Goal: Task Accomplishment & Management: Use online tool/utility

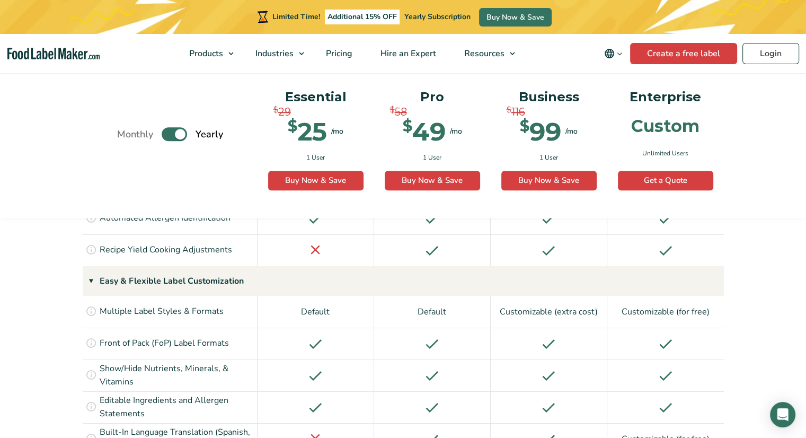
scroll to position [990, 0]
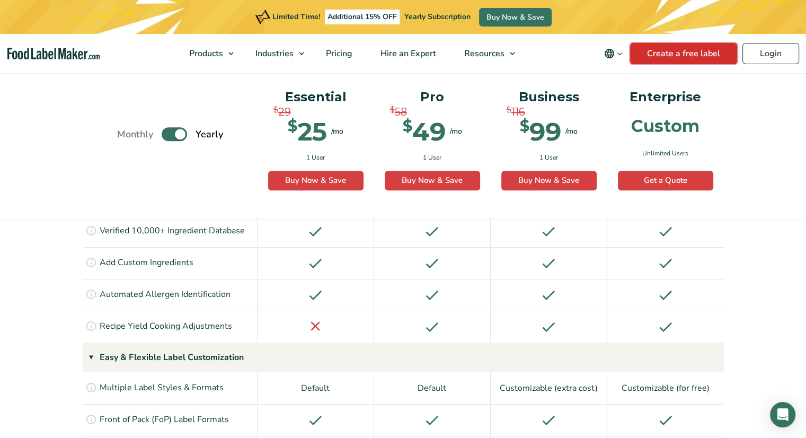
click at [703, 57] on link "Create a free label" at bounding box center [683, 53] width 107 height 21
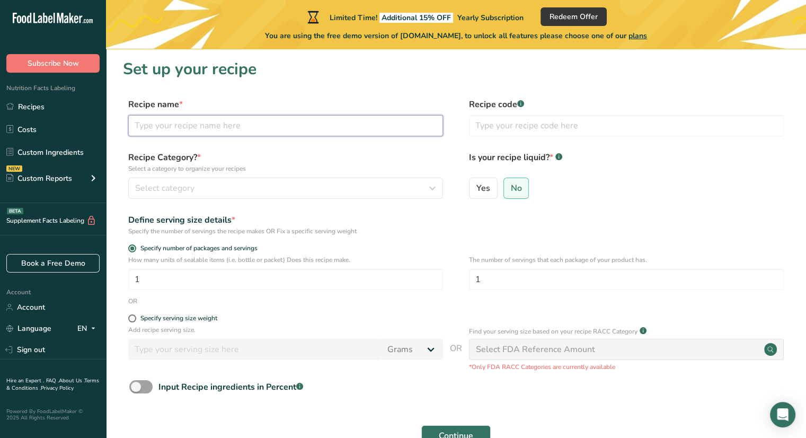
click at [343, 128] on input "text" at bounding box center [285, 125] width 315 height 21
click at [138, 126] on input "chocolate chip cloud cookies" at bounding box center [285, 125] width 315 height 21
click at [176, 128] on input "Chocolate chip cloud cookies" at bounding box center [285, 125] width 315 height 21
click at [177, 128] on input "Chocolate chip cloud cookies" at bounding box center [285, 125] width 315 height 21
click at [197, 126] on input "Chocolate Chip cloud cookies" at bounding box center [285, 125] width 315 height 21
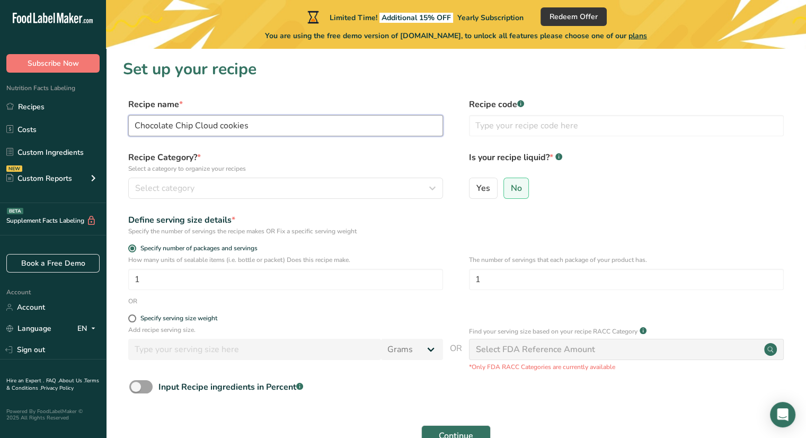
click at [223, 126] on input "Chocolate Chip Cloud cookies" at bounding box center [285, 125] width 315 height 21
type input "Chocolate Chip Cloud Cookies"
click at [222, 180] on button "Select category" at bounding box center [285, 187] width 315 height 21
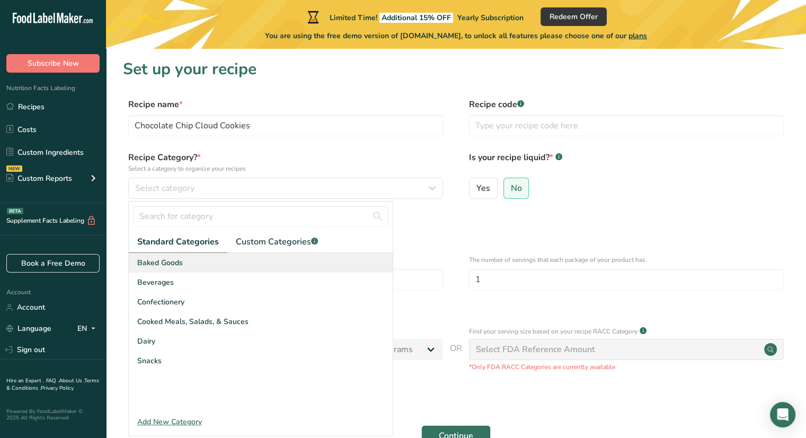
click at [179, 263] on span "Baked Goods" at bounding box center [160, 262] width 46 height 11
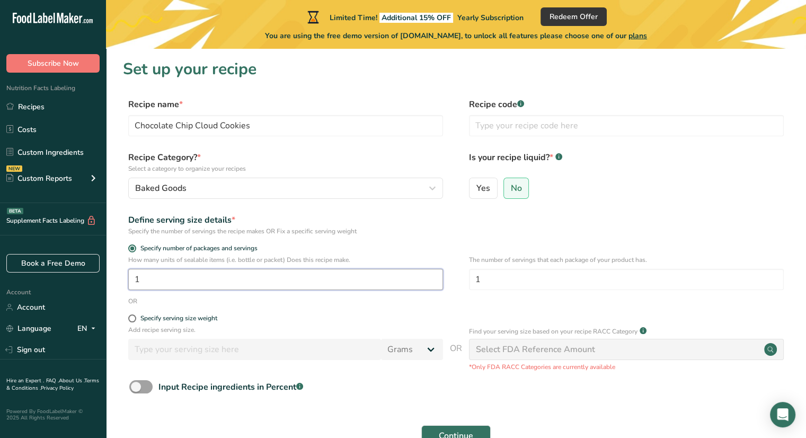
click at [169, 273] on input "1" at bounding box center [285, 279] width 315 height 21
type input "36"
click at [719, 207] on form "Recipe name * Chocolate Chip Cloud Cookies Recipe code .a-a{fill:#347362;}.b-a{…" at bounding box center [456, 275] width 666 height 354
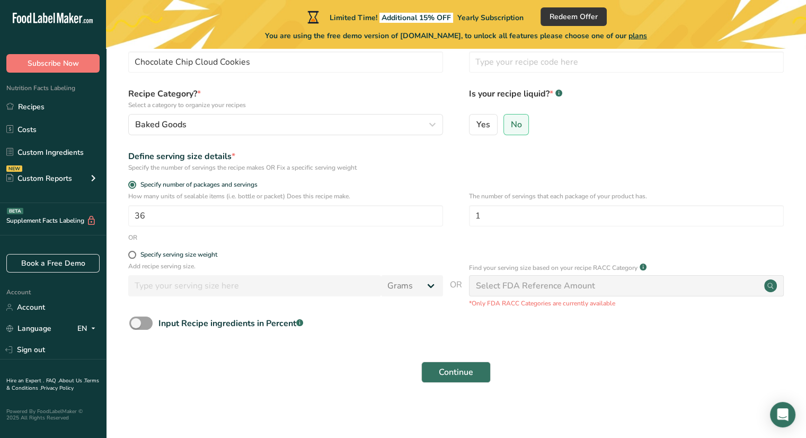
scroll to position [66, 0]
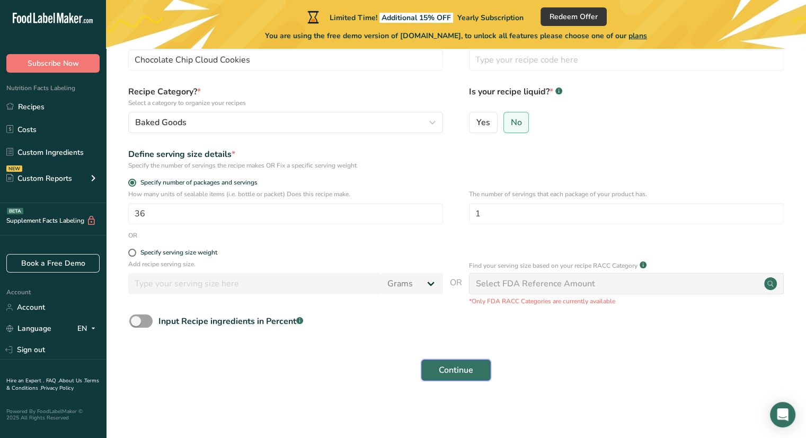
click at [487, 364] on button "Continue" at bounding box center [455, 369] width 69 height 21
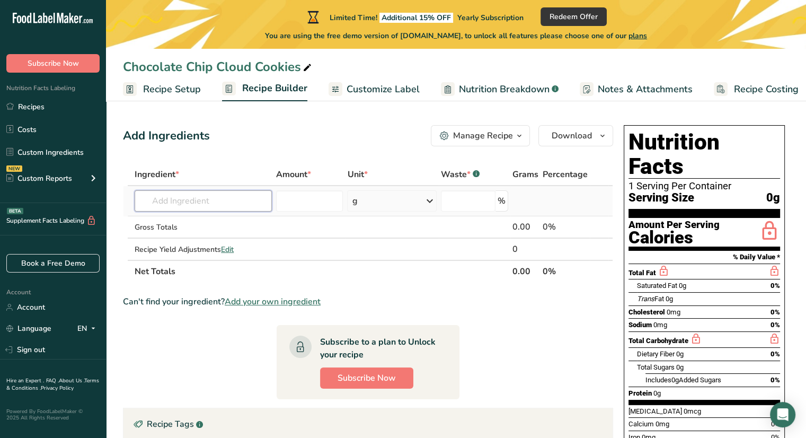
click at [193, 198] on input "text" at bounding box center [203, 200] width 137 height 21
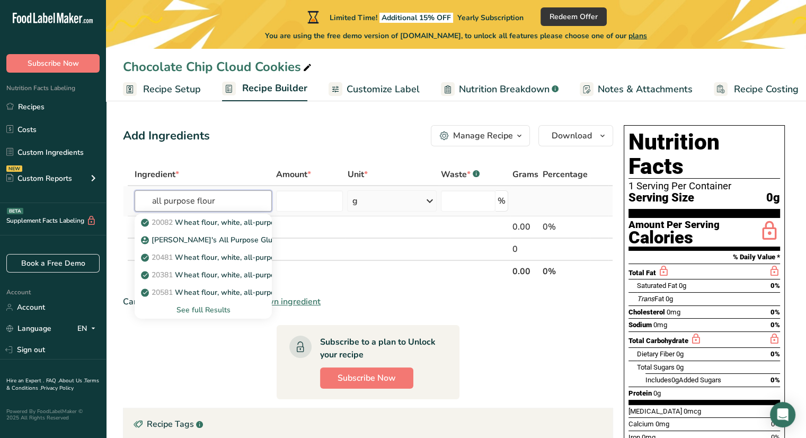
type input "all purpose flour"
click at [204, 308] on div "See full Results" at bounding box center [203, 309] width 120 height 11
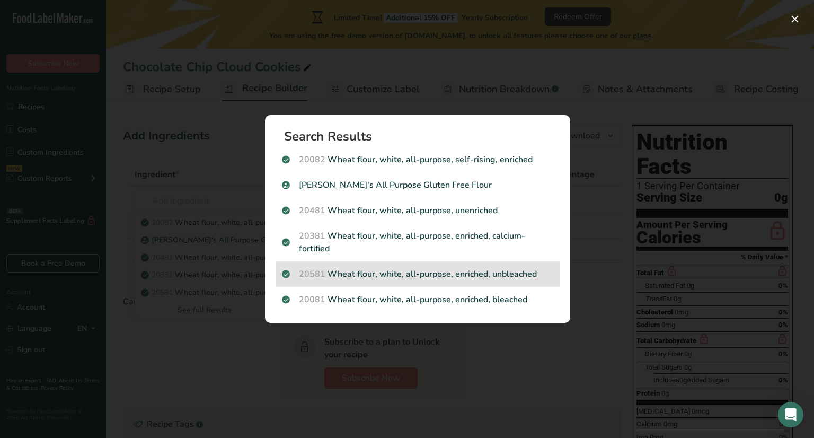
click at [459, 267] on p "20581 Wheat flour, white, all-purpose, enriched, unbleached" at bounding box center [417, 273] width 271 height 13
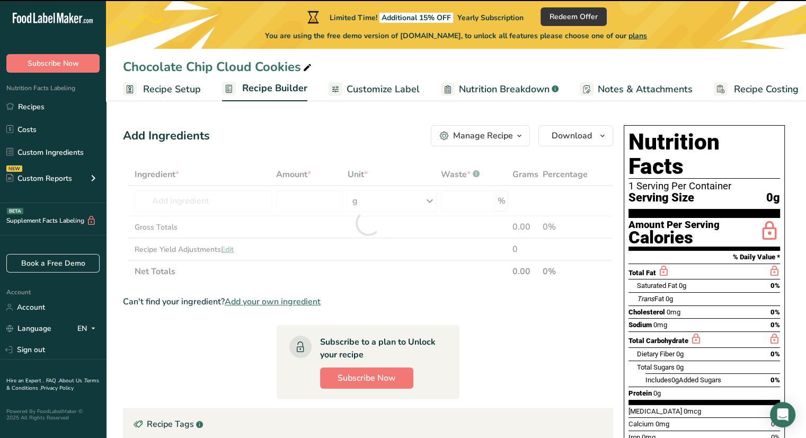
type input "0"
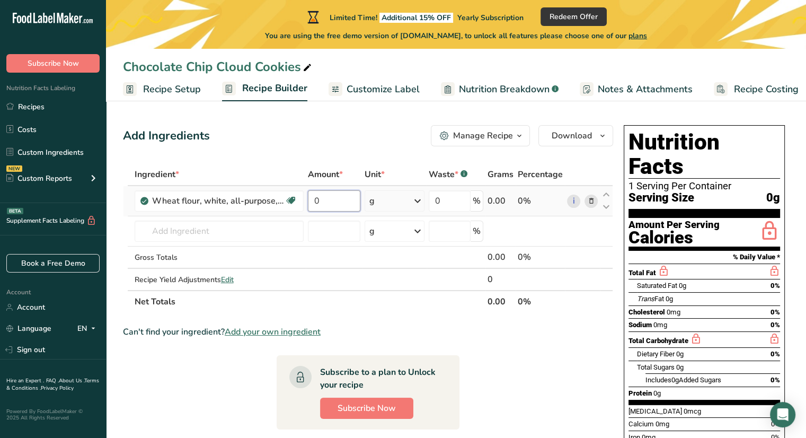
click at [340, 204] on input "0" at bounding box center [334, 200] width 53 height 21
click at [415, 195] on div "Ingredient * Amount * Unit * Waste * .a-a{fill:#347362;}.b-a{fill:#fff;} Grams …" at bounding box center [368, 237] width 490 height 149
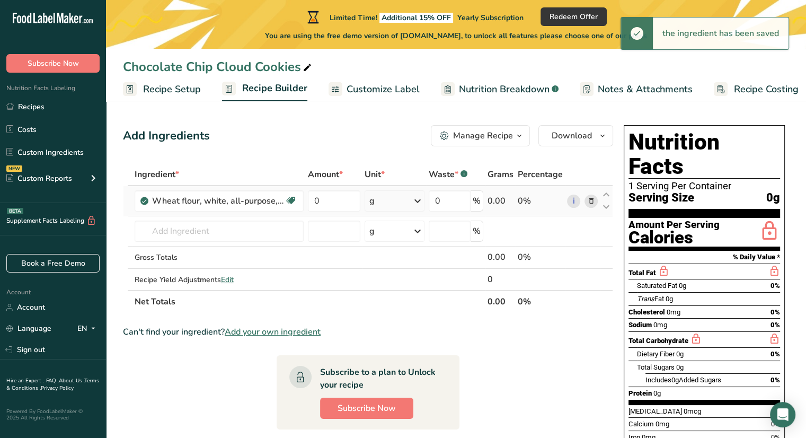
click at [419, 202] on icon at bounding box center [417, 200] width 13 height 19
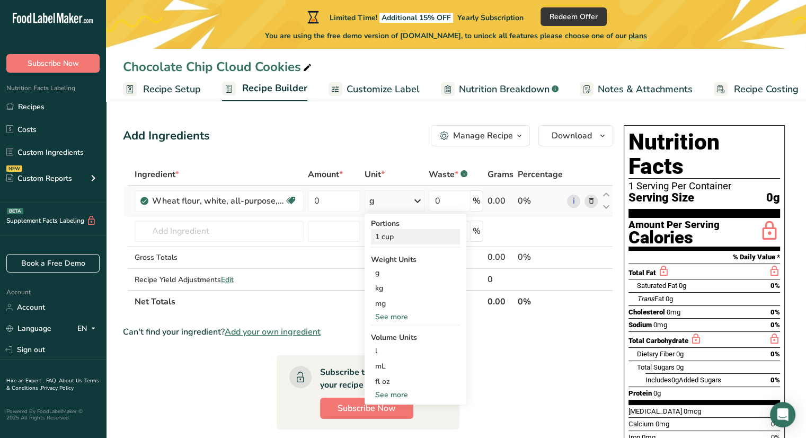
click at [406, 238] on div "1 cup" at bounding box center [415, 236] width 89 height 15
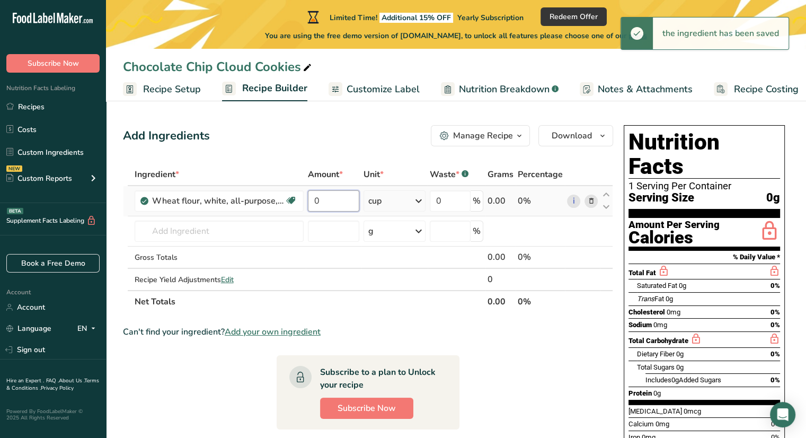
click at [318, 199] on input "0" at bounding box center [334, 200] width 52 height 21
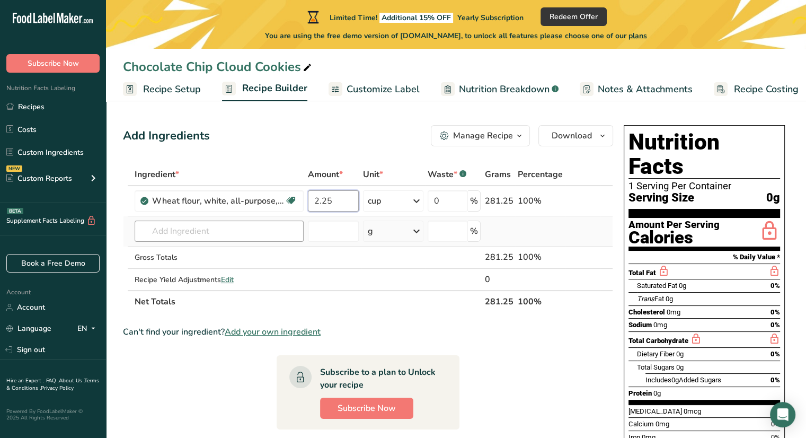
type input "2.25"
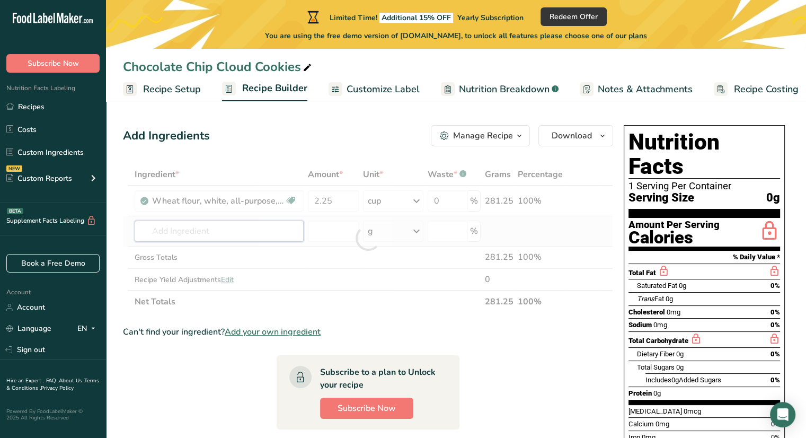
click at [210, 223] on div "Ingredient * Amount * Unit * Waste * .a-a{fill:#347362;}.b-a{fill:#fff;} Grams …" at bounding box center [368, 237] width 490 height 149
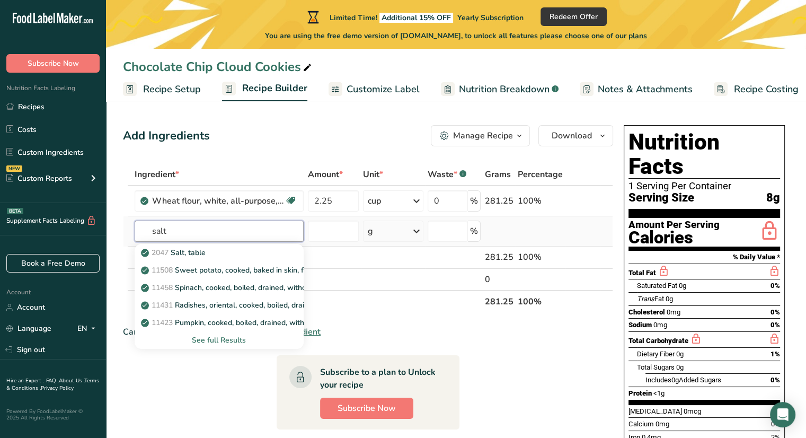
type input "salt"
click at [224, 340] on div "See full Results" at bounding box center [219, 339] width 152 height 11
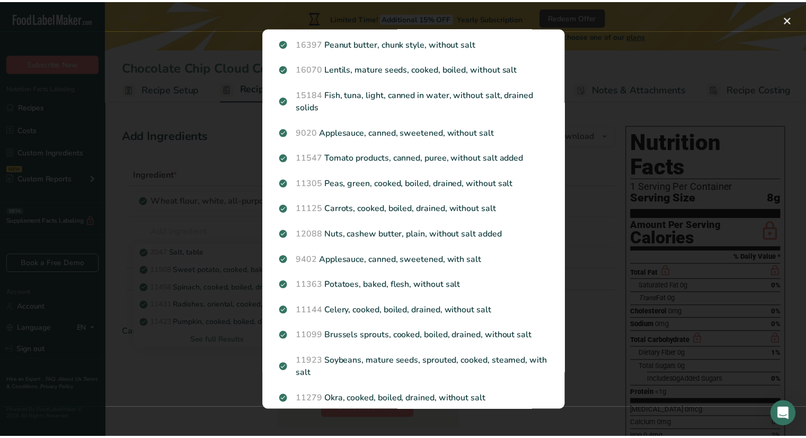
scroll to position [668, 0]
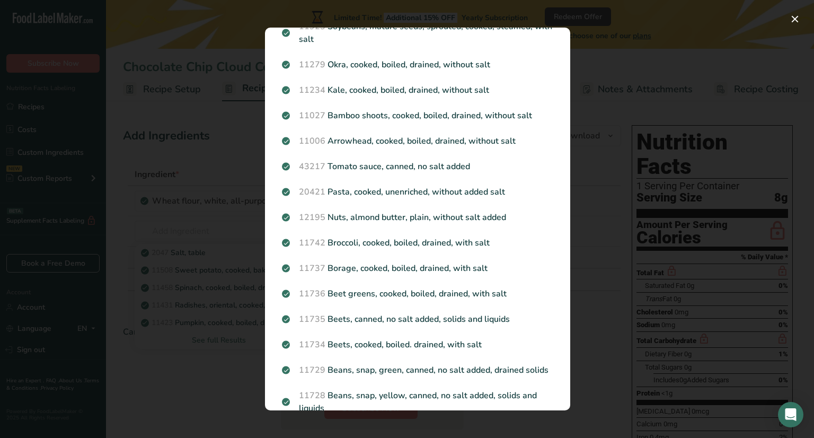
click at [158, 384] on div "Search results modal" at bounding box center [407, 219] width 814 height 438
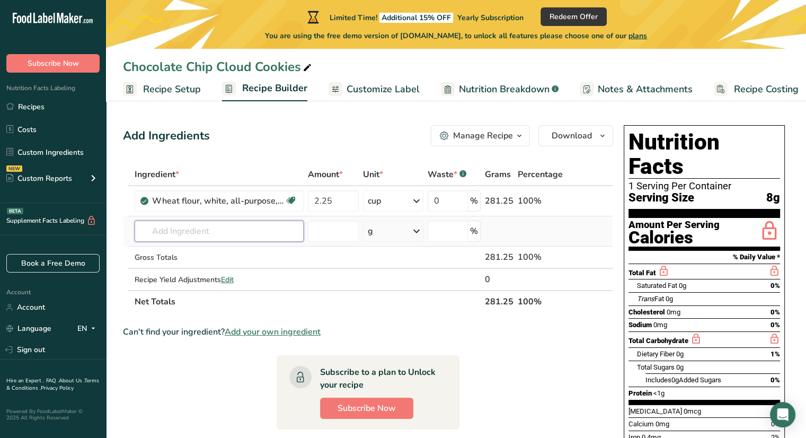
click at [162, 234] on input "text" at bounding box center [219, 230] width 169 height 21
type input "sea salt"
click at [174, 249] on p "Sea Salt" at bounding box center [162, 252] width 38 height 11
type input "Sea Salt"
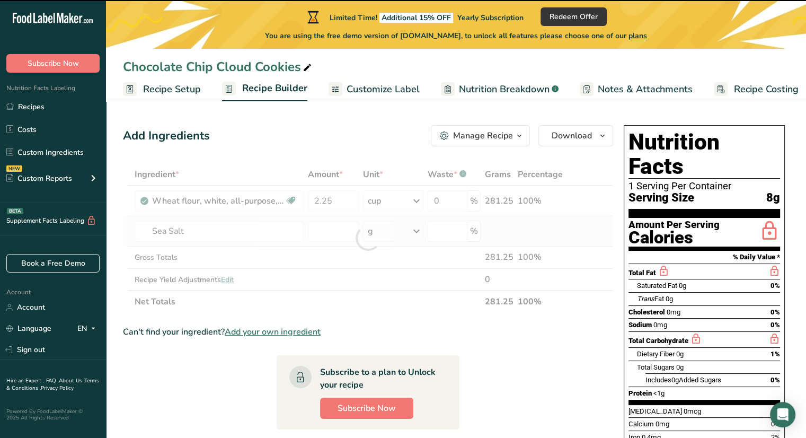
type input "0"
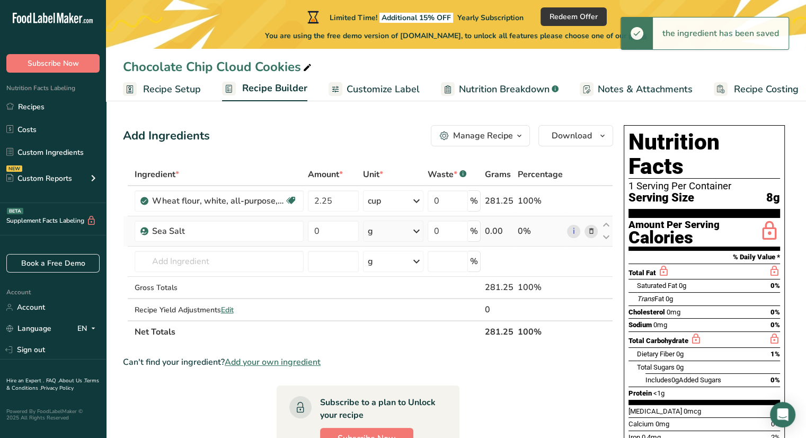
click at [419, 236] on icon at bounding box center [416, 230] width 13 height 19
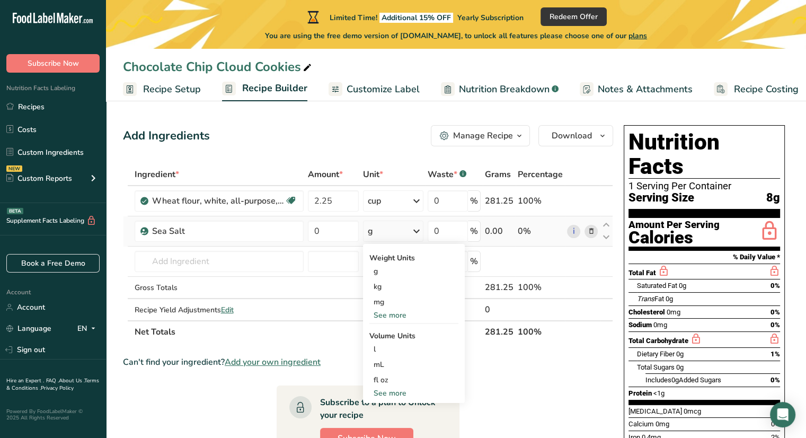
click at [380, 315] on div "See more" at bounding box center [413, 314] width 89 height 11
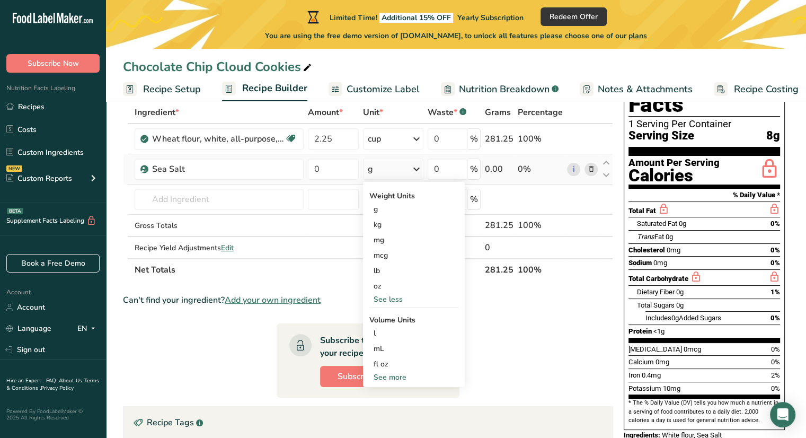
scroll to position [64, 0]
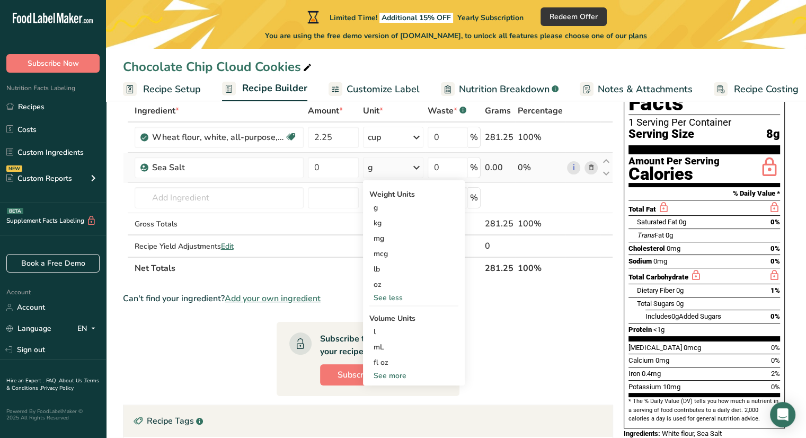
click at [443, 376] on div "See more" at bounding box center [413, 375] width 89 height 11
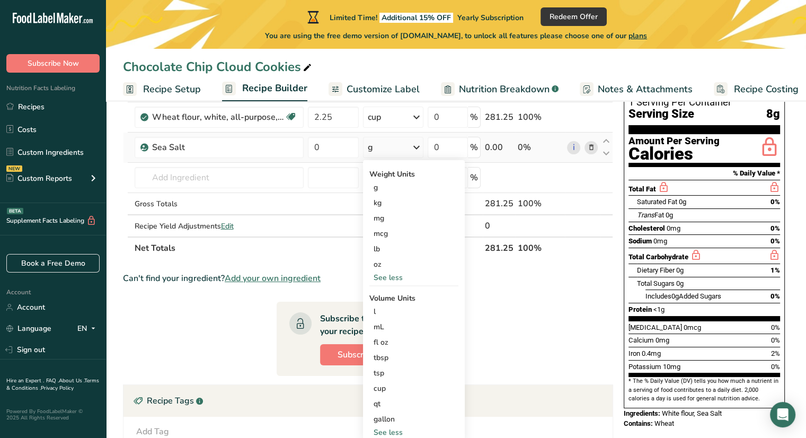
scroll to position [85, 0]
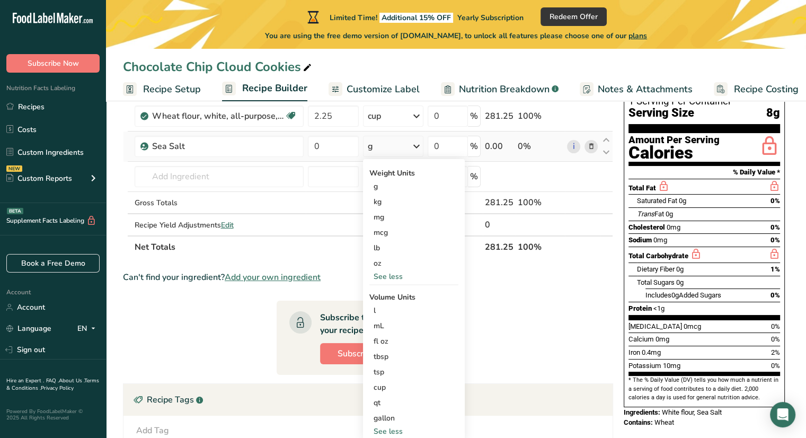
click at [443, 376] on div "tsp" at bounding box center [413, 371] width 81 height 11
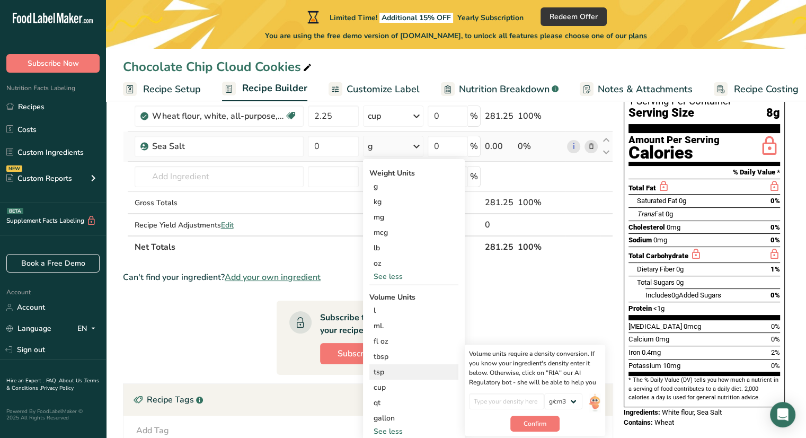
click at [379, 372] on div "tsp" at bounding box center [413, 371] width 81 height 11
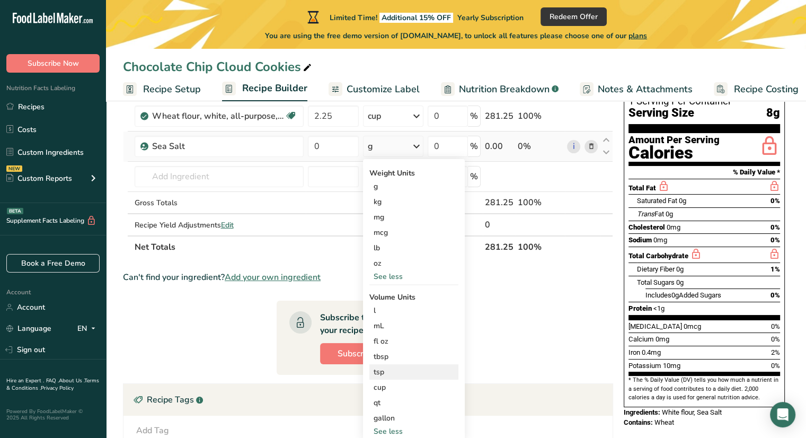
click at [375, 370] on div "tsp" at bounding box center [413, 371] width 81 height 11
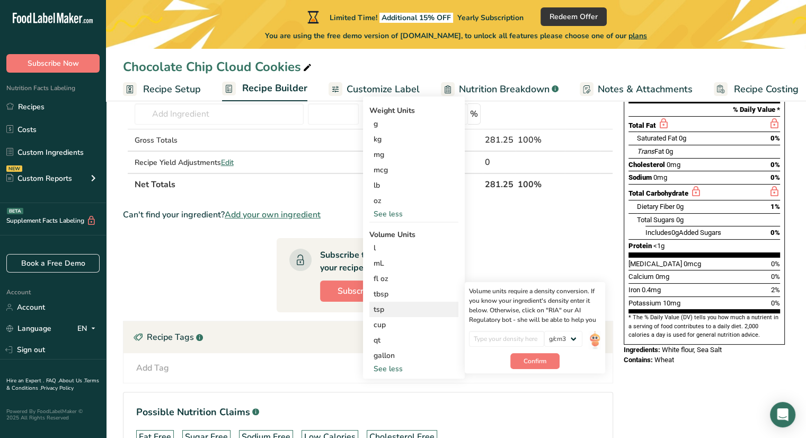
scroll to position [148, 0]
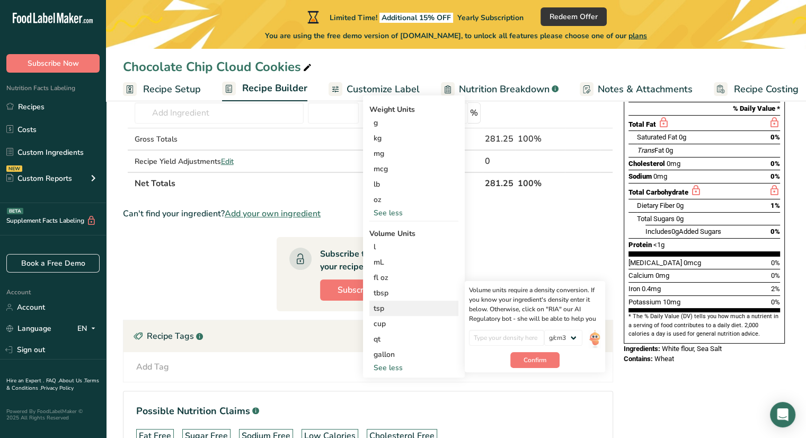
click at [375, 370] on div "See less" at bounding box center [413, 367] width 89 height 11
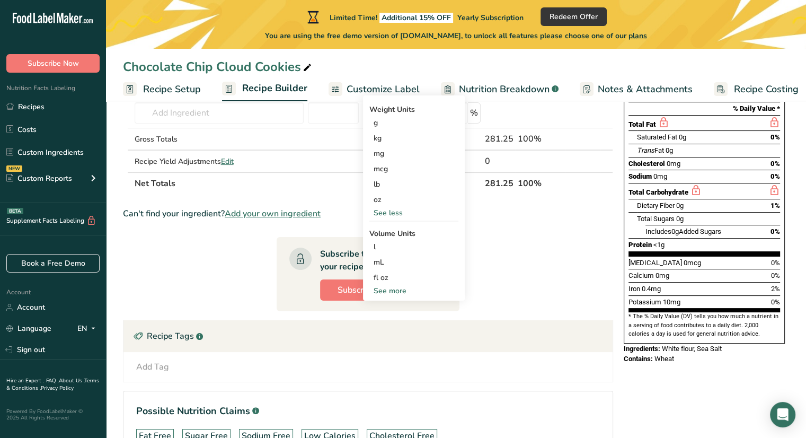
click at [383, 289] on div "See more" at bounding box center [413, 290] width 89 height 11
click at [521, 255] on section "Ingredient * Amount * Unit * Waste * .a-a{fill:#347362;}.b-a{fill:#fff;} Grams …" at bounding box center [368, 246] width 490 height 462
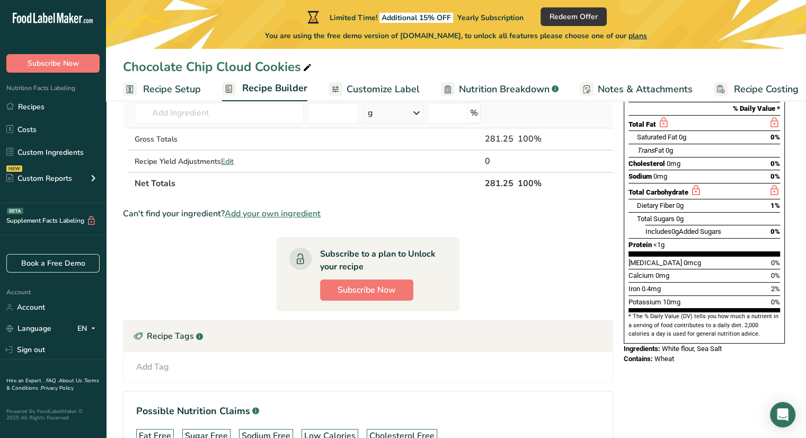
click at [394, 117] on div "g" at bounding box center [393, 112] width 60 height 21
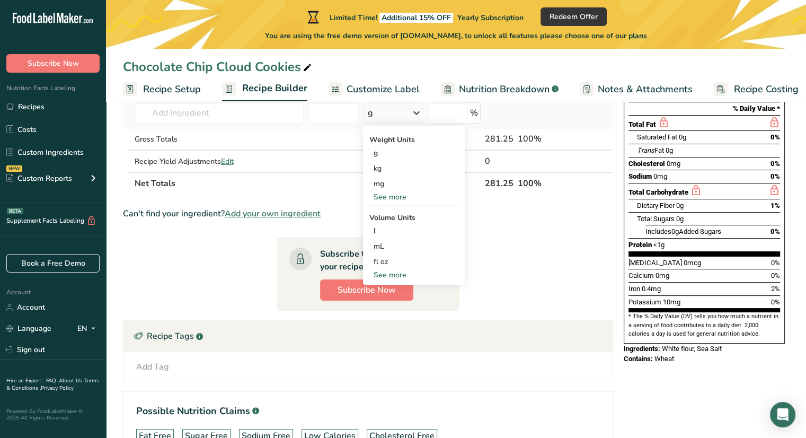
click at [405, 272] on div "See more" at bounding box center [413, 274] width 89 height 11
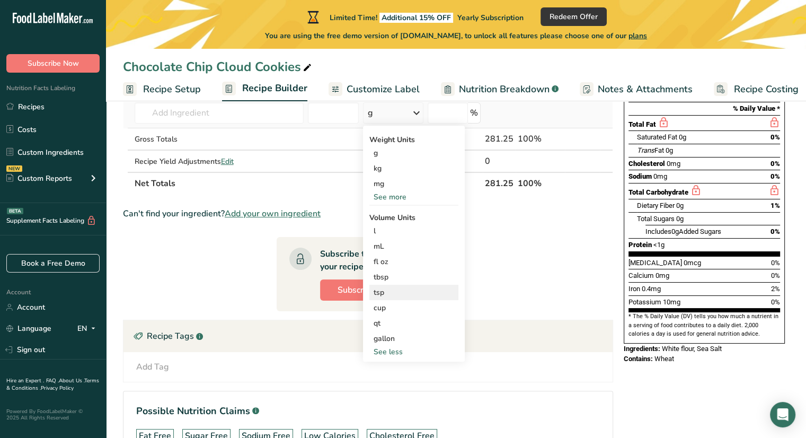
click at [375, 293] on div "tsp" at bounding box center [413, 292] width 81 height 11
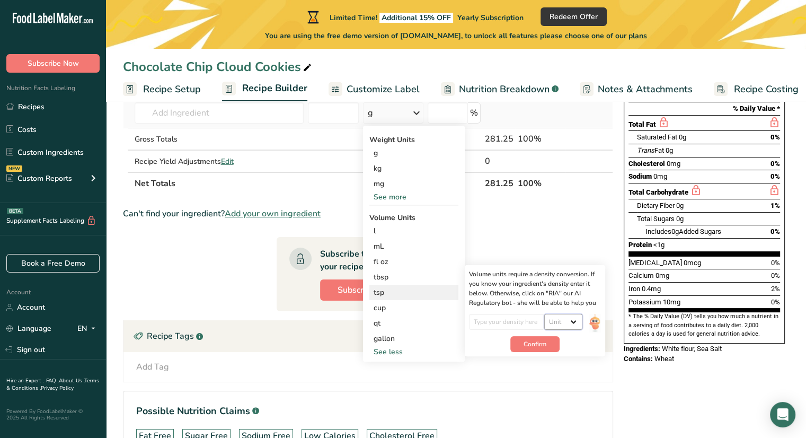
click at [566, 316] on select "Unit lb/ft3 g/cm3" at bounding box center [563, 322] width 38 height 16
click at [564, 319] on select "Unit lb/ft3 g/cm3" at bounding box center [563, 322] width 38 height 16
click at [408, 291] on div "tsp" at bounding box center [413, 292] width 81 height 11
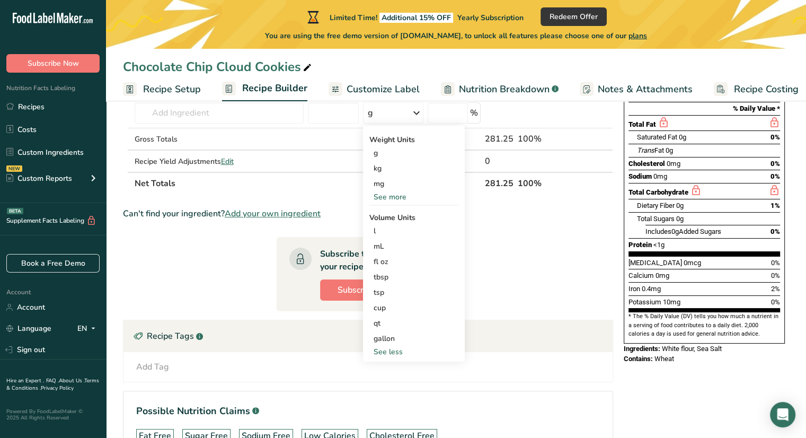
click at [524, 254] on section "Ingredient * Amount * Unit * Waste * .a-a{fill:#347362;}.b-a{fill:#fff;} Grams …" at bounding box center [368, 246] width 490 height 462
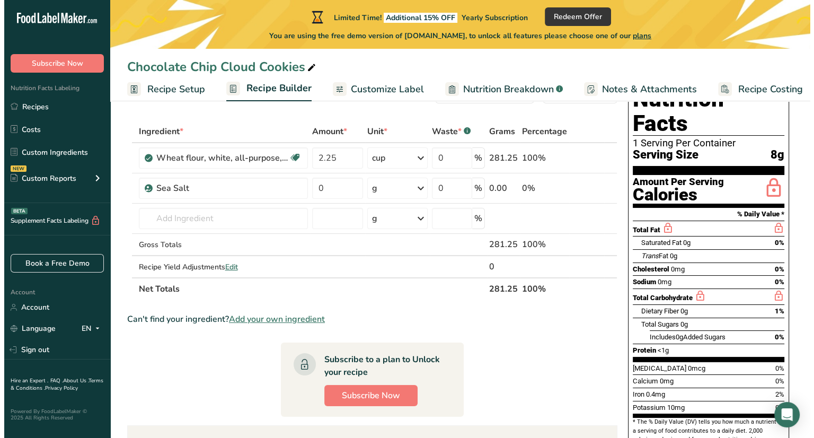
scroll to position [21, 0]
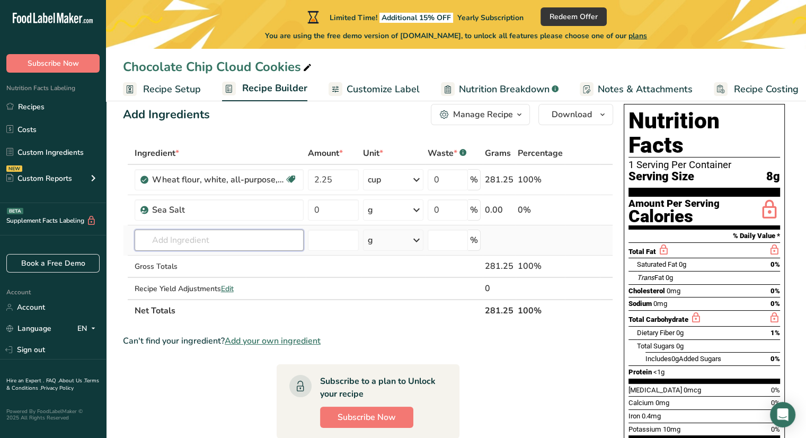
click at [238, 237] on input "text" at bounding box center [219, 239] width 169 height 21
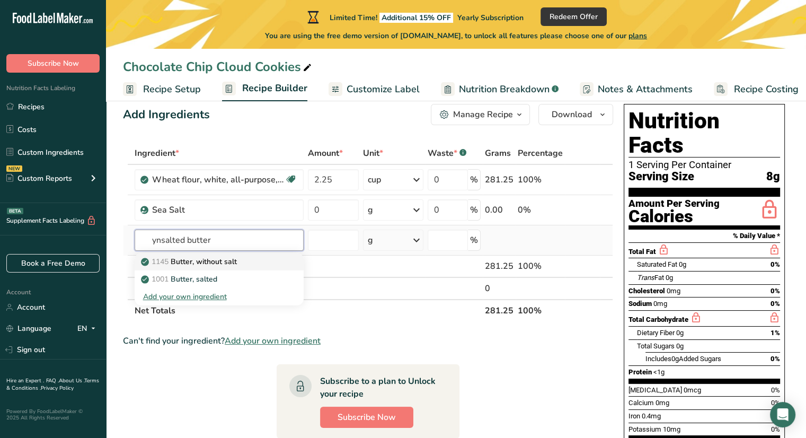
type input "ynsalted butter"
drag, startPoint x: 229, startPoint y: 263, endPoint x: 187, endPoint y: 266, distance: 42.5
click at [187, 266] on link "1145 Butter, without salt" at bounding box center [219, 261] width 169 height 17
type input "Butter, without salt"
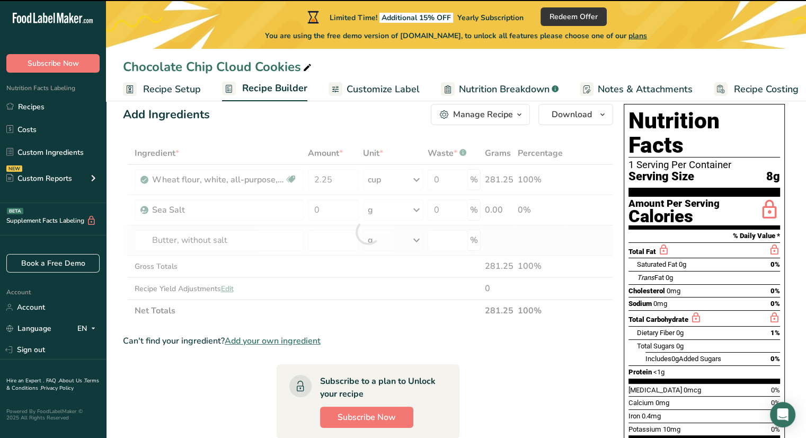
type input "0"
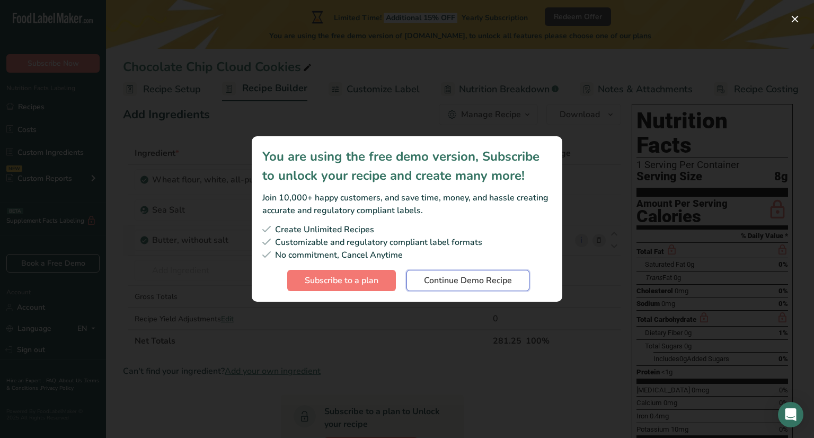
click at [470, 283] on span "Continue Demo Recipe" at bounding box center [468, 280] width 88 height 13
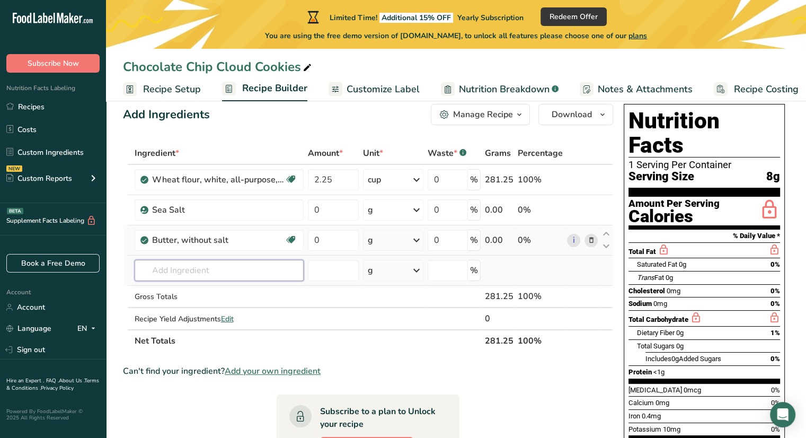
click at [216, 264] on input "text" at bounding box center [219, 270] width 169 height 21
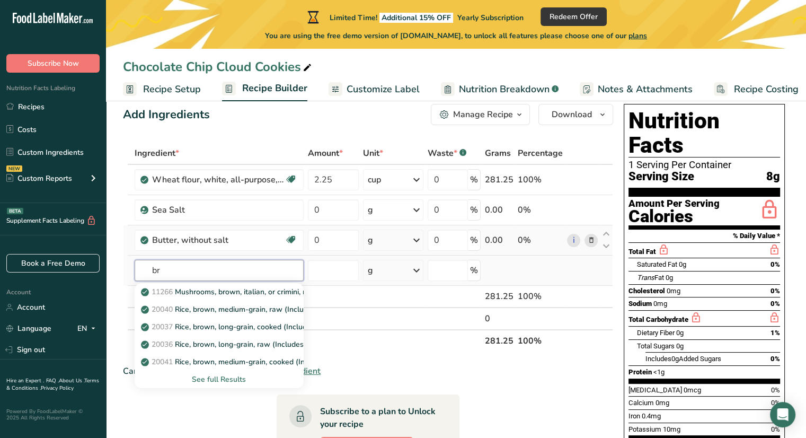
type input "b"
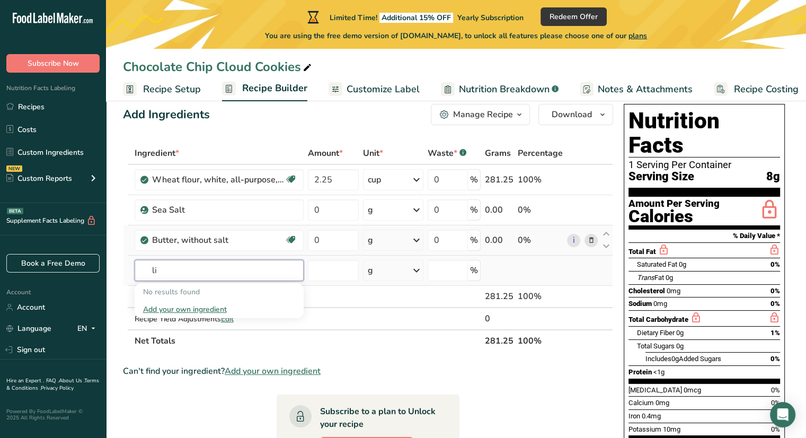
type input "l"
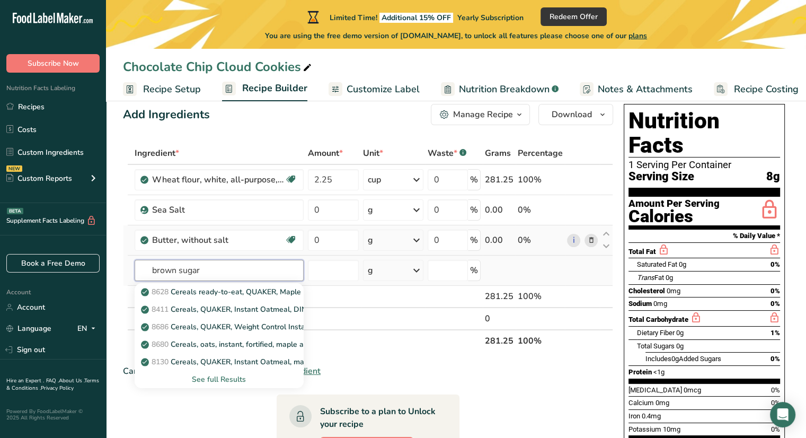
type input "brown sugar"
click at [223, 376] on div "See full Results" at bounding box center [219, 378] width 152 height 11
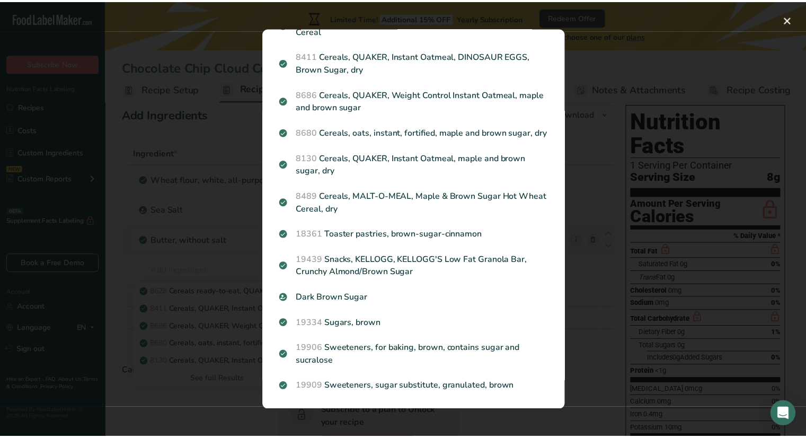
scroll to position [0, 0]
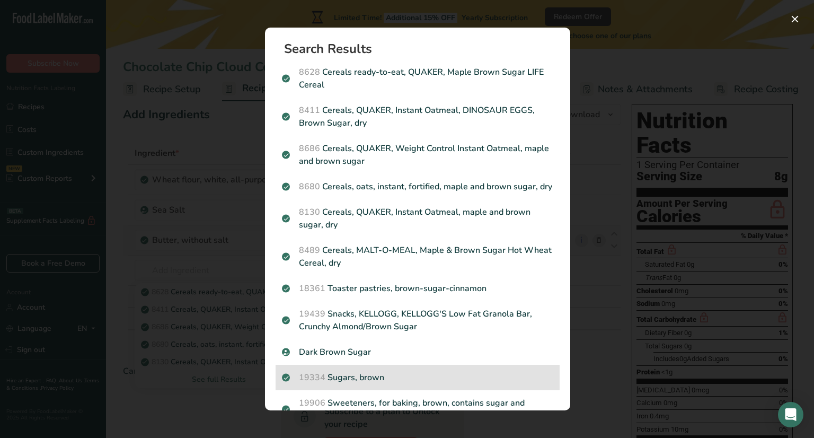
click at [360, 383] on p "19334 Sugars, brown" at bounding box center [417, 377] width 271 height 13
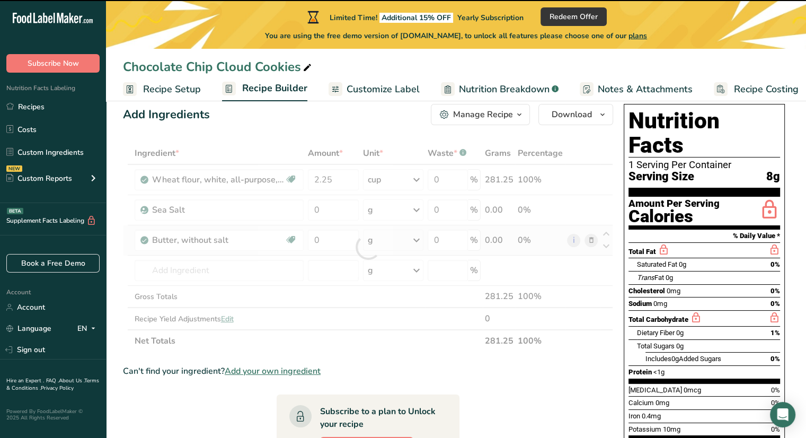
type input "0"
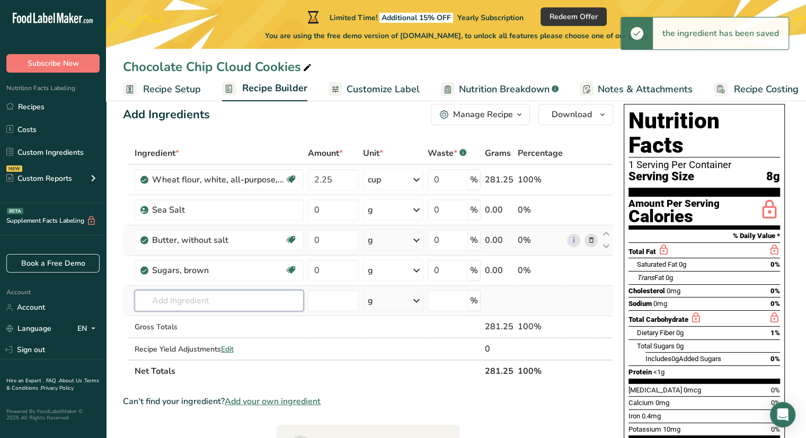
click at [167, 297] on input "text" at bounding box center [219, 300] width 169 height 21
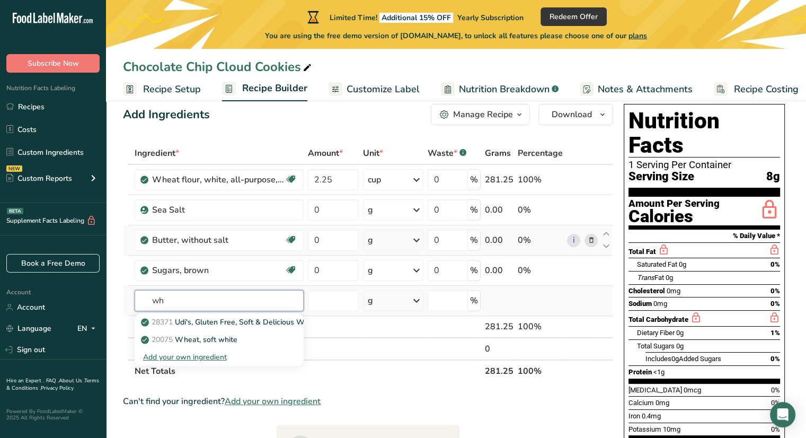
type input "w"
type input "granulated sugar"
drag, startPoint x: 194, startPoint y: 319, endPoint x: 174, endPoint y: 325, distance: 21.1
click at [173, 325] on span "19335" at bounding box center [161, 322] width 21 height 10
type input "Sugars, granulated"
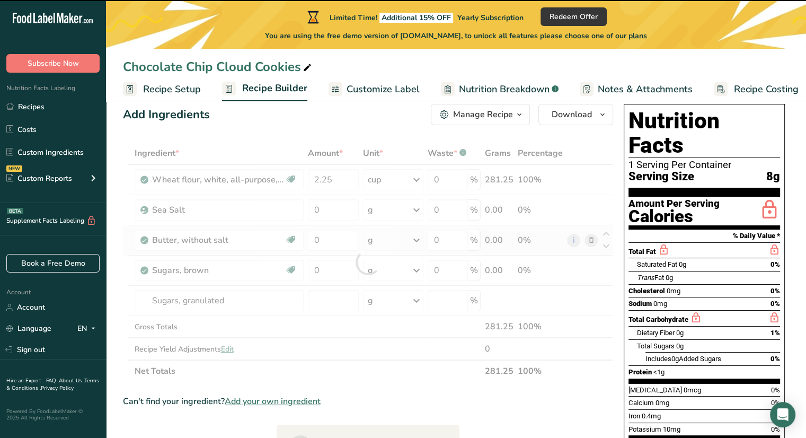
type input "0"
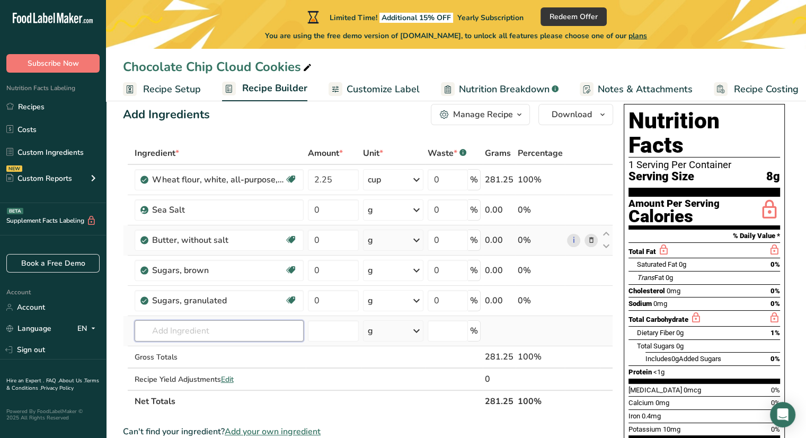
click at [180, 325] on input "text" at bounding box center [219, 330] width 169 height 21
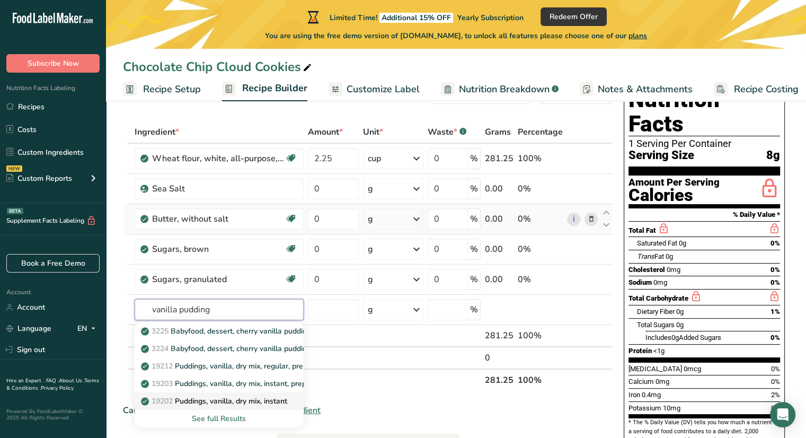
scroll to position [57, 0]
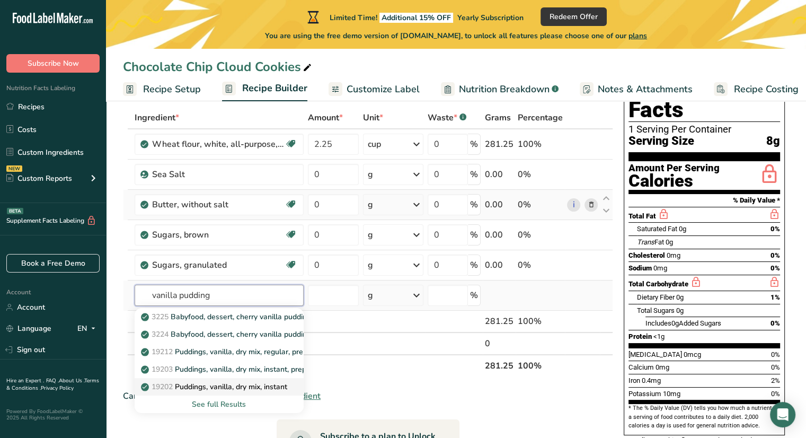
type input "vanilla pudding"
click at [279, 405] on div "See full Results" at bounding box center [219, 403] width 152 height 11
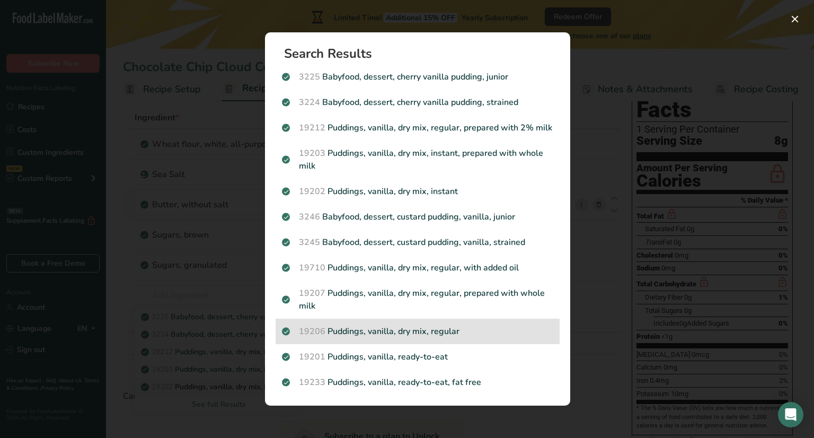
click at [423, 326] on p "19206 Puddings, vanilla, dry mix, regular" at bounding box center [417, 331] width 271 height 13
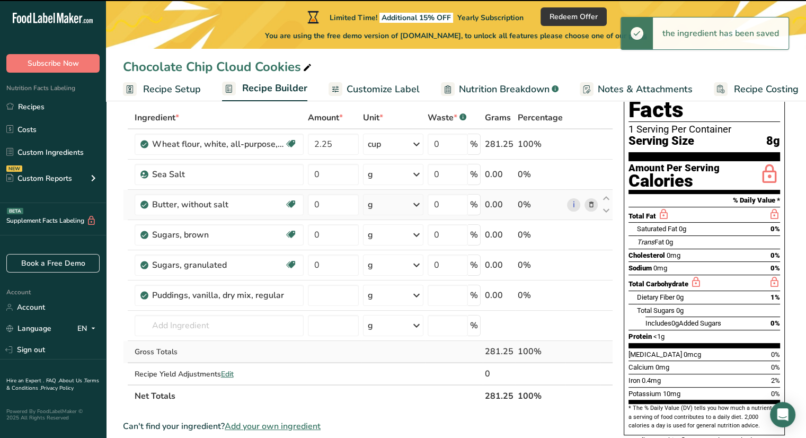
type input "0"
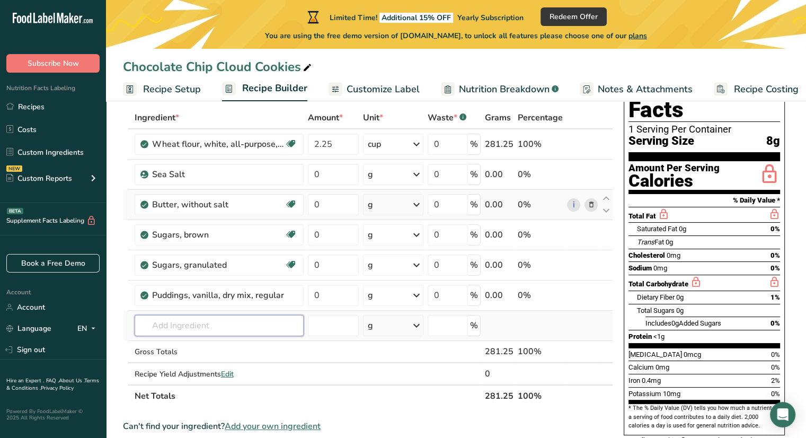
click at [180, 322] on input "text" at bounding box center [219, 325] width 169 height 21
type input "l"
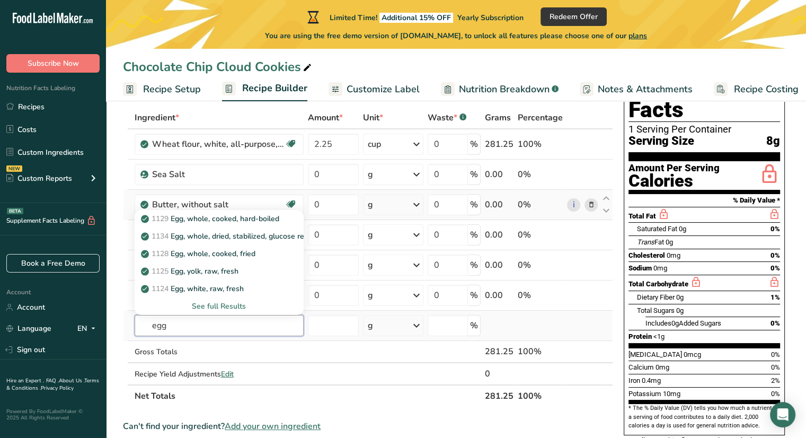
type input "egg"
click at [237, 302] on div "See full Results" at bounding box center [219, 305] width 152 height 11
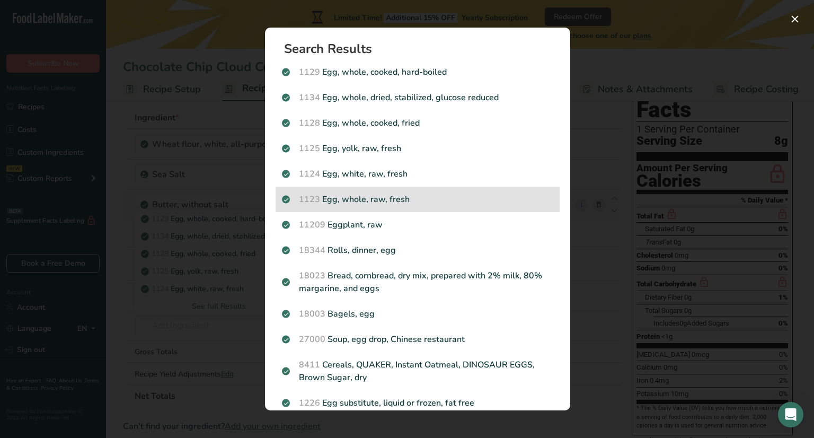
click at [430, 195] on p "1123 Egg, whole, raw, fresh" at bounding box center [417, 199] width 271 height 13
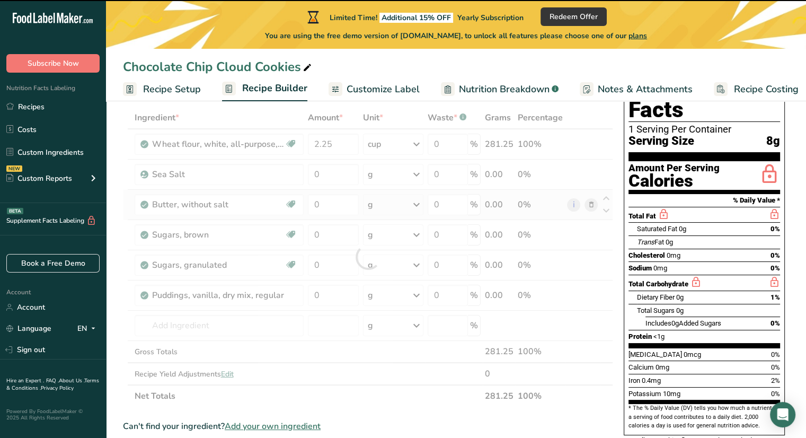
type input "0"
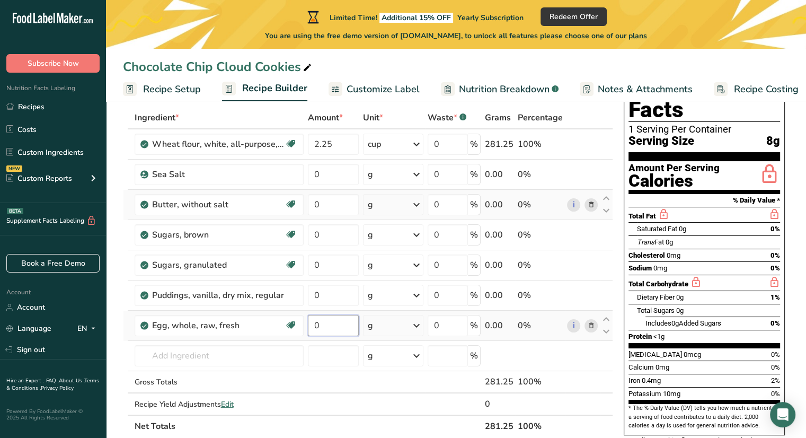
click at [337, 317] on input "0" at bounding box center [333, 325] width 51 height 21
type input "2"
click at [374, 322] on div "Ingredient * Amount * Unit * Waste * .a-a{fill:#347362;}.b-a{fill:#fff;} Grams …" at bounding box center [368, 271] width 490 height 331
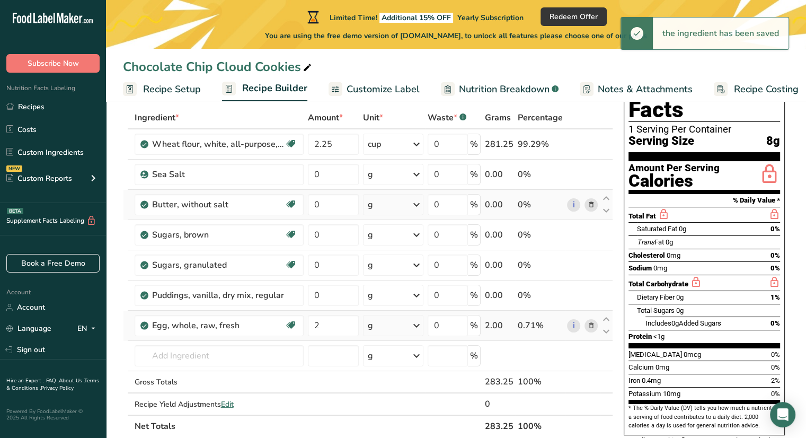
click at [423, 317] on icon at bounding box center [416, 325] width 13 height 19
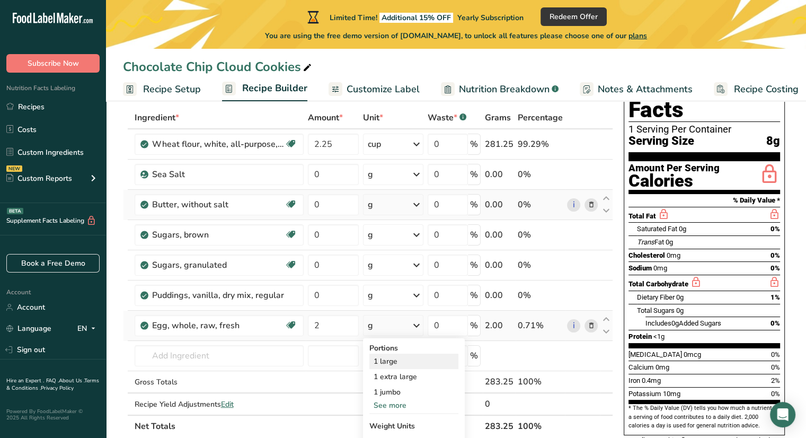
click at [413, 356] on div "1 large" at bounding box center [413, 360] width 89 height 15
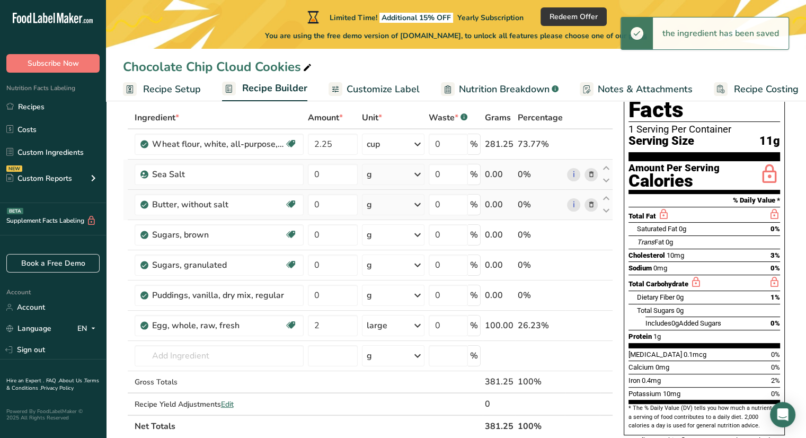
click at [411, 176] on div "g" at bounding box center [393, 174] width 63 height 21
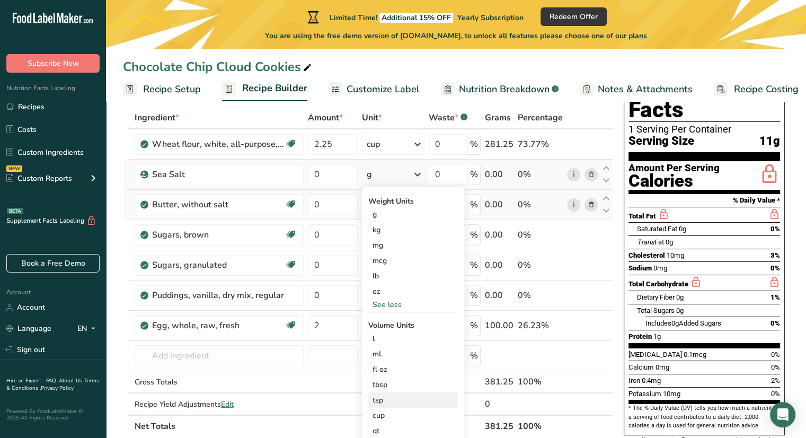
click at [378, 405] on div "tsp Volume units require a density conversion. If you know your ingredient's de…" at bounding box center [412, 399] width 89 height 15
drag, startPoint x: 378, startPoint y: 405, endPoint x: 362, endPoint y: 408, distance: 15.7
click at [362, 408] on div "Weight Units g kg mg mcg lb oz See less Volume Units l Volume units require a d…" at bounding box center [413, 328] width 102 height 282
click at [385, 395] on div "tsp" at bounding box center [412, 399] width 81 height 11
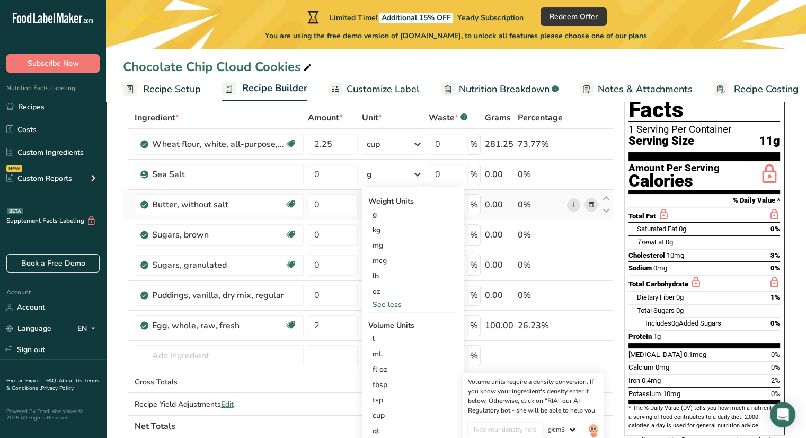
click at [301, 185] on td "Sea Salt" at bounding box center [218, 174] width 173 height 30
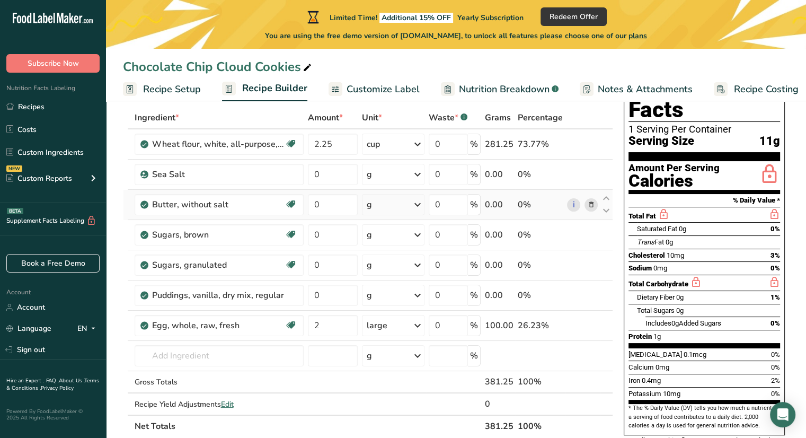
click at [405, 203] on div "g" at bounding box center [393, 204] width 63 height 21
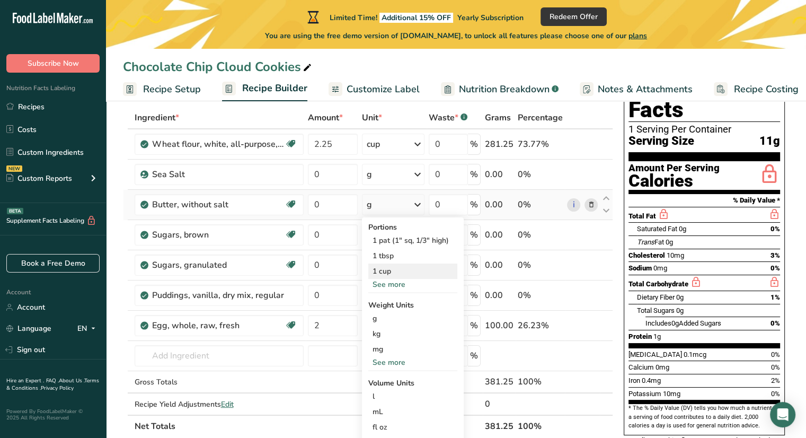
click at [405, 270] on div "1 cup" at bounding box center [412, 270] width 89 height 15
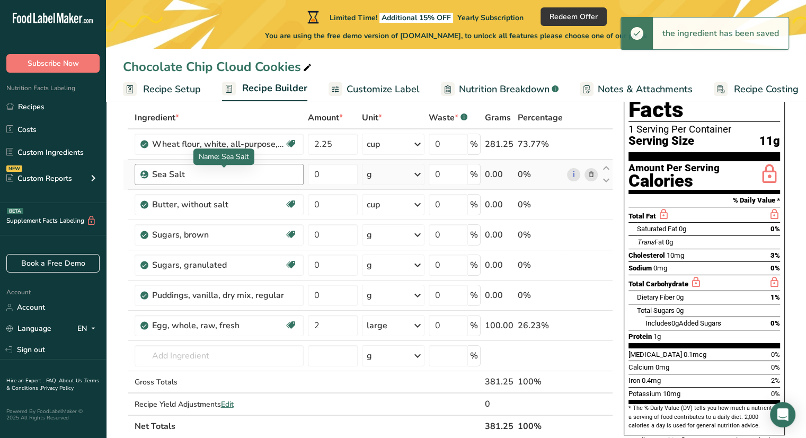
click at [235, 172] on div "Sea Salt" at bounding box center [218, 174] width 132 height 13
click at [209, 172] on div "Sea Salt" at bounding box center [218, 174] width 132 height 13
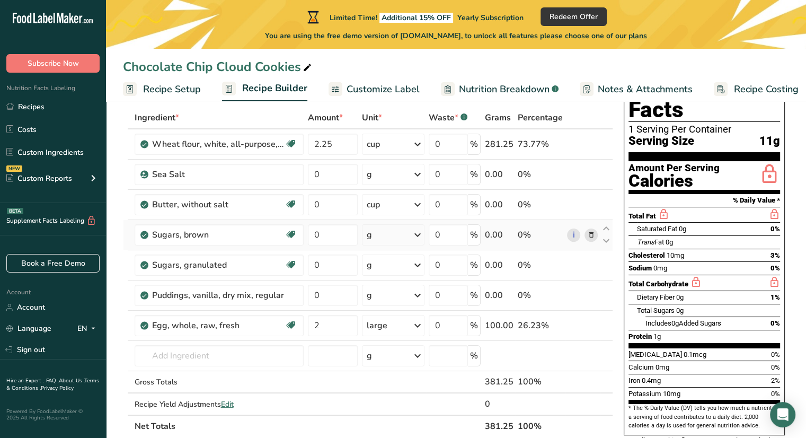
click at [412, 228] on div "g" at bounding box center [393, 234] width 63 height 21
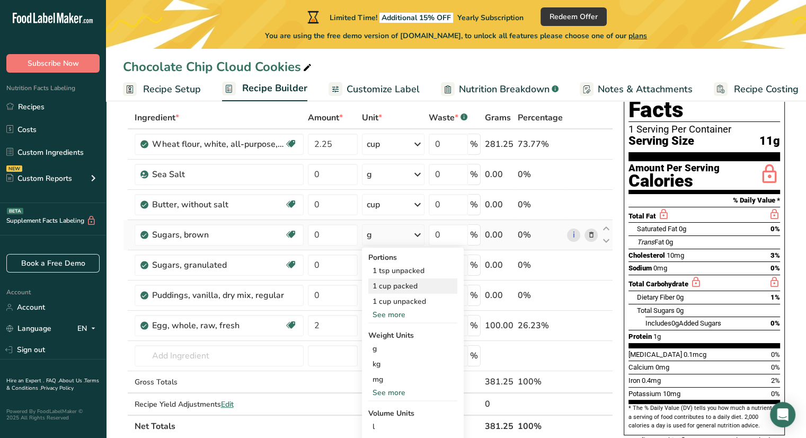
click at [419, 291] on div "1 cup packed" at bounding box center [412, 285] width 89 height 15
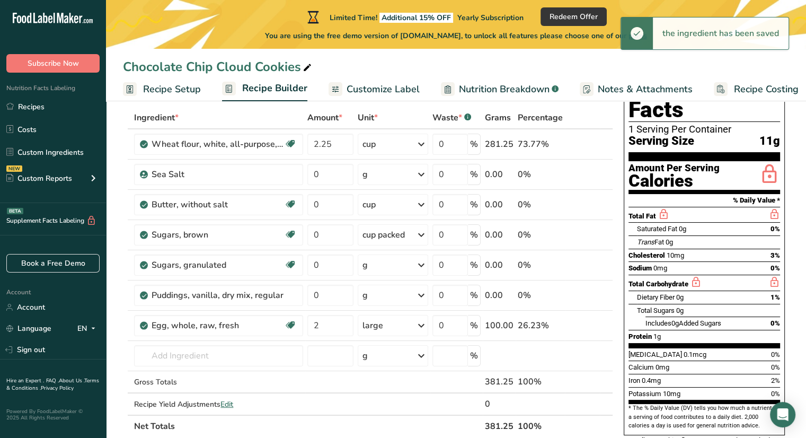
click at [409, 263] on div "g" at bounding box center [393, 264] width 71 height 21
click at [400, 326] on div "1 cup" at bounding box center [408, 331] width 89 height 15
click at [394, 295] on div "g" at bounding box center [393, 294] width 71 height 21
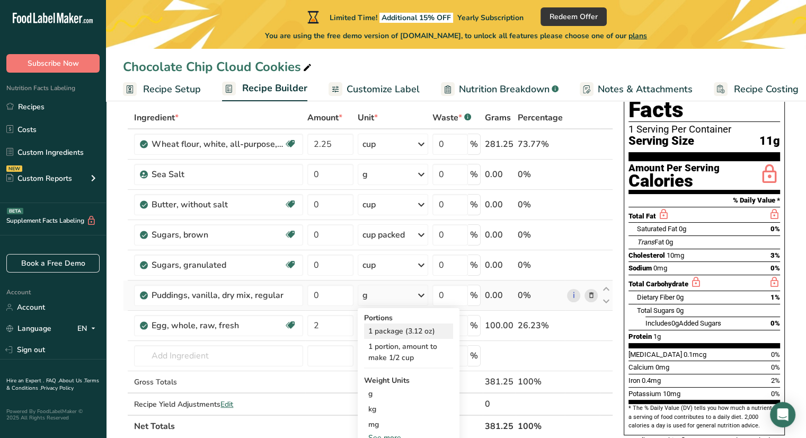
click at [413, 324] on div "1 package (3.12 oz)" at bounding box center [408, 330] width 89 height 15
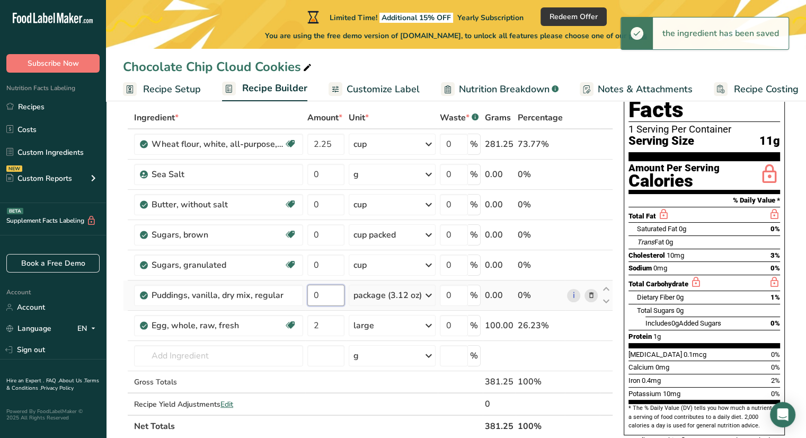
click at [324, 292] on input "0" at bounding box center [325, 294] width 37 height 21
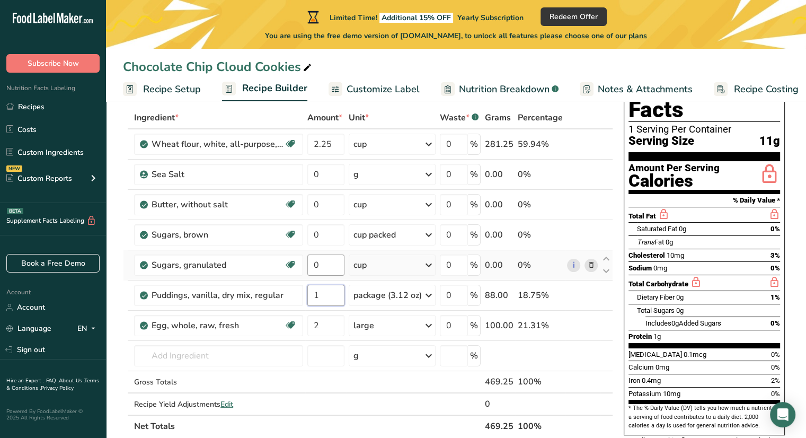
type input "1"
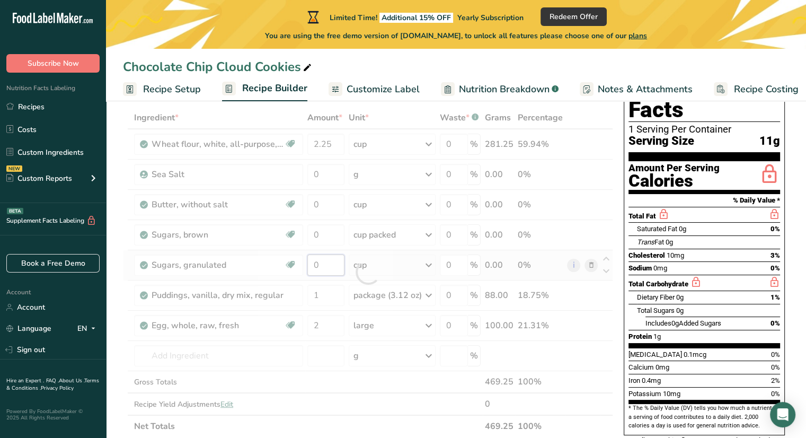
click at [327, 260] on div "Ingredient * Amount * Unit * Waste * .a-a{fill:#347362;}.b-a{fill:#fff;} Grams …" at bounding box center [368, 271] width 490 height 331
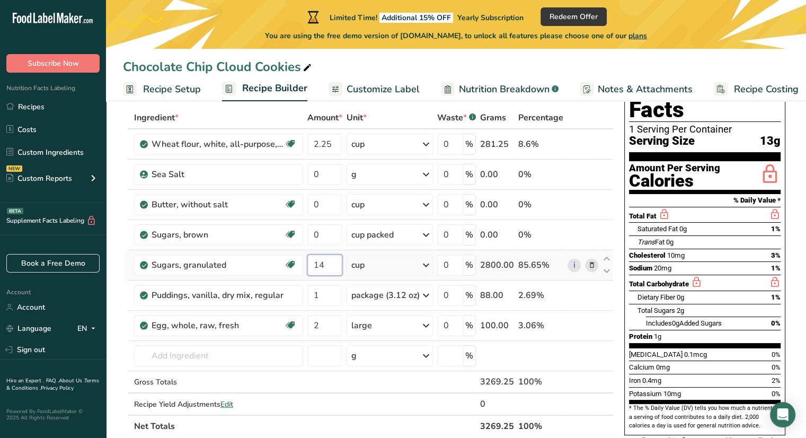
type input "1"
type input "0.25"
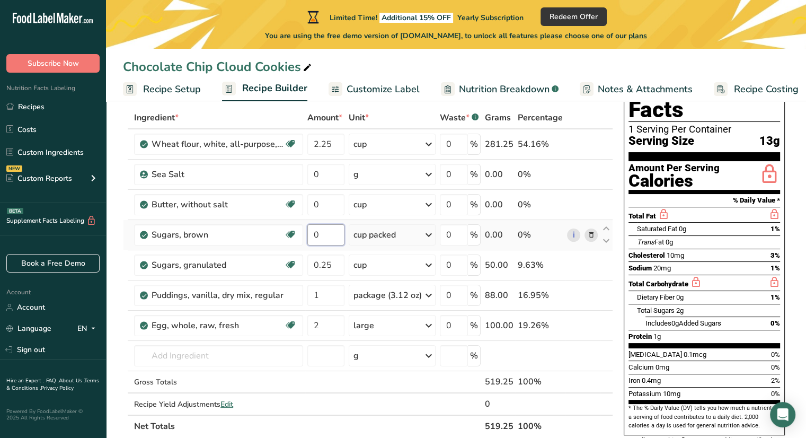
click at [325, 238] on div "Ingredient * Amount * Unit * Waste * .a-a{fill:#347362;}.b-a{fill:#fff;} Grams …" at bounding box center [368, 271] width 490 height 331
type input "0.75"
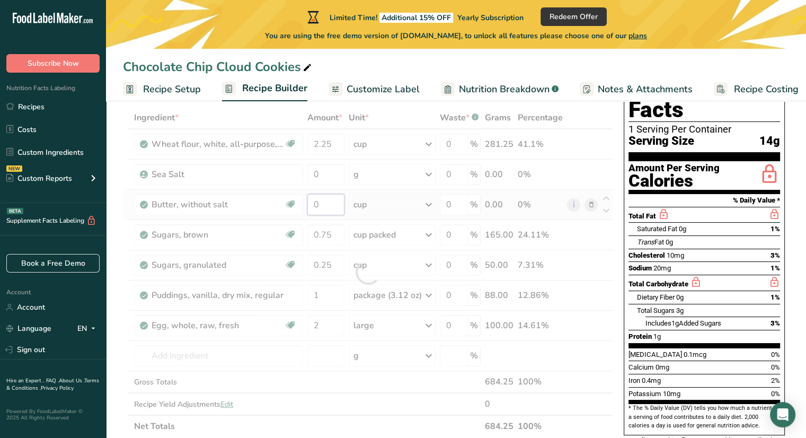
click at [325, 200] on div "Ingredient * Amount * Unit * Waste * .a-a{fill:#347362;}.b-a{fill:#fff;} Grams …" at bounding box center [368, 271] width 490 height 331
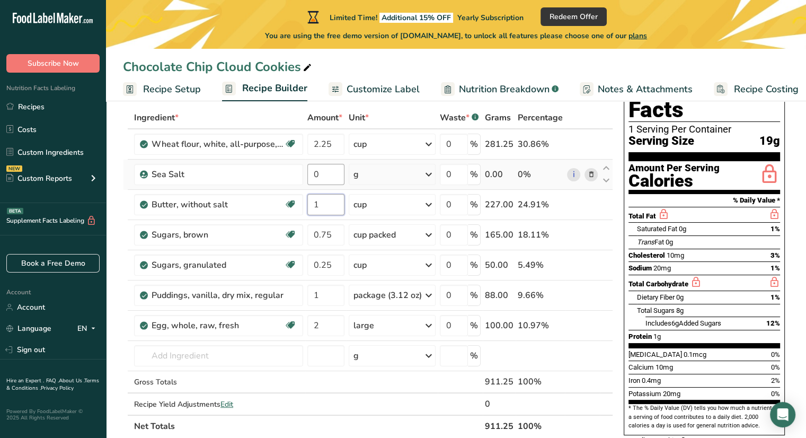
type input "1"
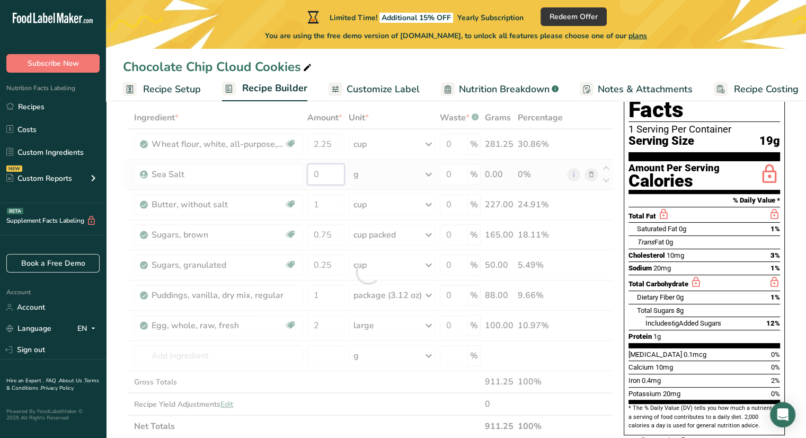
click at [313, 175] on div "Ingredient * Amount * Unit * Waste * .a-a{fill:#347362;}.b-a{fill:#fff;} Grams …" at bounding box center [368, 271] width 490 height 331
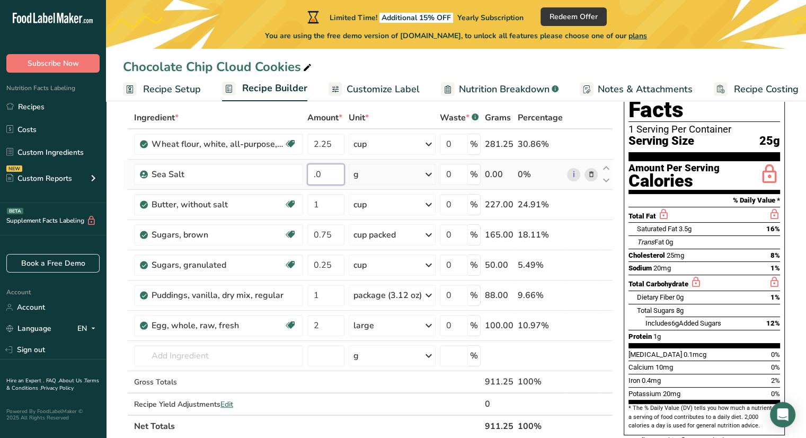
click at [330, 174] on input ".0" at bounding box center [325, 174] width 37 height 21
type input "0.05"
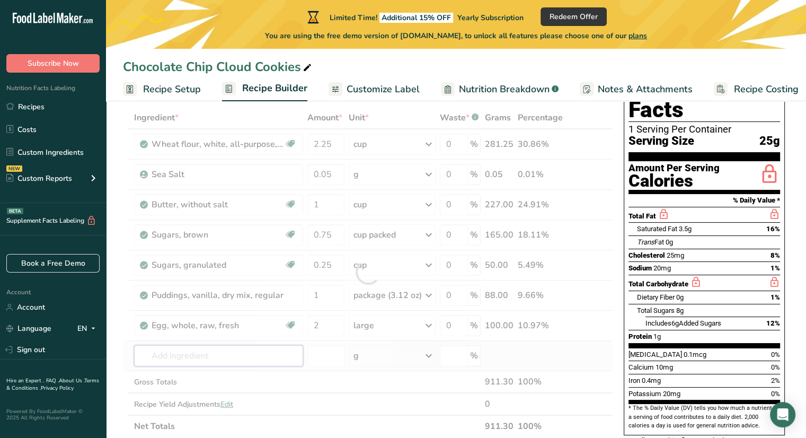
click at [250, 346] on div "Ingredient * Amount * Unit * Waste * .a-a{fill:#347362;}.b-a{fill:#fff;} Grams …" at bounding box center [368, 271] width 490 height 331
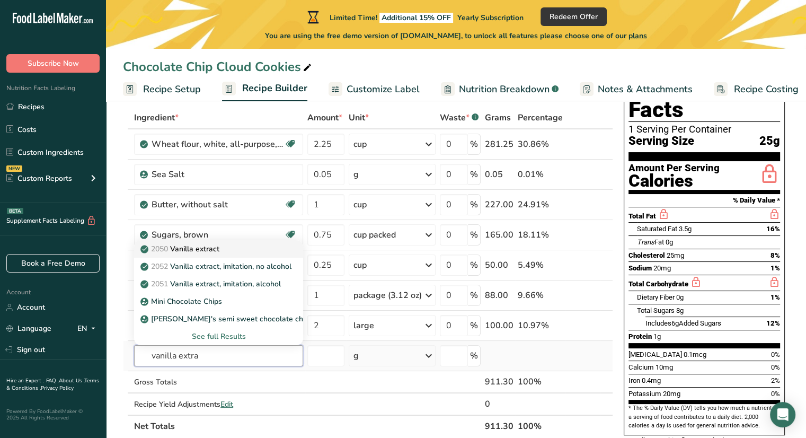
type input "vanilla extra"
click at [210, 240] on link "2050 Vanilla extract" at bounding box center [218, 248] width 169 height 17
type input "Vanilla extract"
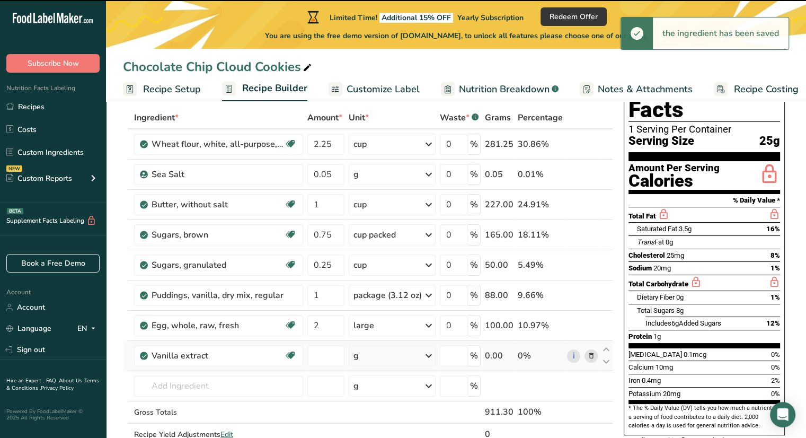
type input "0"
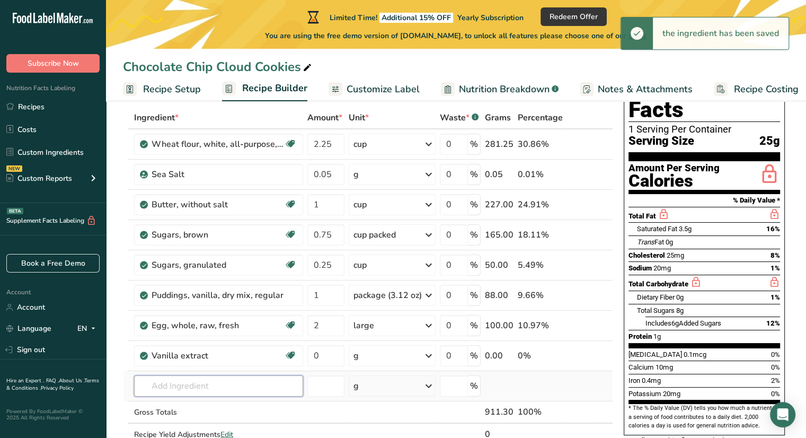
click at [207, 390] on input "text" at bounding box center [218, 385] width 169 height 21
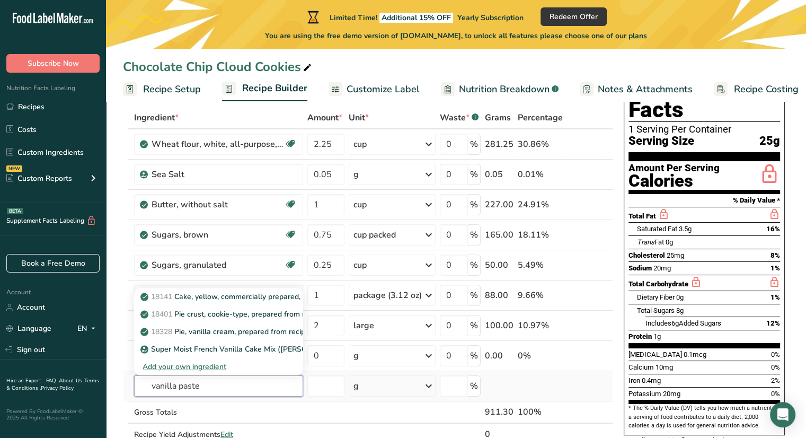
type input "vanilla paste"
click at [208, 362] on div "Add your own ingredient" at bounding box center [218, 366] width 152 height 11
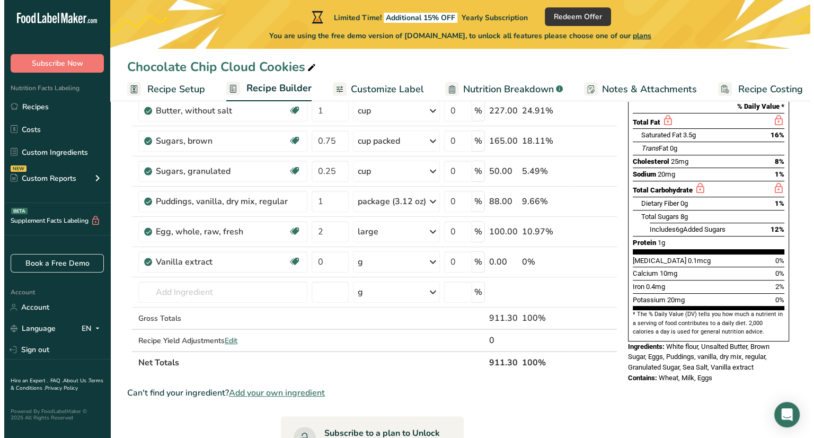
scroll to position [153, 0]
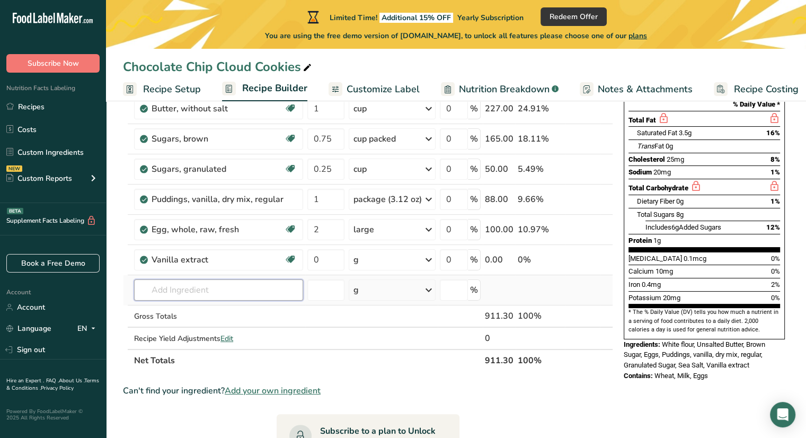
click at [265, 294] on input "text" at bounding box center [218, 289] width 169 height 21
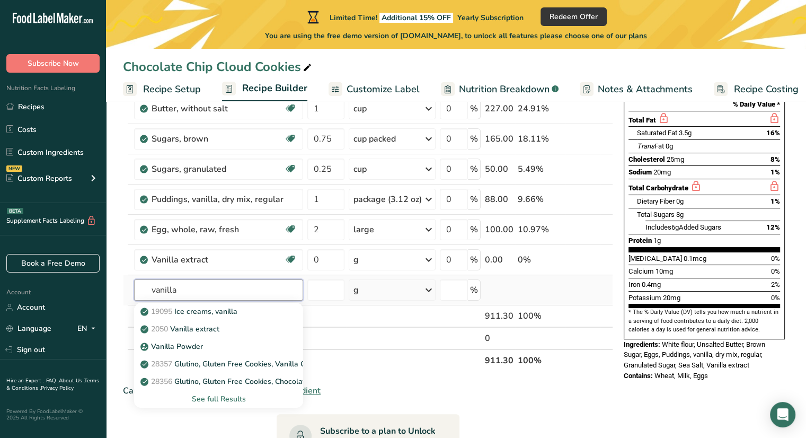
type input "vanilla"
drag, startPoint x: 233, startPoint y: 399, endPoint x: 225, endPoint y: 395, distance: 8.8
click at [225, 395] on div "See full Results" at bounding box center [218, 398] width 152 height 11
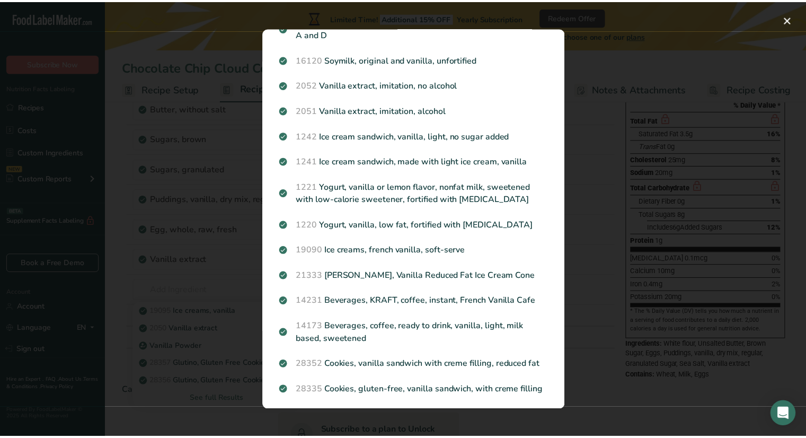
scroll to position [1109, 0]
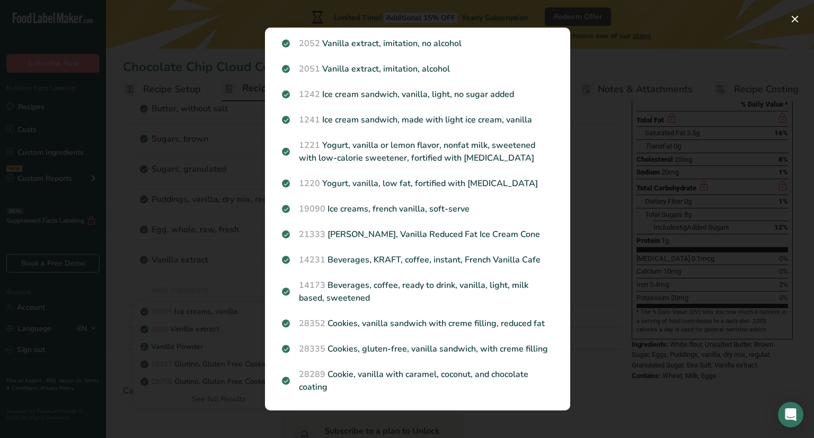
click at [611, 140] on div "Search results modal" at bounding box center [407, 219] width 814 height 438
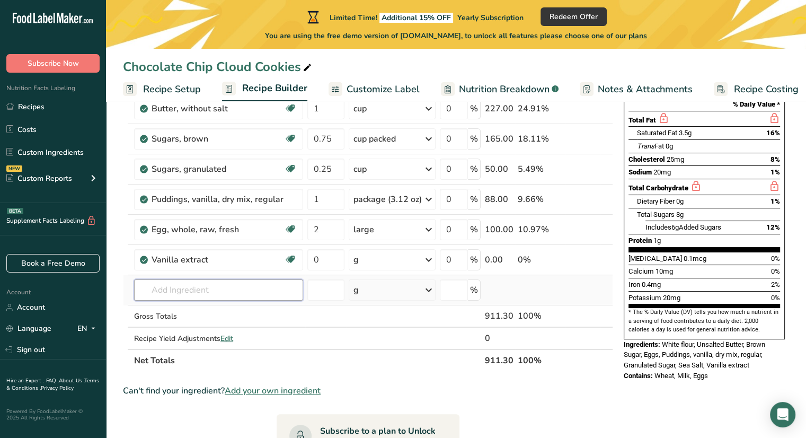
click at [280, 287] on input "text" at bounding box center [218, 289] width 169 height 21
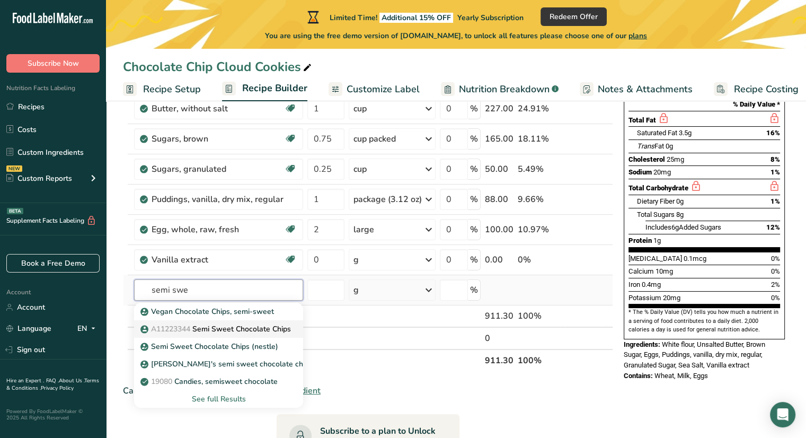
type input "semi swe"
click at [285, 326] on p "A11223344 Semi Sweet Chocolate Chips" at bounding box center [216, 328] width 148 height 11
type input "Semi Sweet Chocolate Chips"
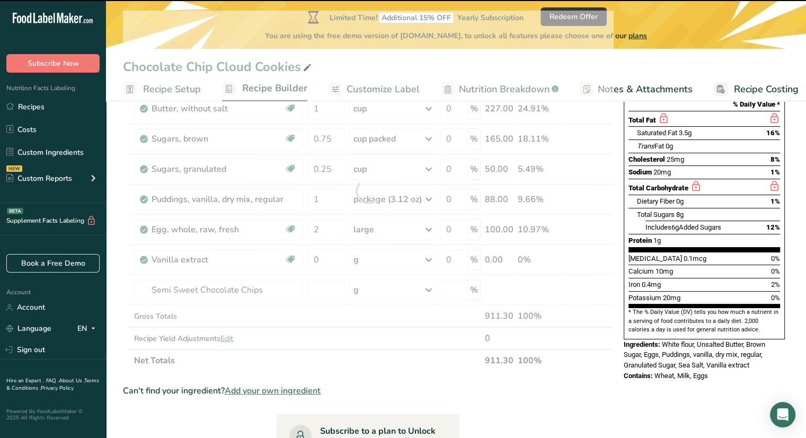
type input "0"
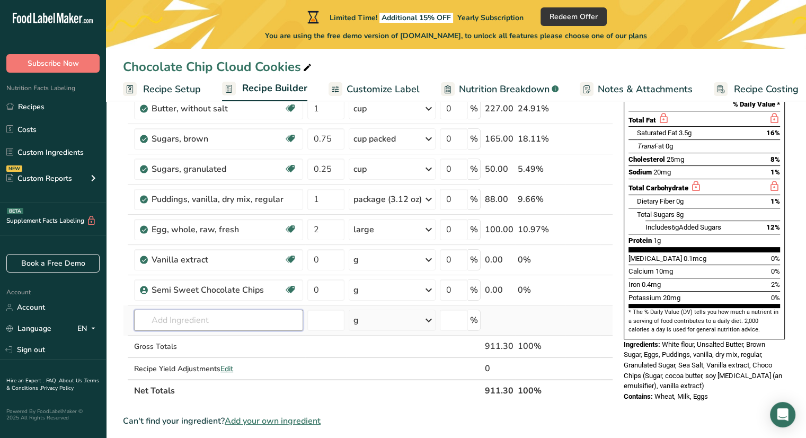
click at [229, 316] on input "text" at bounding box center [218, 319] width 169 height 21
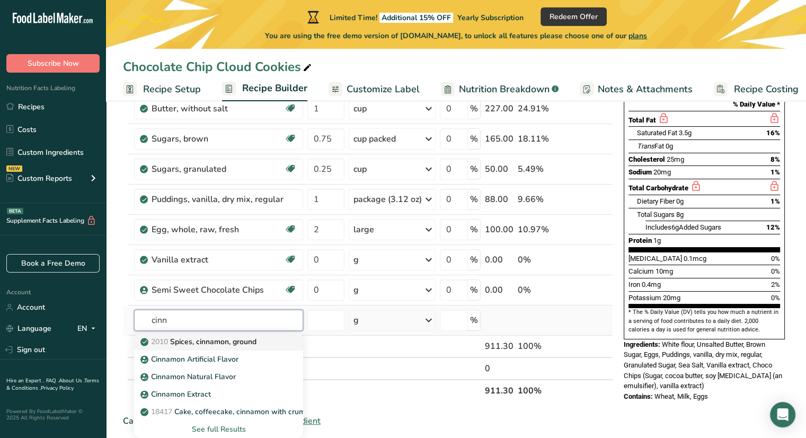
type input "cinn"
click at [231, 339] on p "2010 Spices, cinnamon, ground" at bounding box center [199, 341] width 114 height 11
type input "Spices, cinnamon, ground"
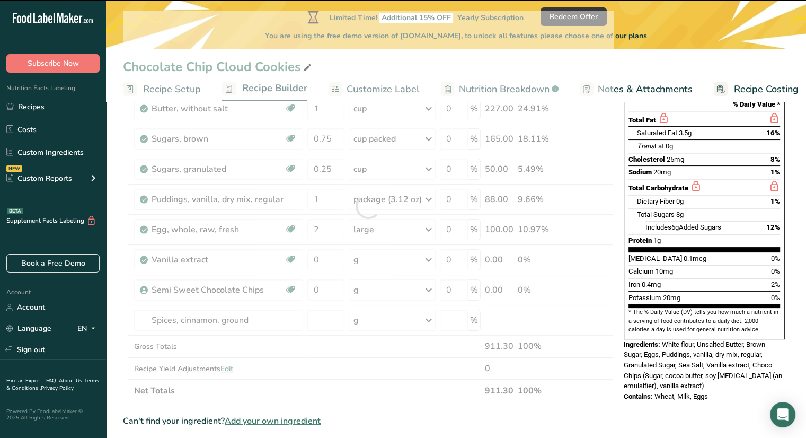
type input "0"
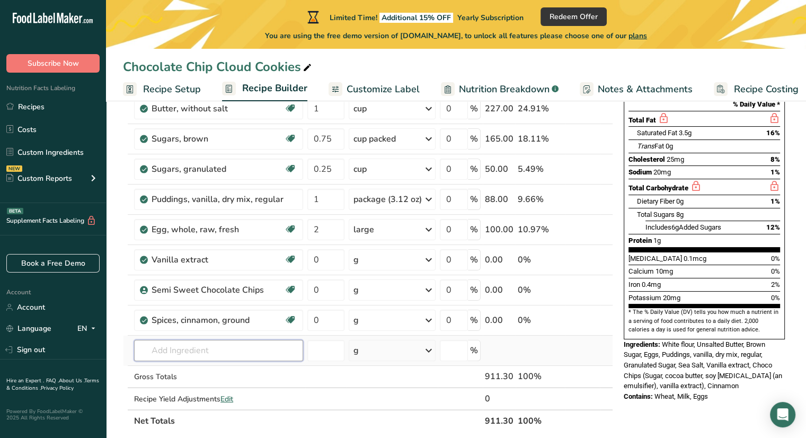
click at [228, 340] on input "text" at bounding box center [218, 350] width 169 height 21
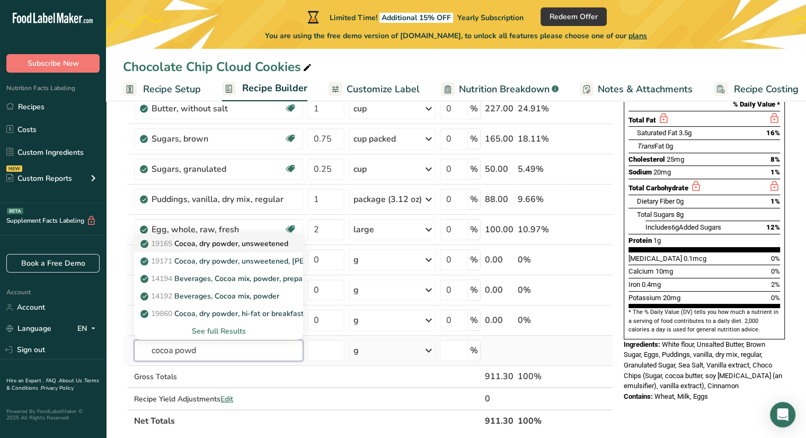
type input "cocoa powd"
click at [240, 242] on p "19165 Cocoa, dry powder, unsweetened" at bounding box center [215, 243] width 146 height 11
type input "Cocoa, dry powder, unsweetened"
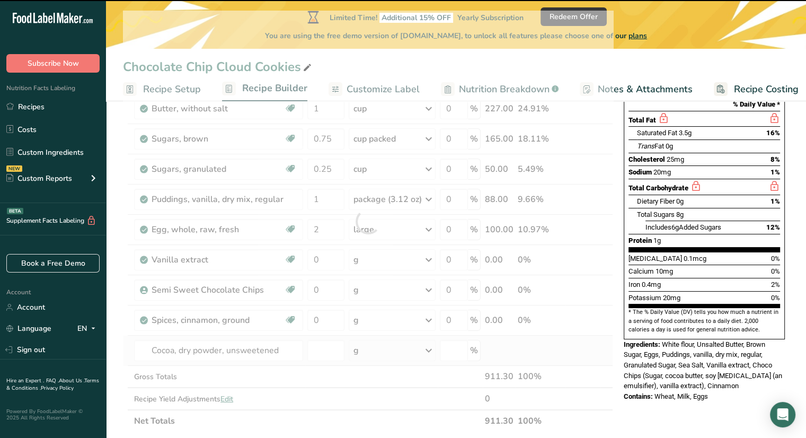
type input "0"
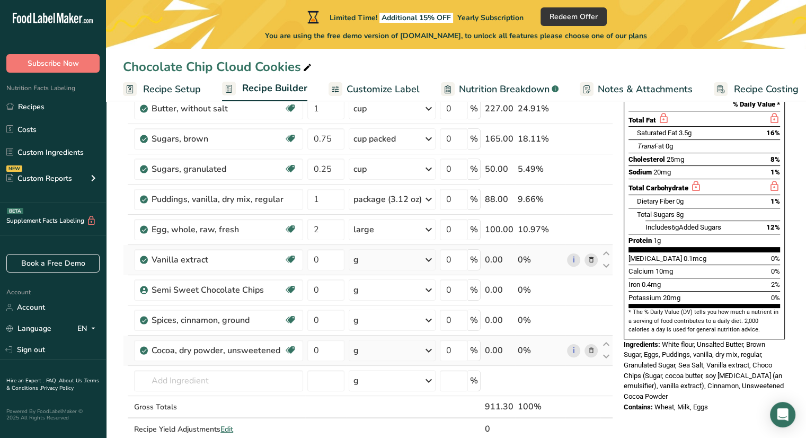
click at [372, 256] on div "g" at bounding box center [392, 259] width 87 height 21
click at [377, 297] on div "1 tsp" at bounding box center [399, 295] width 89 height 15
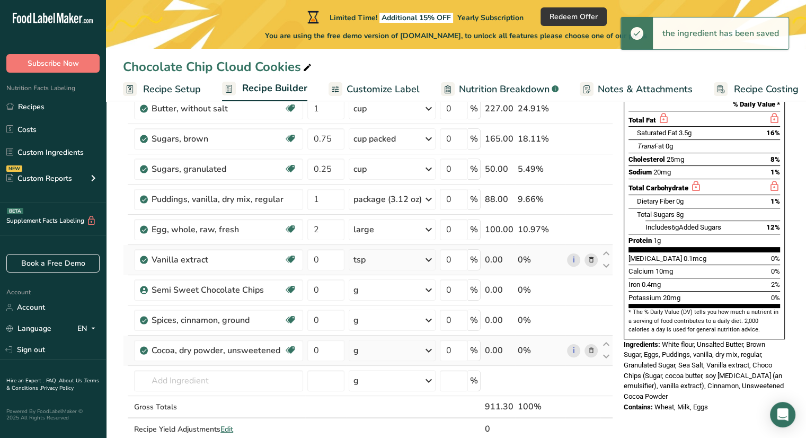
click at [377, 297] on div "g" at bounding box center [392, 289] width 87 height 21
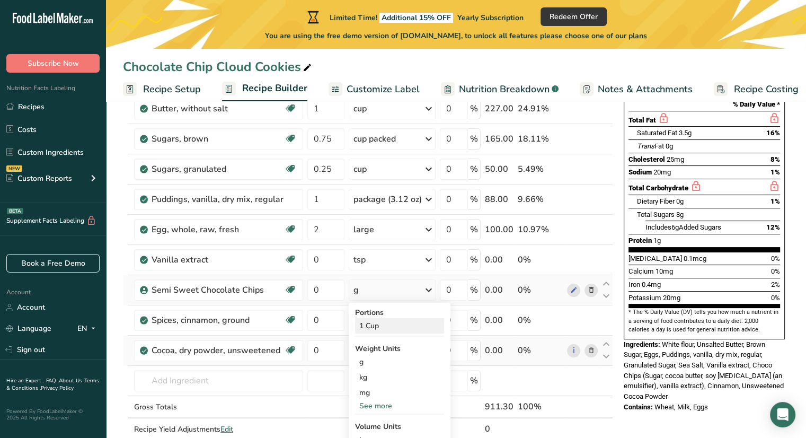
click at [381, 327] on div "1 Cup" at bounding box center [399, 325] width 89 height 15
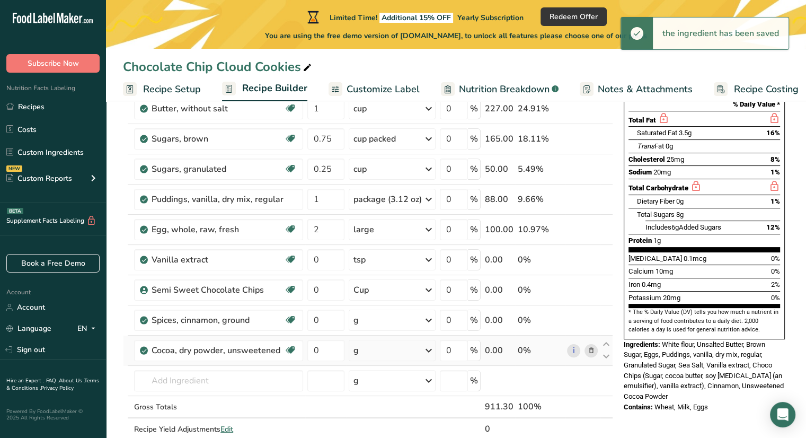
click at [377, 321] on div "g" at bounding box center [392, 319] width 87 height 21
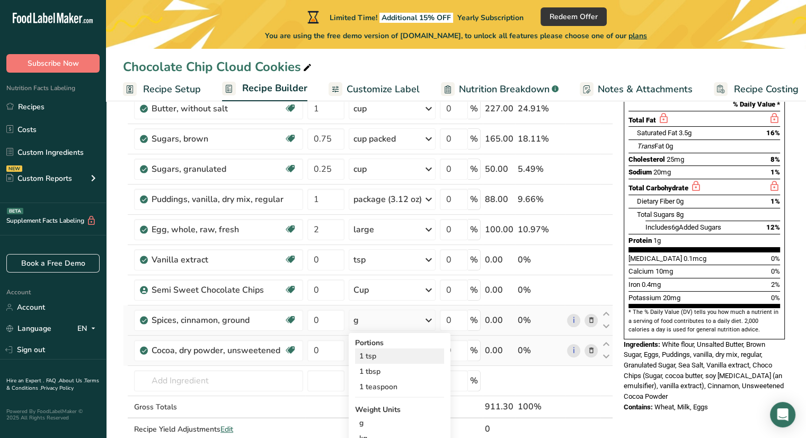
click at [388, 354] on div "1 tsp" at bounding box center [399, 355] width 89 height 15
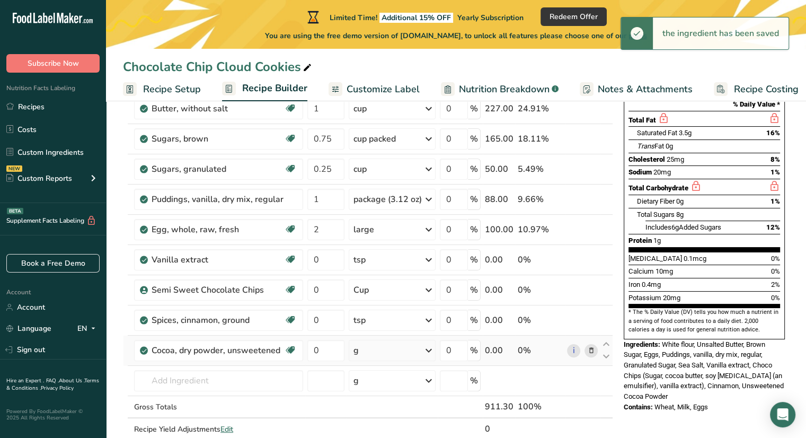
click at [385, 336] on td "g Portions 1 cup 1 tbsp Weight Units g kg mg See more Volume Units l Volume uni…" at bounding box center [391, 350] width 91 height 30
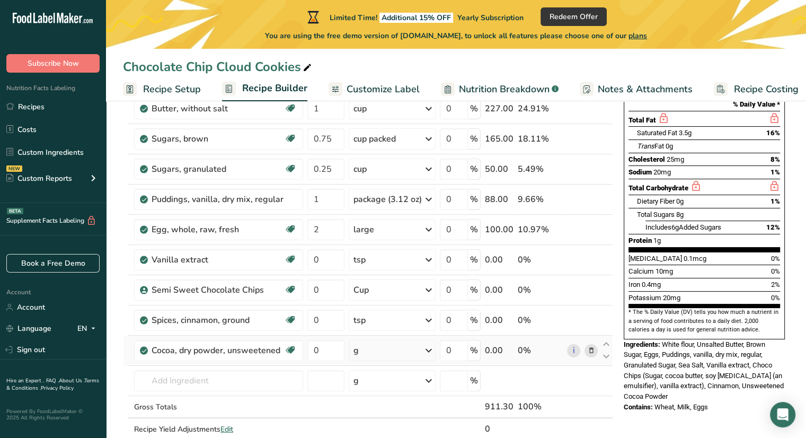
click at [387, 344] on div "g" at bounding box center [392, 350] width 87 height 21
click at [390, 391] on div "1 cup" at bounding box center [399, 385] width 89 height 15
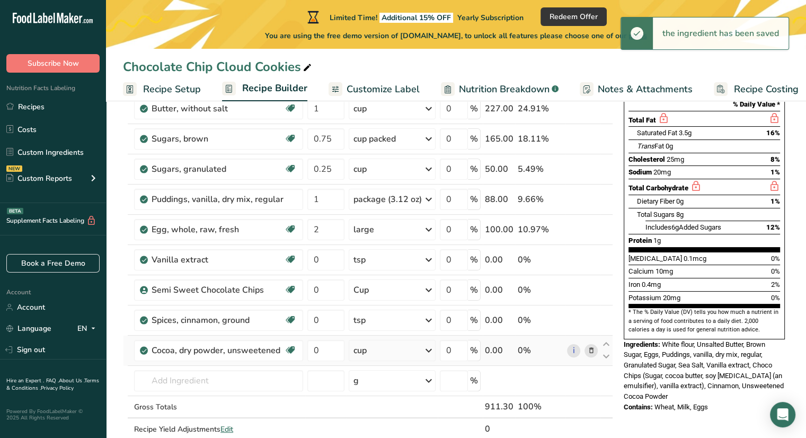
click at [417, 343] on div "cup" at bounding box center [392, 350] width 87 height 21
click at [424, 398] on div "1 tbsp" at bounding box center [399, 401] width 89 height 15
click at [320, 257] on input "0" at bounding box center [325, 259] width 37 height 21
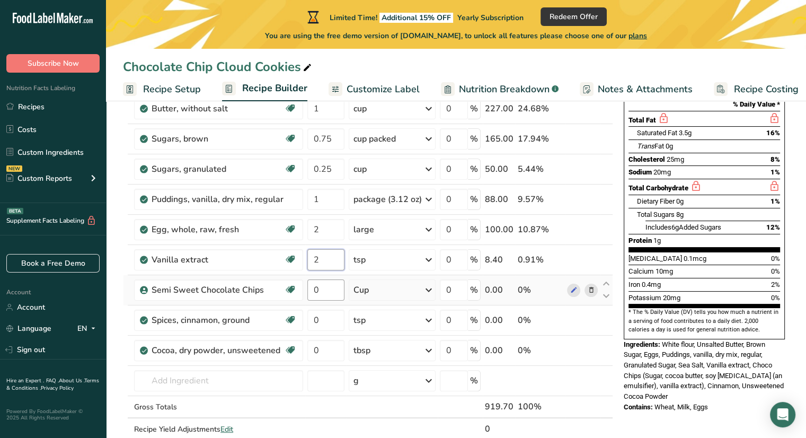
type input "2"
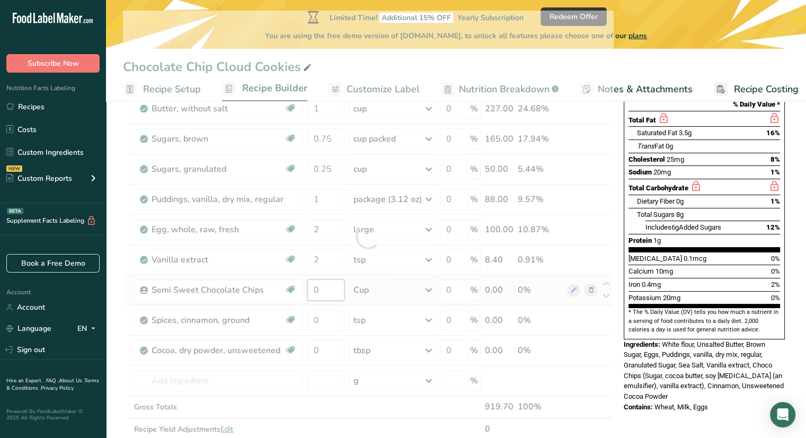
click at [320, 292] on div "Ingredient * Amount * Unit * Waste * .a-a{fill:#347362;}.b-a{fill:#fff;} Grams …" at bounding box center [368, 236] width 490 height 451
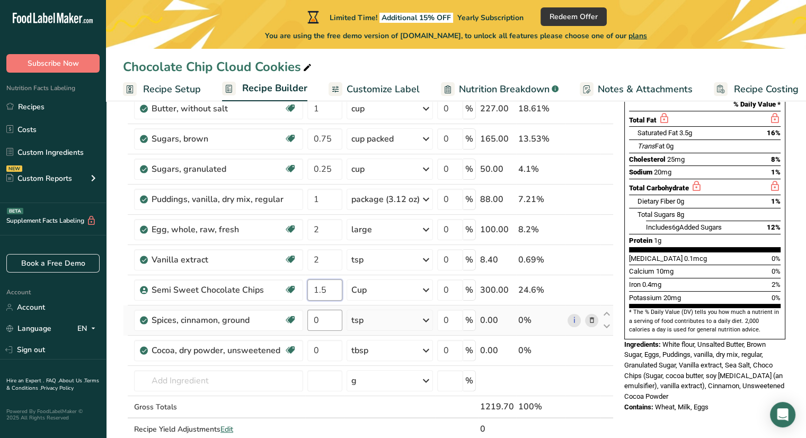
type input "1.5"
click at [323, 316] on div "Ingredient * Amount * Unit * Waste * .a-a{fill:#347362;}.b-a{fill:#fff;} Grams …" at bounding box center [368, 236] width 490 height 451
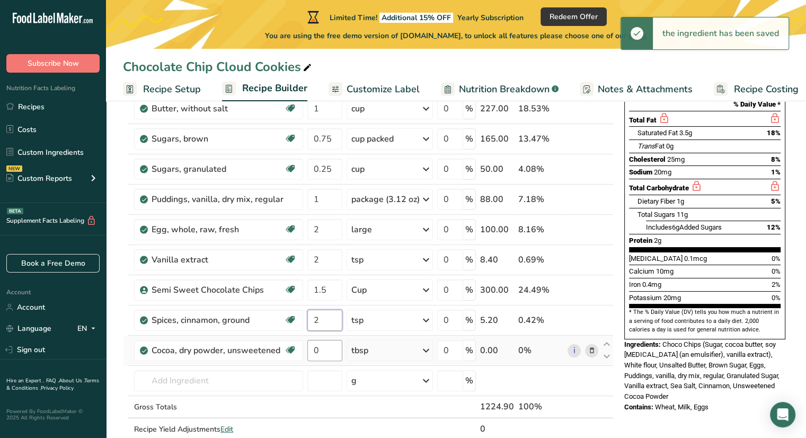
type input "2"
click at [328, 351] on div "Ingredient * Amount * Unit * Waste * .a-a{fill:#347362;}.b-a{fill:#fff;} Grams …" at bounding box center [368, 236] width 490 height 451
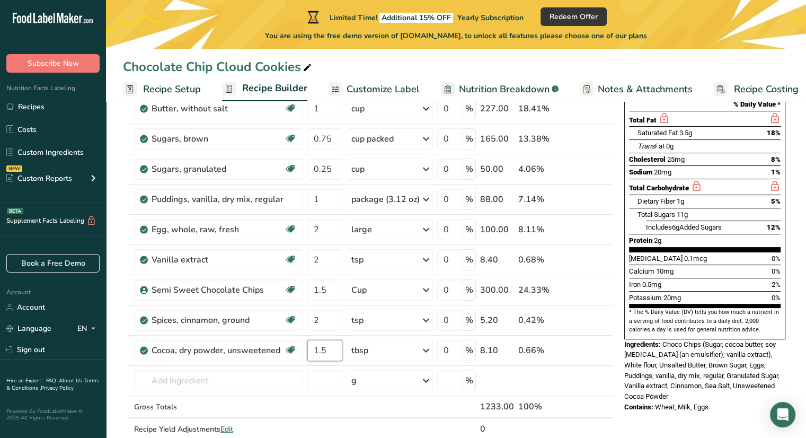
type input "1.5"
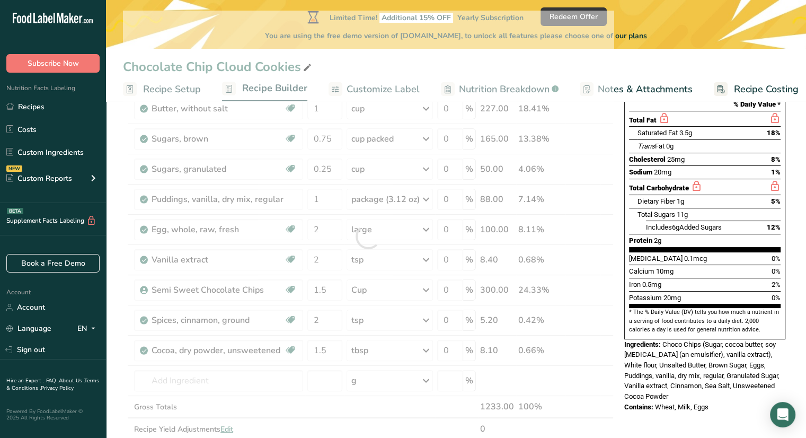
click at [656, 406] on div "Nutrition Facts 1 Serving Per Container Serving Size 34g Amount Per Serving Cal…" at bounding box center [704, 364] width 169 height 793
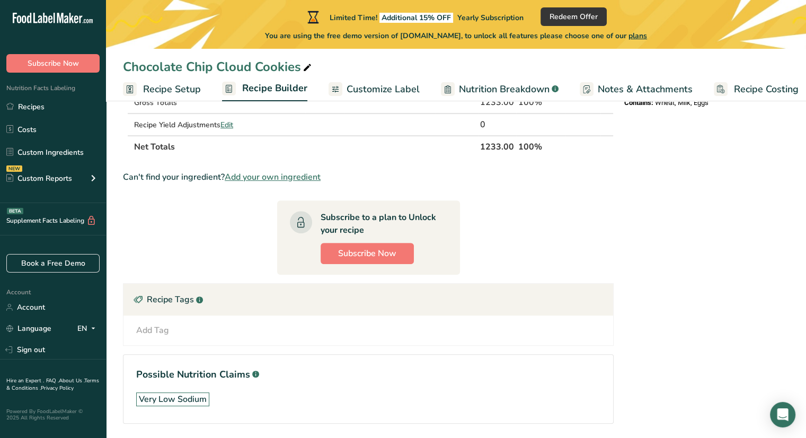
scroll to position [490, 0]
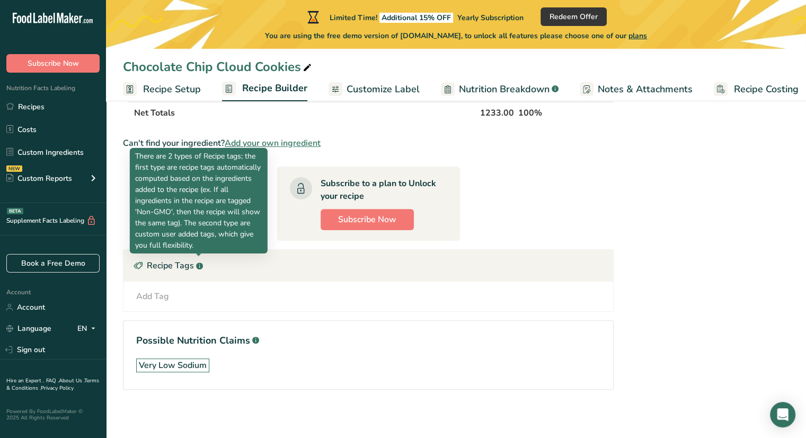
click at [198, 263] on rect at bounding box center [199, 265] width 7 height 7
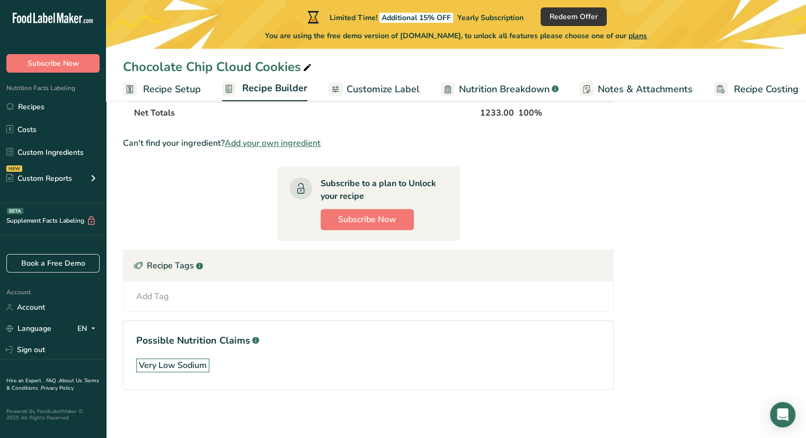
click at [630, 167] on div "Nutrition Facts 1 Serving Per Container Serving Size 34g Amount Per Serving Cal…" at bounding box center [704, 26] width 169 height 793
drag, startPoint x: 806, startPoint y: 189, endPoint x: 630, endPoint y: 199, distance: 176.1
click at [630, 199] on div "Nutrition Facts 1 Serving Per Container Serving Size 34g Amount Per Serving Cal…" at bounding box center [704, 26] width 169 height 793
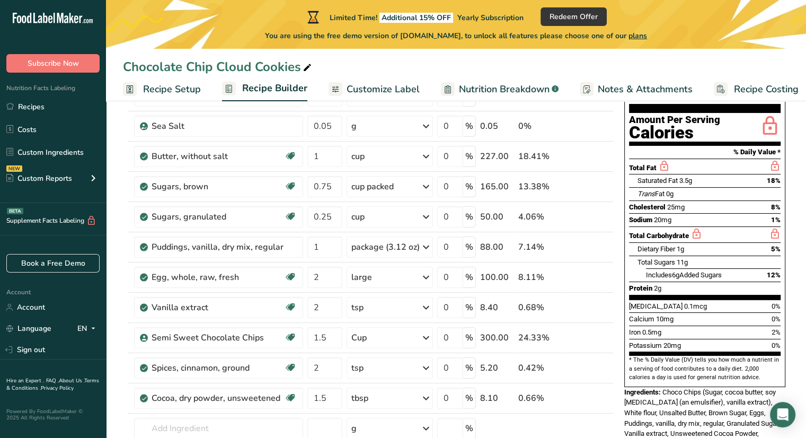
scroll to position [100, 0]
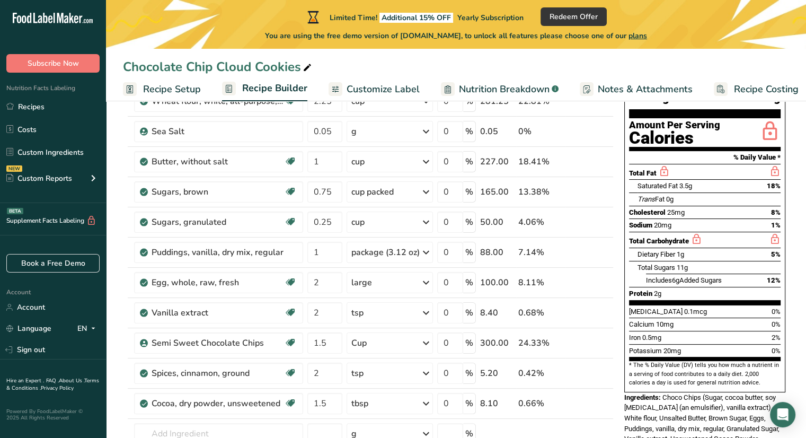
drag, startPoint x: 799, startPoint y: 122, endPoint x: 798, endPoint y: 111, distance: 11.1
click at [798, 111] on section "Add Ingredients Manage Recipe Delete Recipe Duplicate Recipe Scale Recipe Save …" at bounding box center [456, 417] width 700 height 827
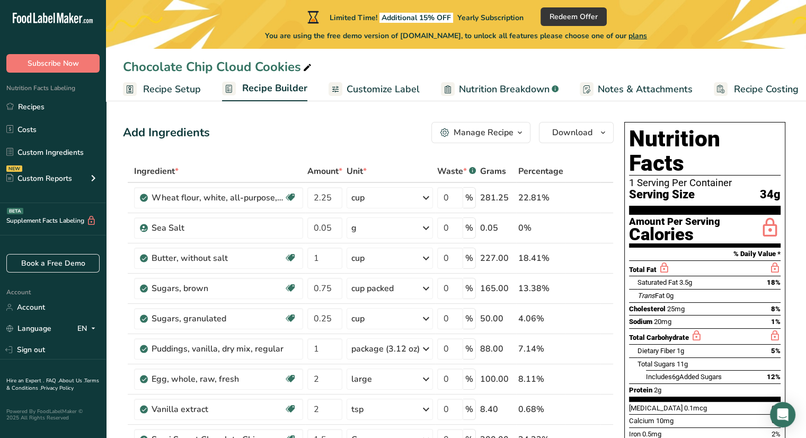
scroll to position [0, 0]
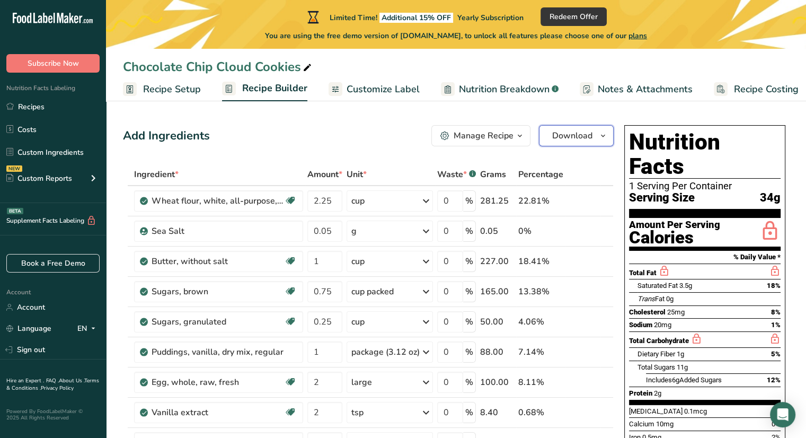
click at [558, 142] on button "Download" at bounding box center [576, 135] width 75 height 21
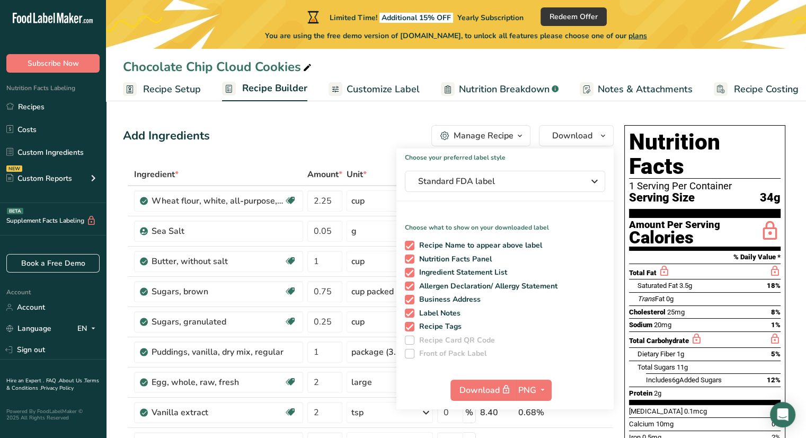
click at [493, 140] on div "Manage Recipe" at bounding box center [483, 135] width 60 height 13
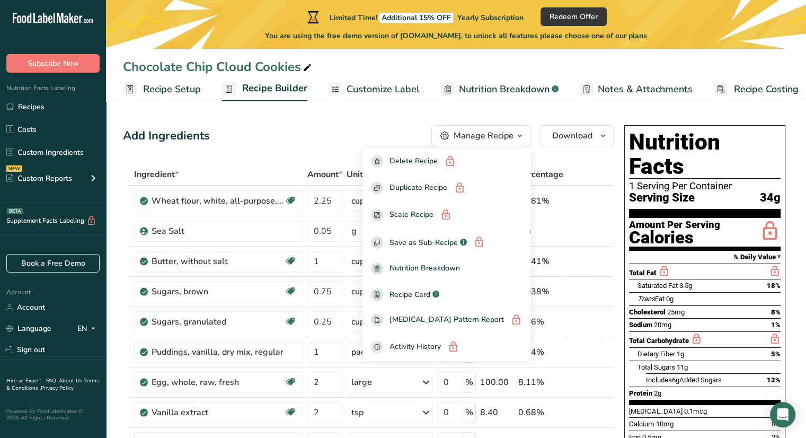
click at [349, 130] on div "Add Ingredients Manage Recipe Delete Recipe Duplicate Recipe Scale Recipe Save …" at bounding box center [368, 135] width 490 height 21
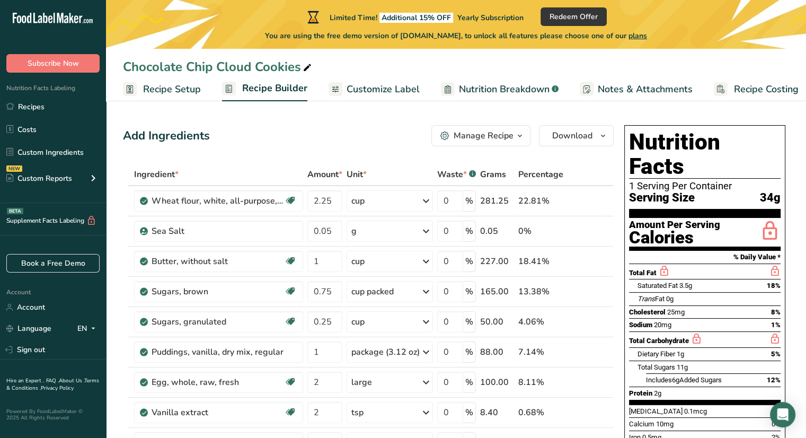
click at [365, 94] on span "Customize Label" at bounding box center [382, 89] width 73 height 14
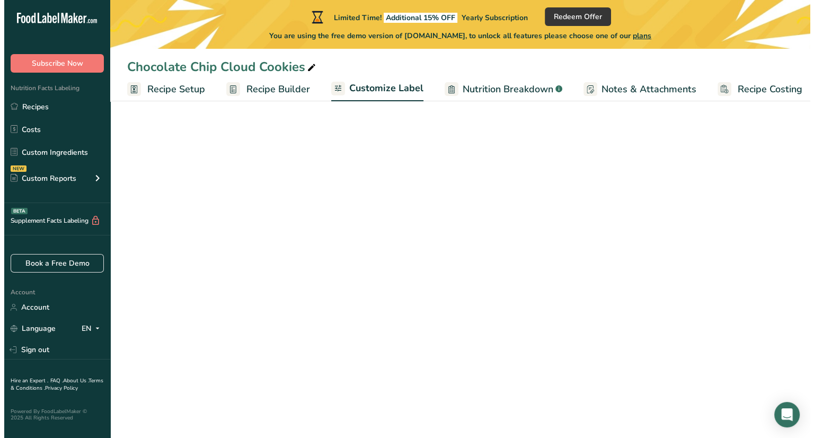
scroll to position [0, 9]
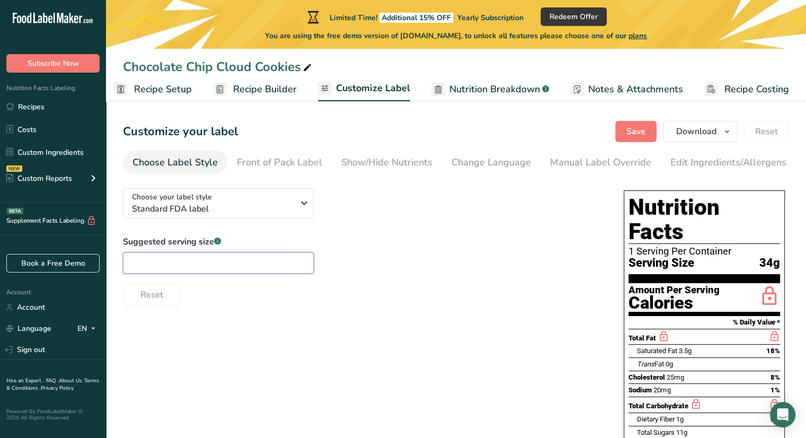
click at [245, 265] on input "text" at bounding box center [218, 262] width 191 height 21
type input "1"
click at [490, 87] on span "Nutrition Breakdown" at bounding box center [494, 89] width 91 height 14
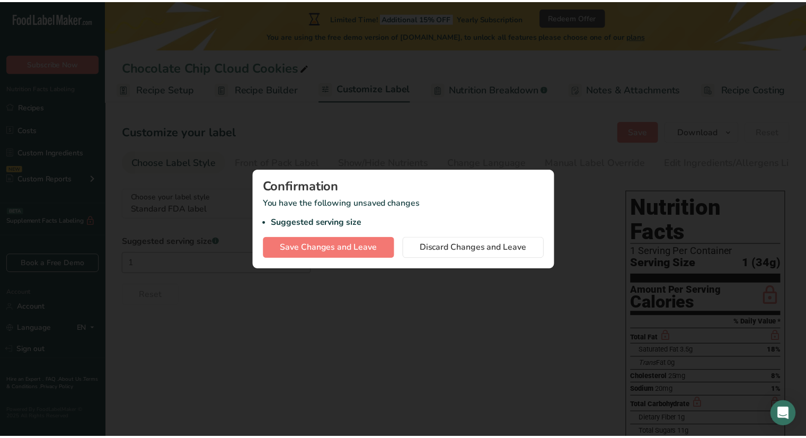
scroll to position [0, 1]
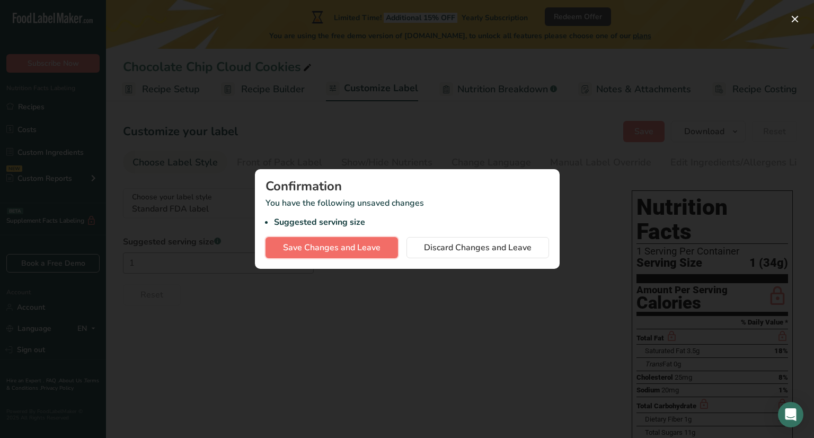
click at [321, 252] on span "Save Changes and Leave" at bounding box center [331, 247] width 97 height 13
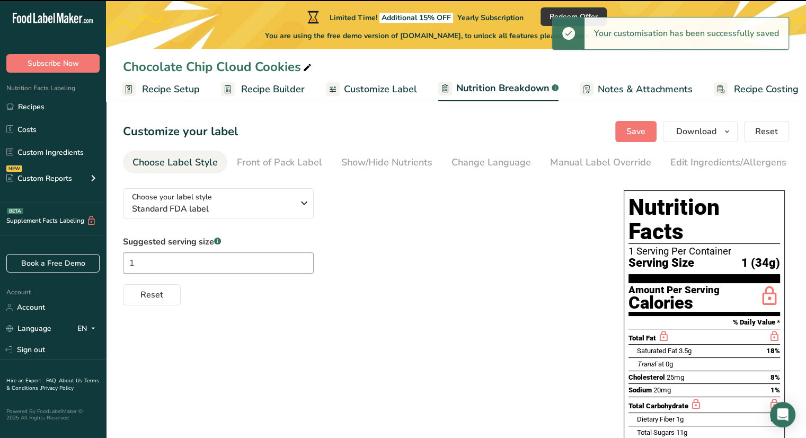
select select "Calories"
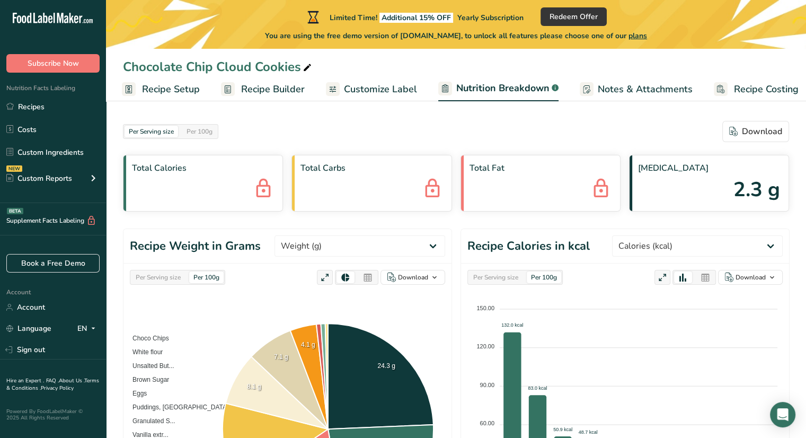
click at [473, 129] on div "Per Serving size Per 100g Download" at bounding box center [456, 131] width 666 height 21
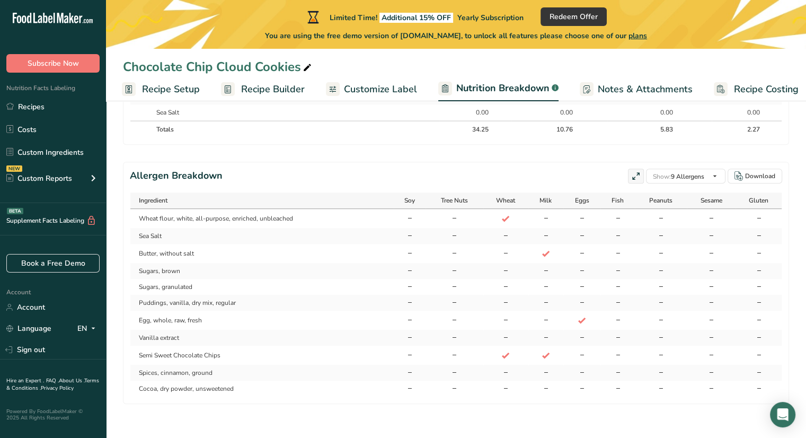
scroll to position [720, 0]
click at [613, 92] on span "Notes & Attachments" at bounding box center [644, 89] width 95 height 14
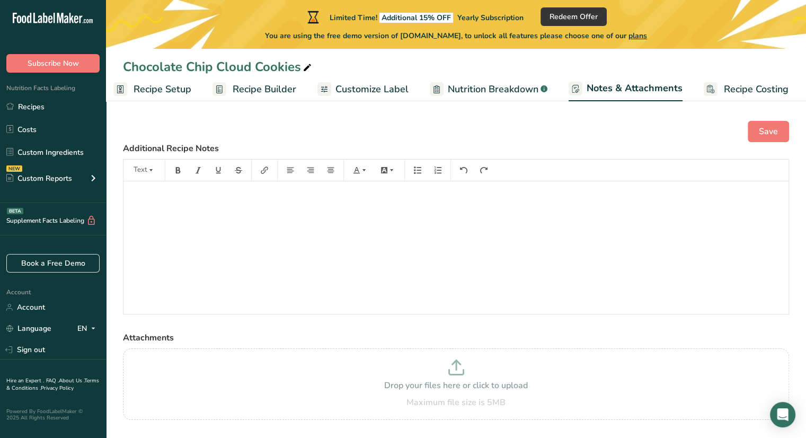
click at [734, 92] on span "Recipe Costing" at bounding box center [756, 89] width 65 height 14
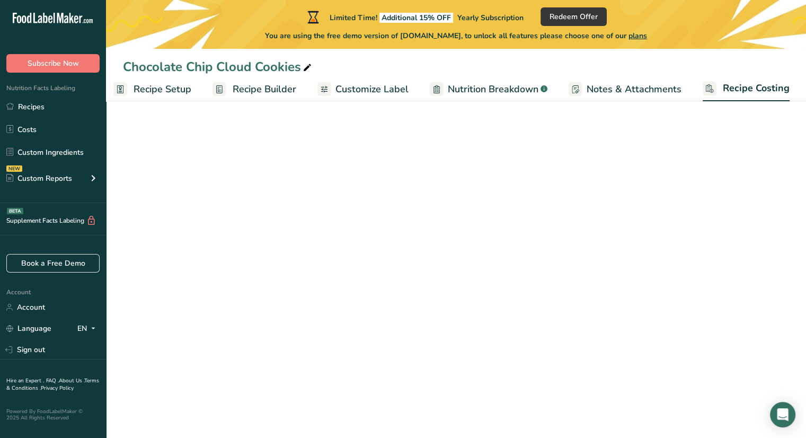
scroll to position [0, 9]
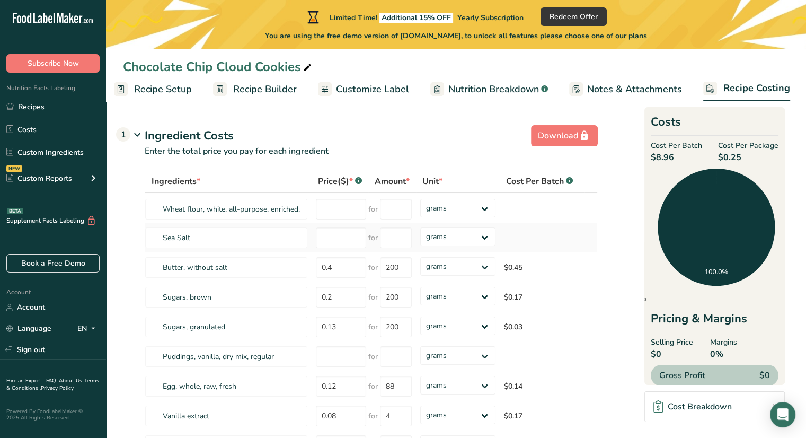
click at [579, 229] on td at bounding box center [541, 237] width 85 height 30
click at [352, 208] on input "number" at bounding box center [341, 209] width 50 height 21
click at [387, 207] on input "number" at bounding box center [396, 209] width 32 height 21
click at [335, 207] on input "20" at bounding box center [341, 209] width 50 height 21
type input "2"
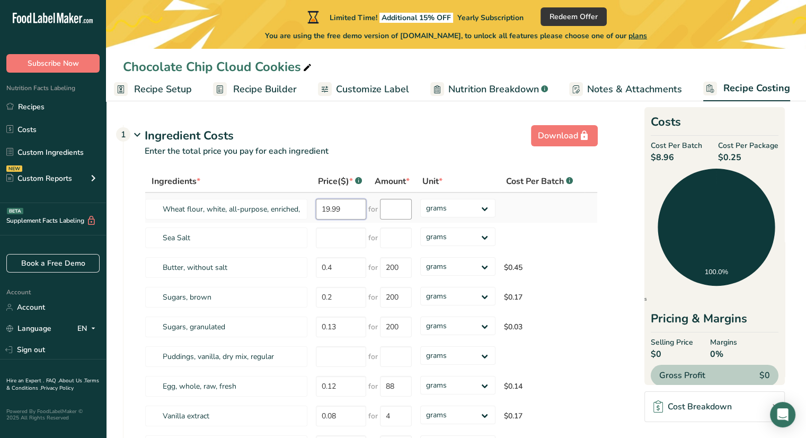
type input "19.99"
click at [398, 207] on input "number" at bounding box center [396, 209] width 32 height 21
click at [445, 200] on select "grams kg mg mcg lb oz" at bounding box center [457, 208] width 75 height 19
select select "12"
click at [420, 199] on select "grams kg mg mcg lb oz" at bounding box center [457, 208] width 75 height 19
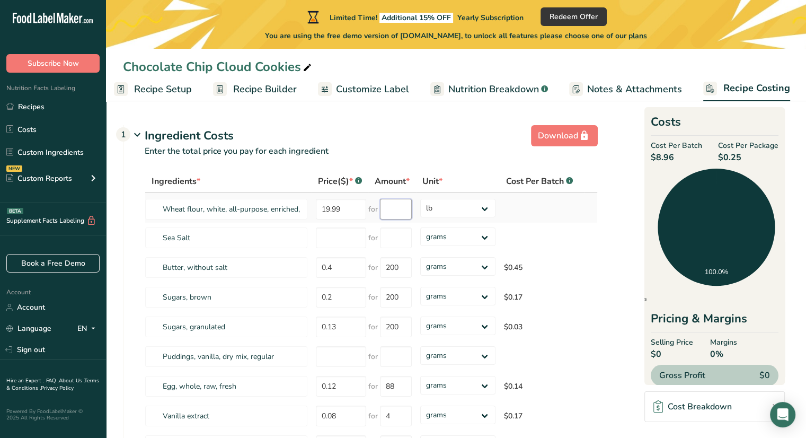
click at [395, 207] on input "number" at bounding box center [396, 209] width 32 height 21
type input "20"
click at [337, 236] on div "Ingredients * Price($) * .a-a{fill:#347362;}.b-a{fill:#fff;} Amount * Unit * Co…" at bounding box center [371, 345] width 453 height 350
type input "3.99"
click at [393, 242] on input "number" at bounding box center [396, 237] width 32 height 21
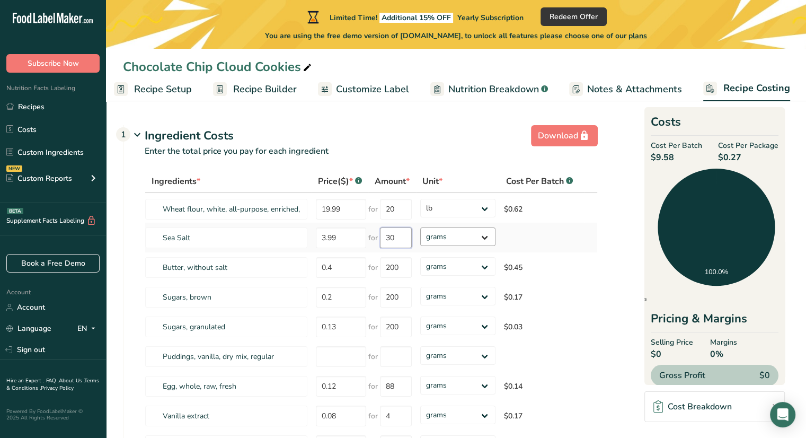
type input "30"
click at [451, 237] on div "Ingredients * Price($) * .a-a{fill:#347362;}.b-a{fill:#fff;} Amount * Unit * Co…" at bounding box center [371, 345] width 453 height 350
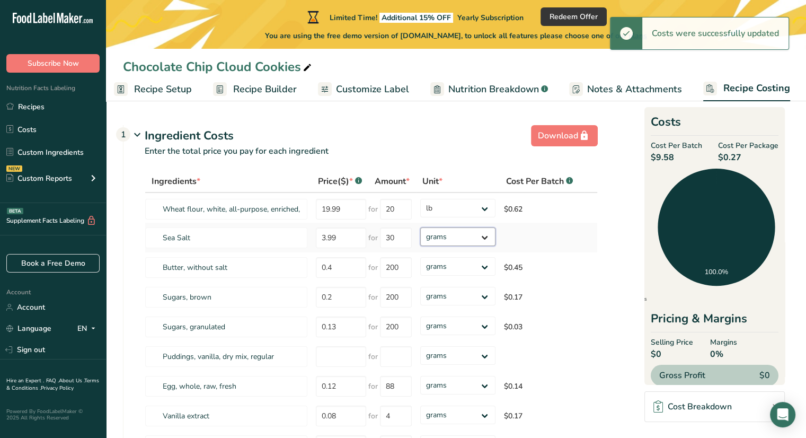
select select "5"
click at [420, 227] on select "grams kg mg mcg lb oz" at bounding box center [457, 236] width 75 height 19
select select "5"
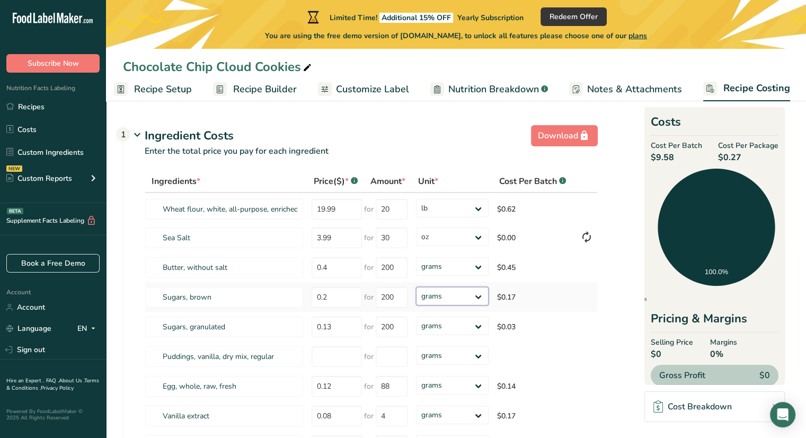
drag, startPoint x: 438, startPoint y: 267, endPoint x: 436, endPoint y: 292, distance: 24.4
click at [436, 292] on select "grams kg mg mcg lb oz" at bounding box center [452, 296] width 73 height 19
click at [468, 260] on select "grams kg mg mcg lb oz" at bounding box center [452, 266] width 73 height 19
select select "12"
click at [416, 257] on select "grams kg mg mcg lb oz" at bounding box center [452, 266] width 73 height 19
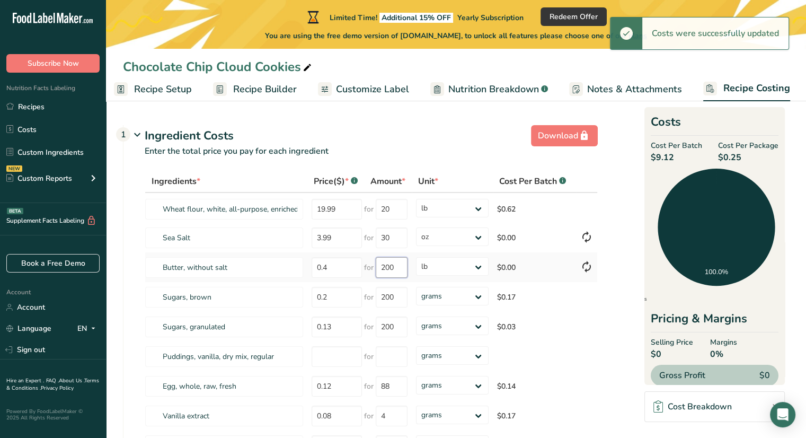
click at [387, 264] on input "200" at bounding box center [392, 267] width 32 height 21
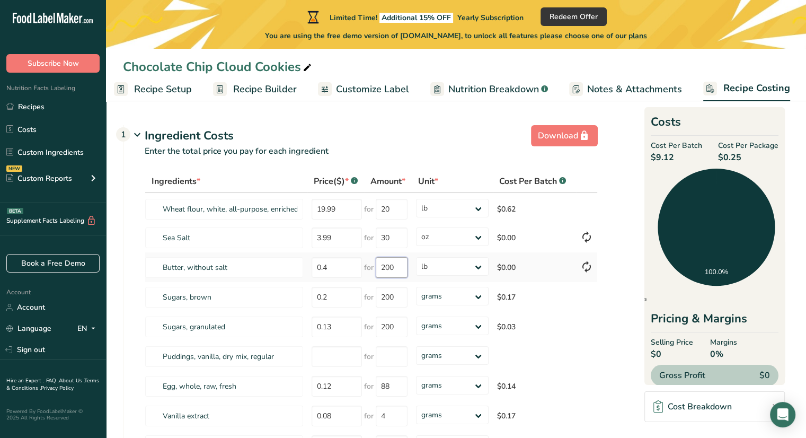
click at [388, 264] on input "200" at bounding box center [392, 267] width 32 height 21
type input "4"
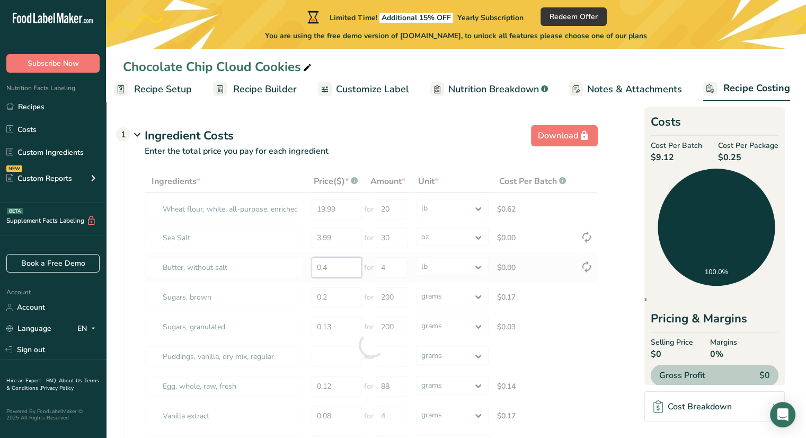
click at [331, 262] on div "Ingredients * Price($) * .a-a{fill:#347362;}.b-a{fill:#fff;} Amount * Unit * Co…" at bounding box center [371, 345] width 453 height 350
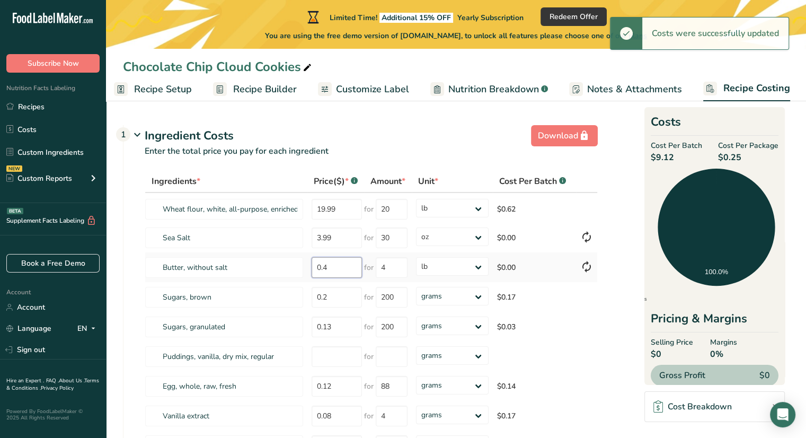
click at [331, 267] on input "0.4" at bounding box center [336, 267] width 50 height 21
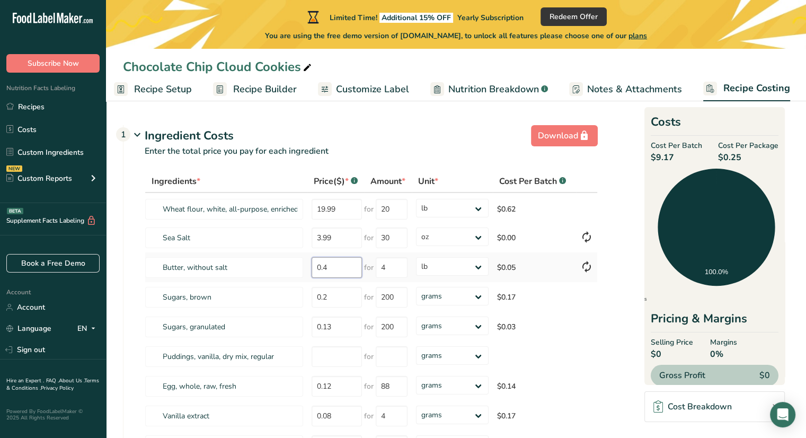
click at [331, 267] on input "0.4" at bounding box center [336, 267] width 50 height 21
type input "0"
type input "14"
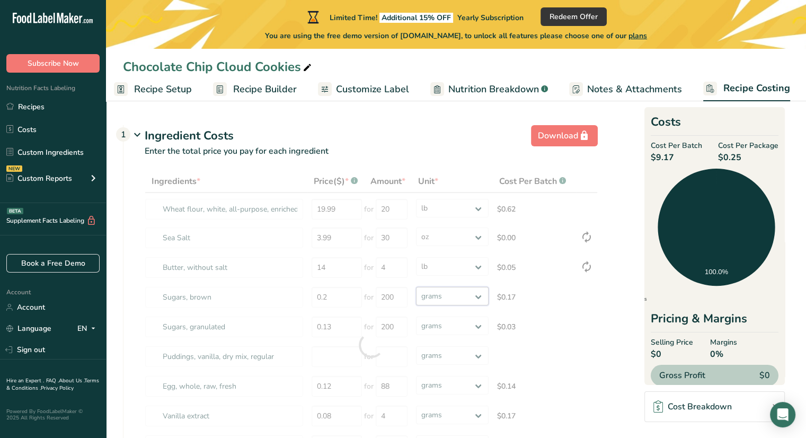
click at [429, 298] on div "Ingredients * Price($) * .a-a{fill:#347362;}.b-a{fill:#fff;} Amount * Unit * Co…" at bounding box center [371, 345] width 453 height 350
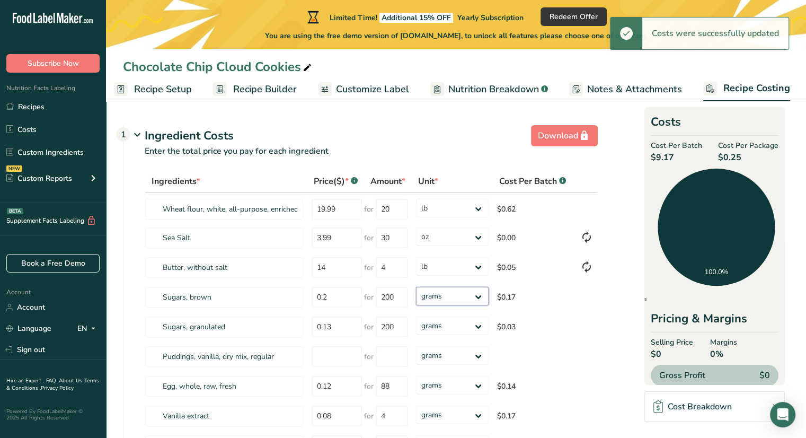
select select "12"
click at [416, 287] on select "grams kg mg mcg lb oz" at bounding box center [452, 296] width 73 height 19
click at [393, 299] on input "200" at bounding box center [392, 297] width 32 height 21
select select "12"
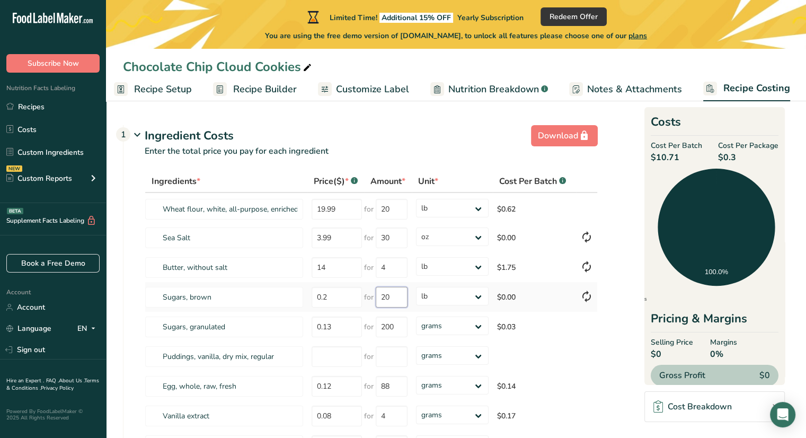
type input "2"
type input "7"
click at [337, 297] on div "Ingredients * Price($) * .a-a{fill:#347362;}.b-a{fill:#fff;} Amount * Unit * Co…" at bounding box center [371, 345] width 453 height 350
type input "0"
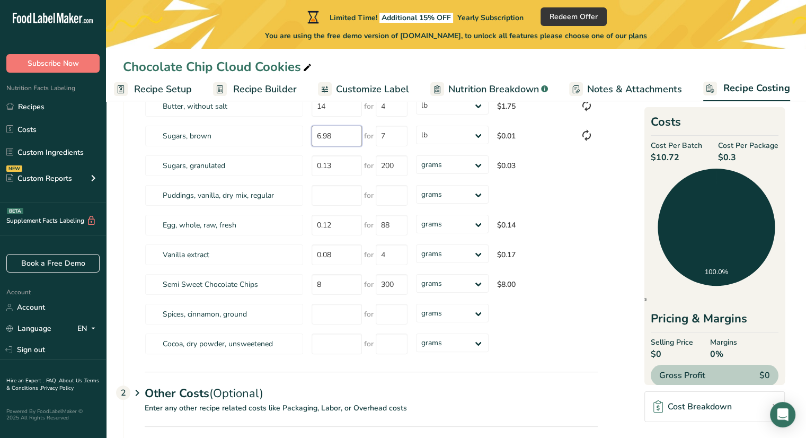
scroll to position [162, 0]
type input "6.98"
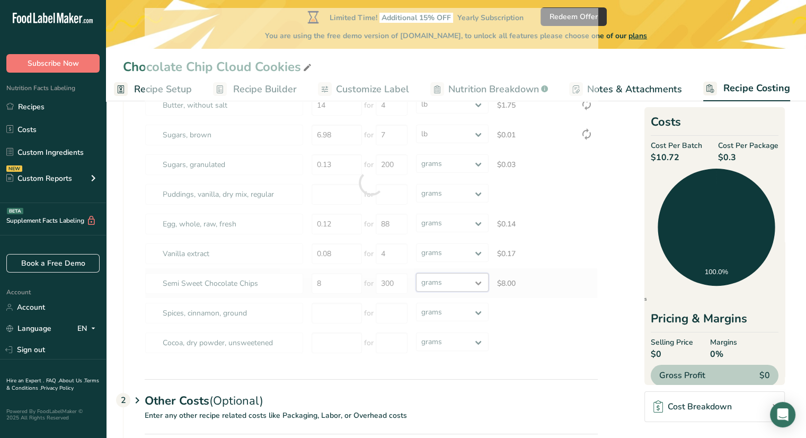
click at [461, 278] on div "Ingredients * Price($) * .a-a{fill:#347362;}.b-a{fill:#fff;} Amount * Unit * Co…" at bounding box center [371, 183] width 453 height 350
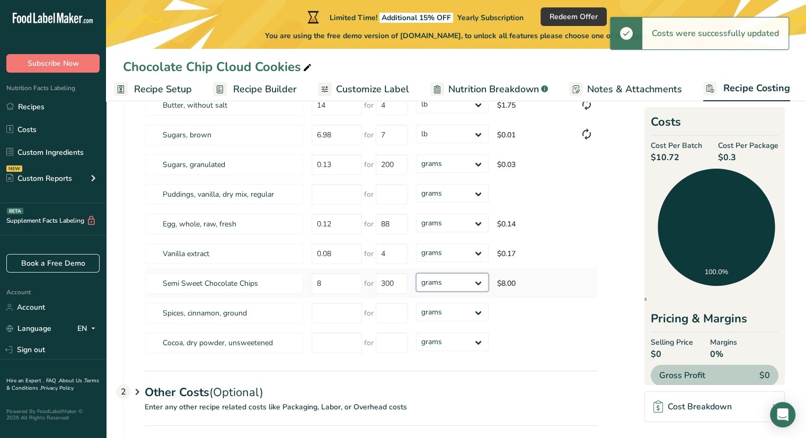
select select "5"
click at [416, 273] on select "grams kg mg mcg lb oz" at bounding box center [452, 282] width 73 height 19
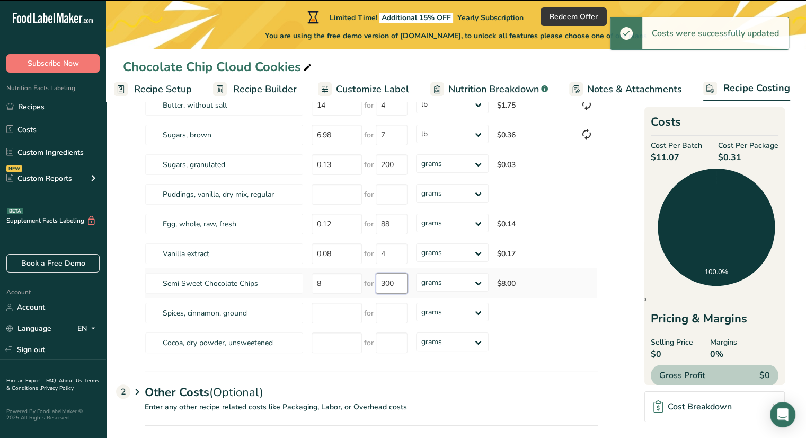
click at [394, 281] on input "300" at bounding box center [392, 283] width 32 height 21
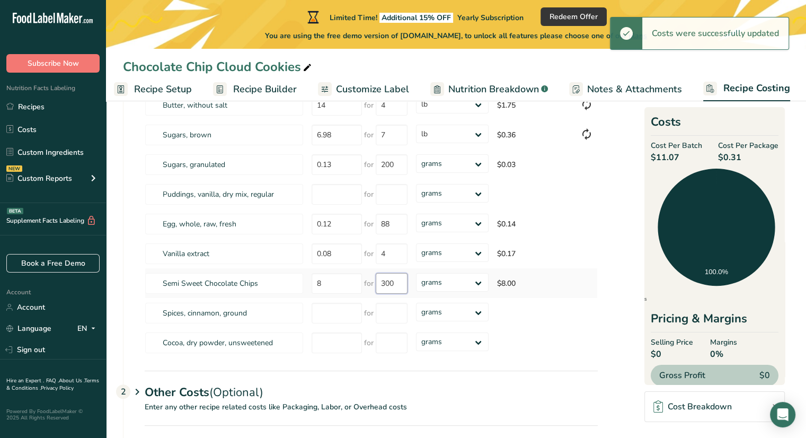
click at [394, 281] on input "300" at bounding box center [392, 283] width 32 height 21
select select "5"
click at [394, 281] on input "300" at bounding box center [392, 283] width 32 height 21
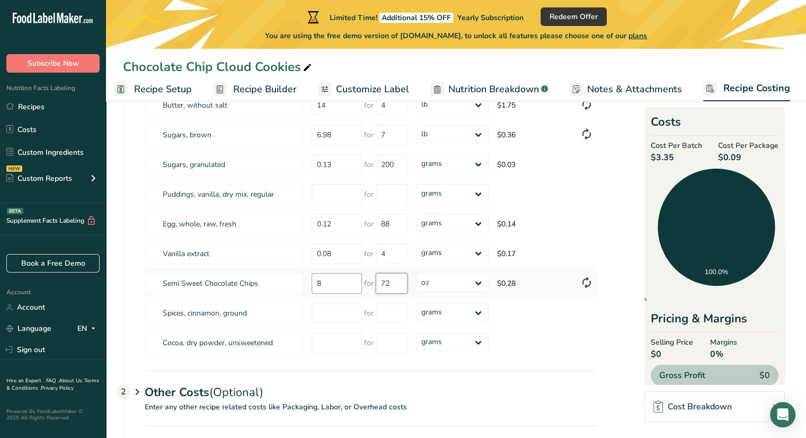
type input "72"
click at [347, 288] on div "Ingredients * Price($) * .a-a{fill:#347362;}.b-a{fill:#fff;} Amount * Unit * Co…" at bounding box center [371, 183] width 453 height 350
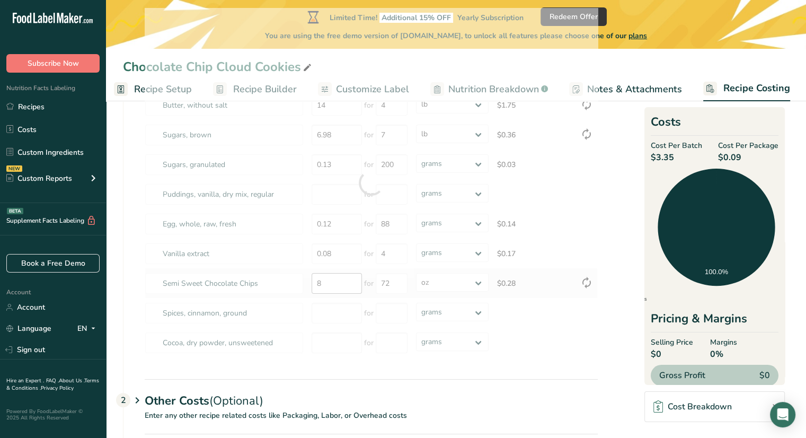
click at [347, 288] on div at bounding box center [371, 183] width 453 height 350
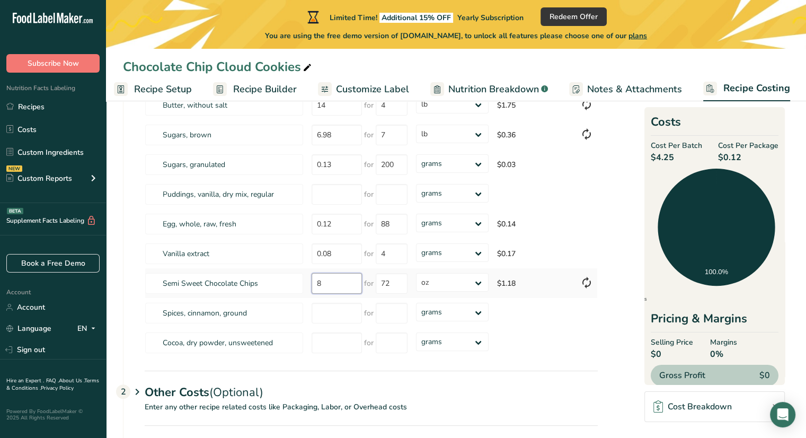
click at [347, 288] on input "8" at bounding box center [336, 283] width 50 height 21
type input "16.9901"
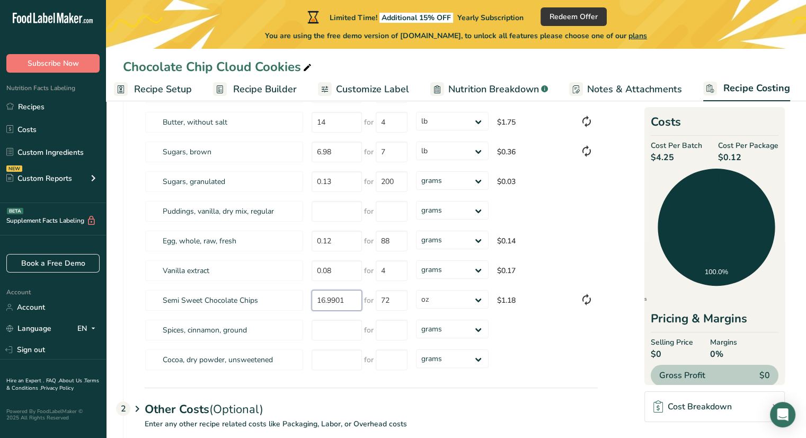
scroll to position [144, 0]
click at [258, 91] on div "Chocolate Chip Cloud Cookies Recipe Setup Recipe Builder Customize Label Nutrit…" at bounding box center [456, 239] width 700 height 558
click at [258, 91] on span "Recipe Builder" at bounding box center [265, 89] width 64 height 14
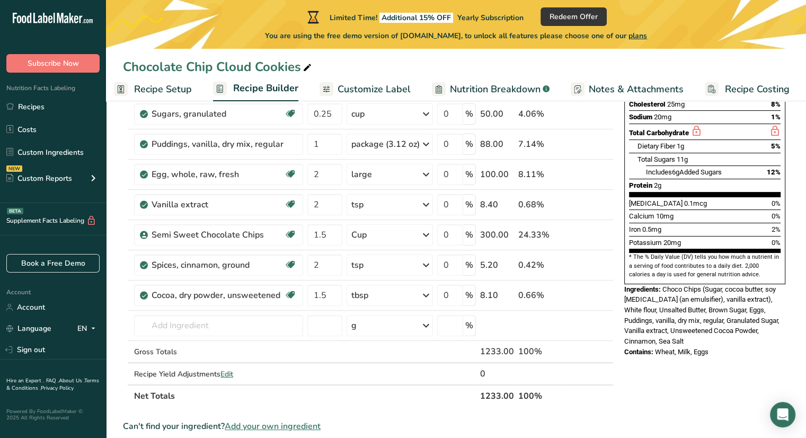
scroll to position [224, 0]
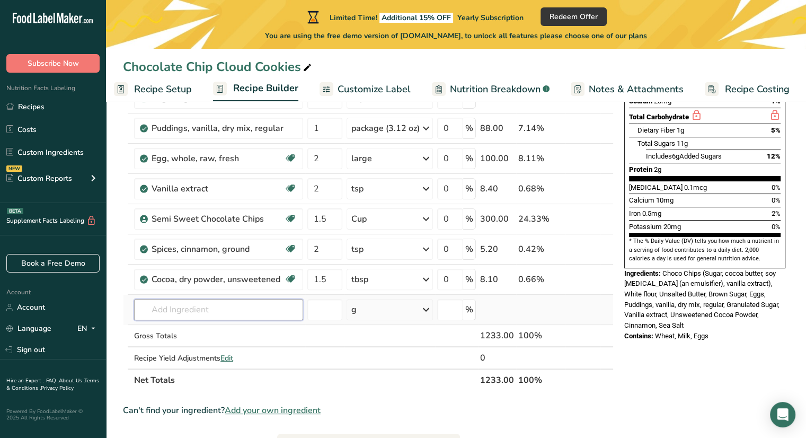
click at [271, 305] on input "text" at bounding box center [218, 309] width 169 height 21
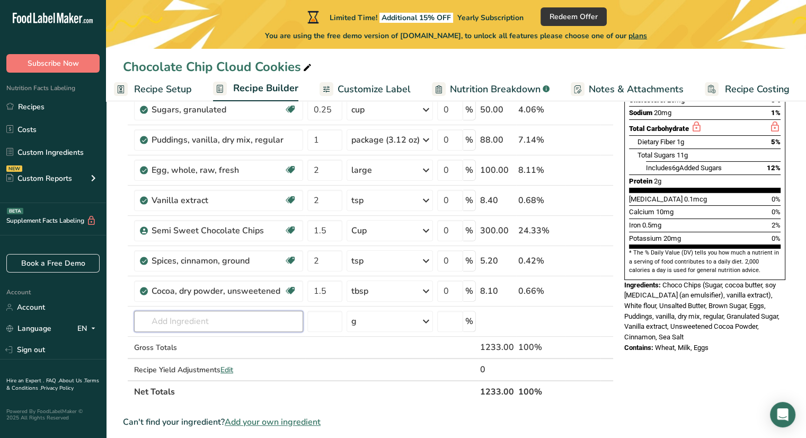
scroll to position [245, 0]
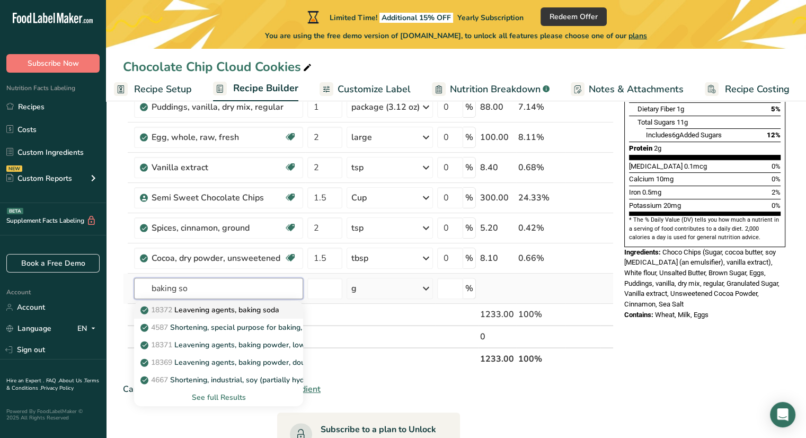
type input "baking so"
click at [263, 310] on p "18372 Leavening agents, baking soda" at bounding box center [210, 309] width 137 height 11
type input "Leavening agents, baking soda"
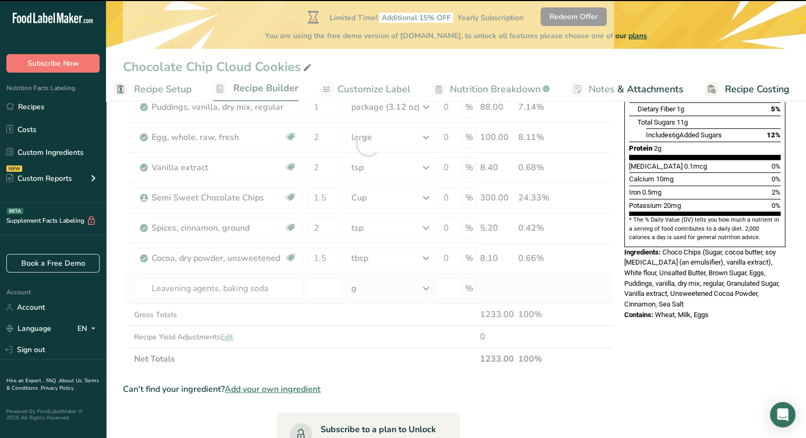
type input "0"
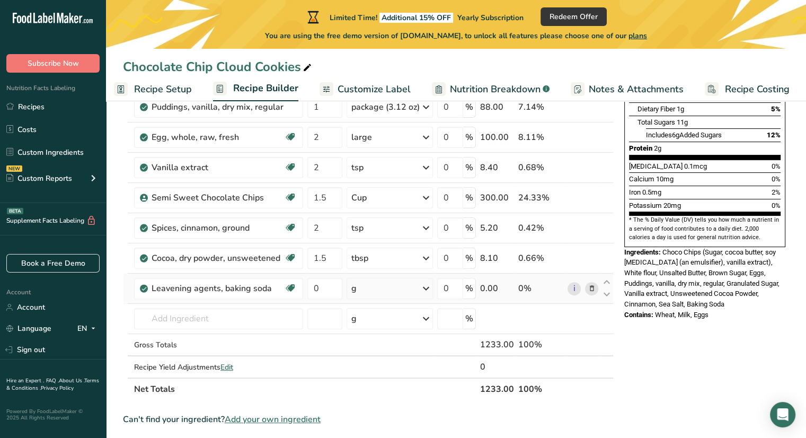
click at [386, 290] on div "g" at bounding box center [389, 288] width 86 height 21
click at [387, 324] on div "1 tsp" at bounding box center [397, 323] width 89 height 15
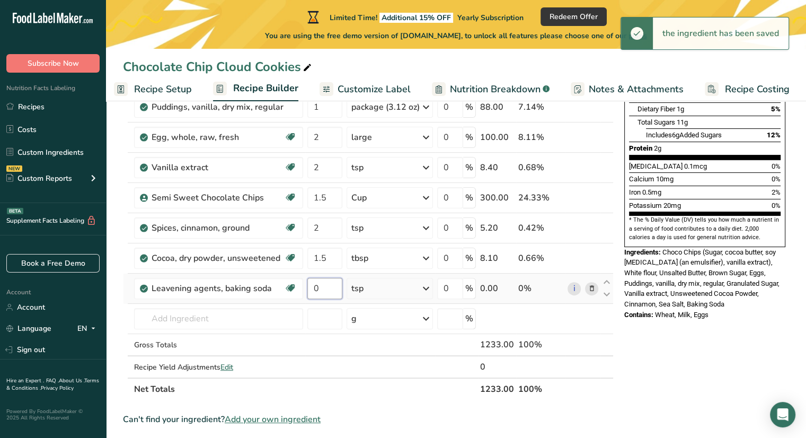
click at [322, 288] on input "0" at bounding box center [324, 288] width 35 height 21
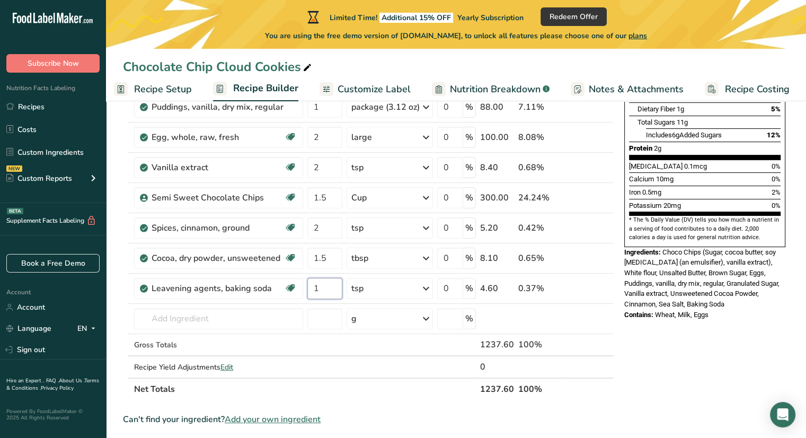
type input "1"
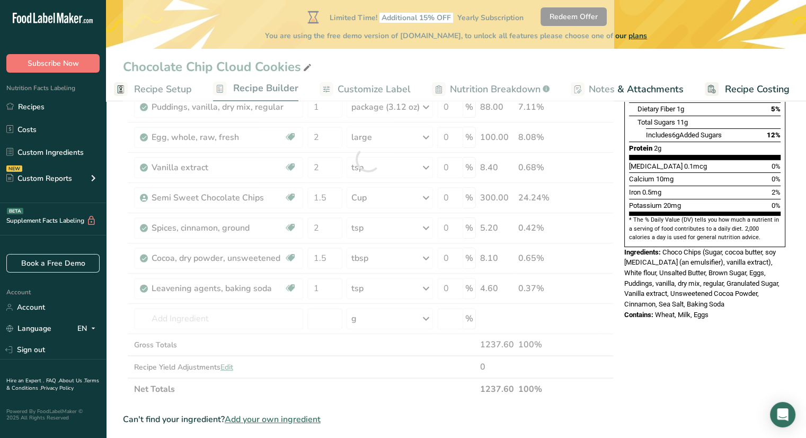
click at [682, 342] on div "Nutrition Facts 1 Serving Per Container Serving Size 1 (34g) Amount Per Serving…" at bounding box center [704, 287] width 169 height 823
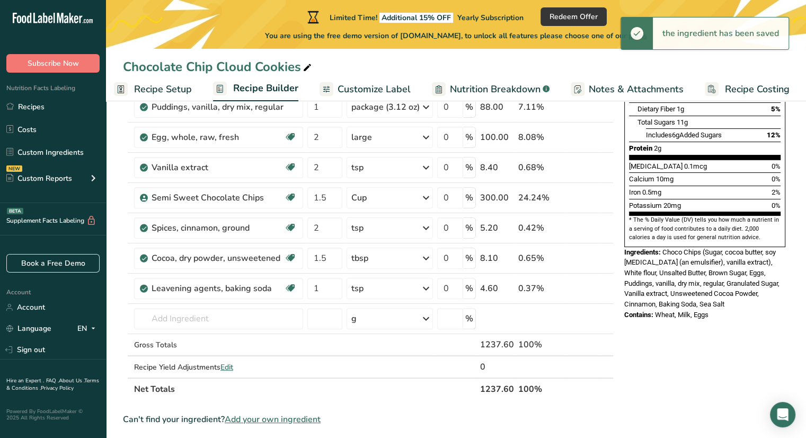
click at [771, 92] on span "Recipe Costing" at bounding box center [757, 89] width 65 height 14
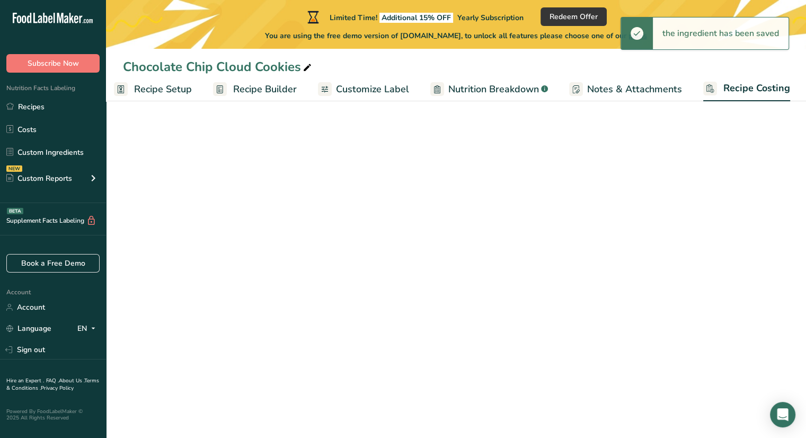
select select "12"
select select "5"
select select "12"
select select "5"
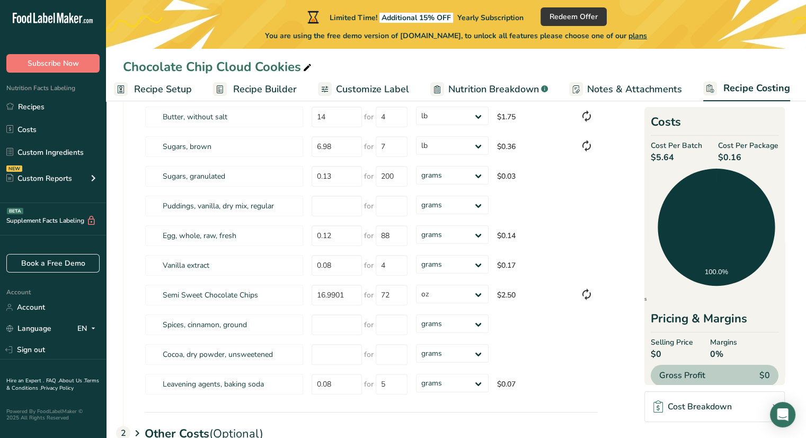
scroll to position [156, 0]
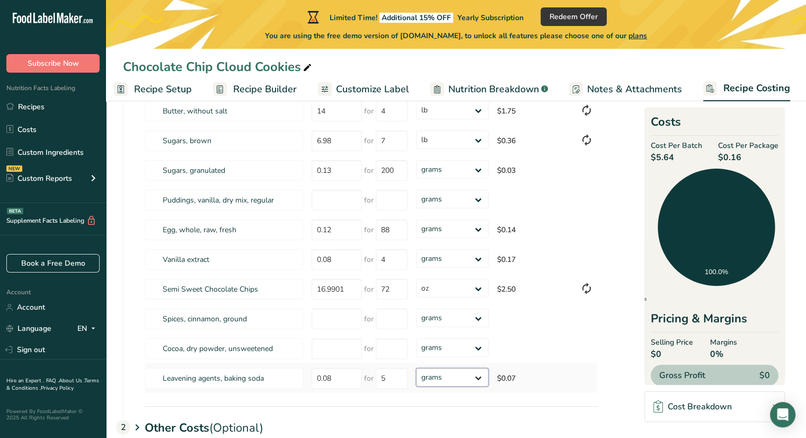
click at [466, 374] on select "grams kg mg mcg lb oz" at bounding box center [452, 377] width 73 height 19
select select "12"
click at [416, 368] on select "grams kg mg mcg lb oz" at bounding box center [452, 377] width 73 height 19
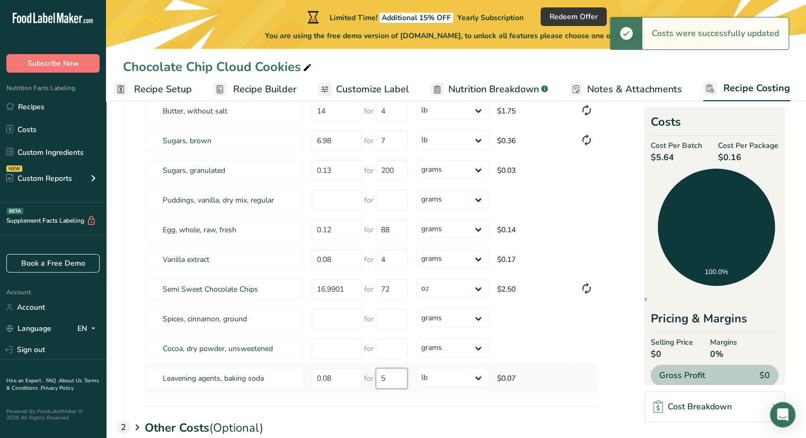
click at [397, 375] on input "5" at bounding box center [392, 378] width 32 height 21
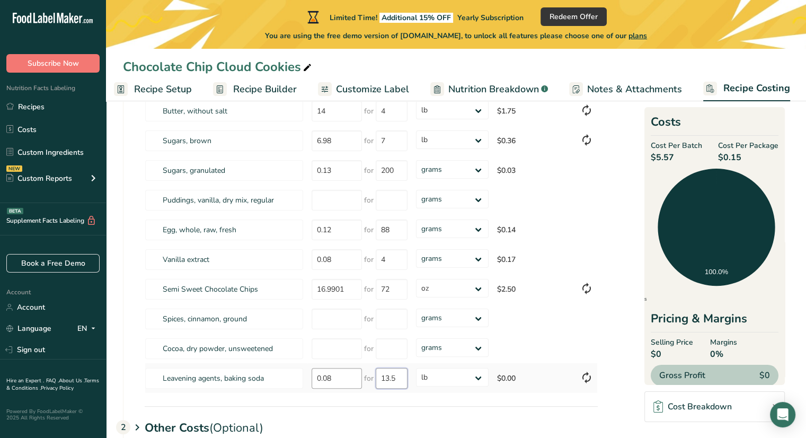
type input "13.5"
click at [345, 380] on div "Ingredients * Price($) * .a-a{fill:#347362;}.b-a{fill:#fff;} Amount * Unit * Co…" at bounding box center [371, 203] width 453 height 379
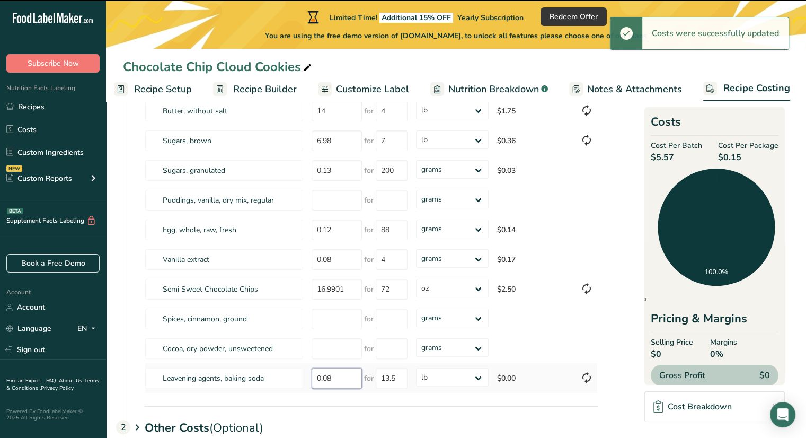
type input "0"
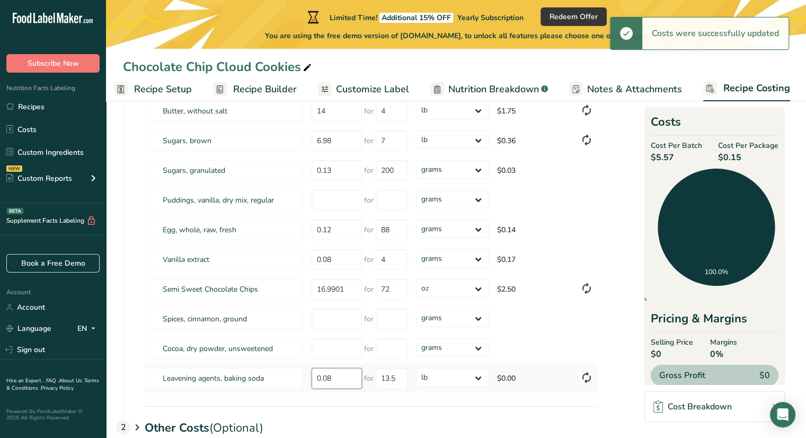
type input "0.081"
type input "14"
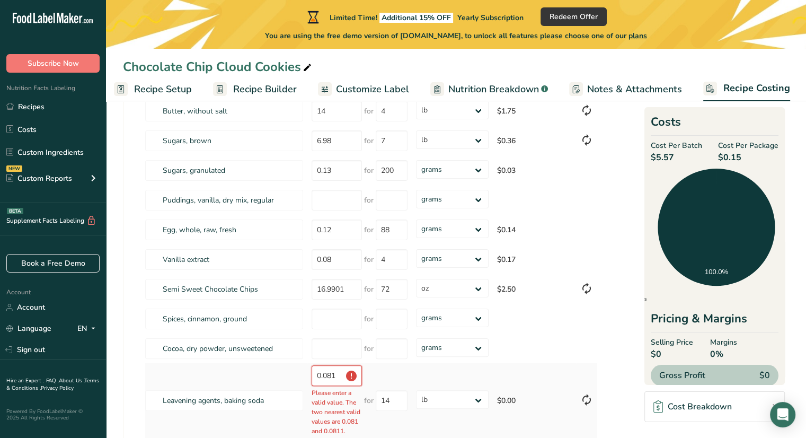
scroll to position [0, 0]
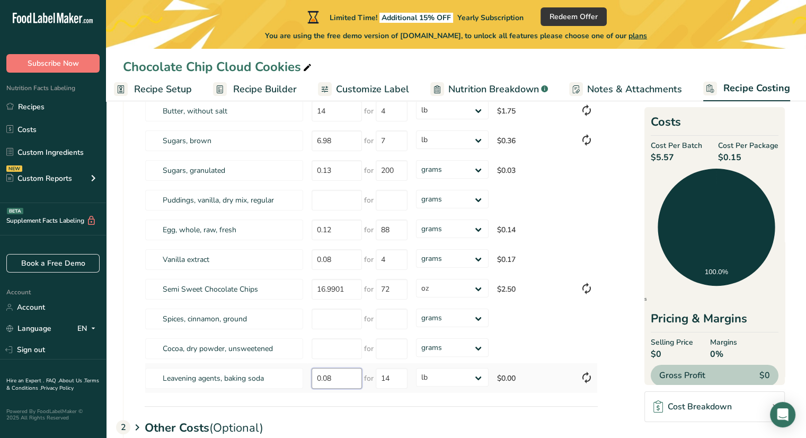
type input "0"
type input "10.99"
click at [441, 199] on div "Ingredients * Price($) * .a-a{fill:#347362;}.b-a{fill:#fff;} Amount * Unit * Co…" at bounding box center [371, 203] width 453 height 379
select select "5"
drag, startPoint x: 441, startPoint y: 199, endPoint x: 440, endPoint y: 205, distance: 5.9
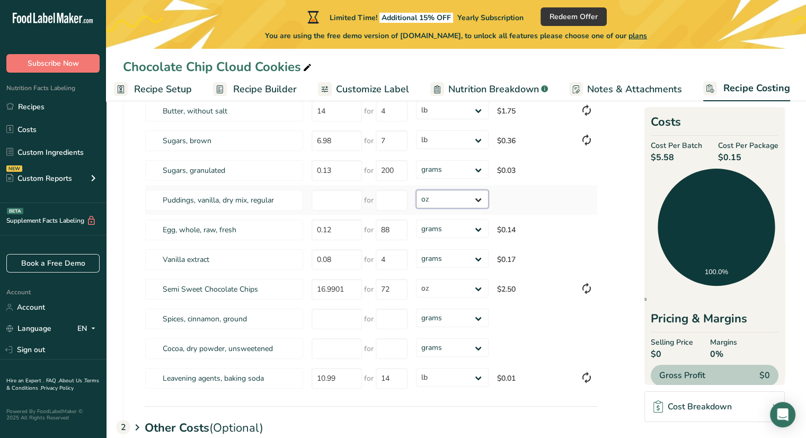
click at [416, 190] on select "grams kg mg mcg lb oz" at bounding box center [452, 199] width 73 height 19
click at [381, 205] on input "number" at bounding box center [392, 200] width 32 height 21
type input "3.14"
click at [335, 199] on input "number" at bounding box center [336, 200] width 50 height 21
type input "1"
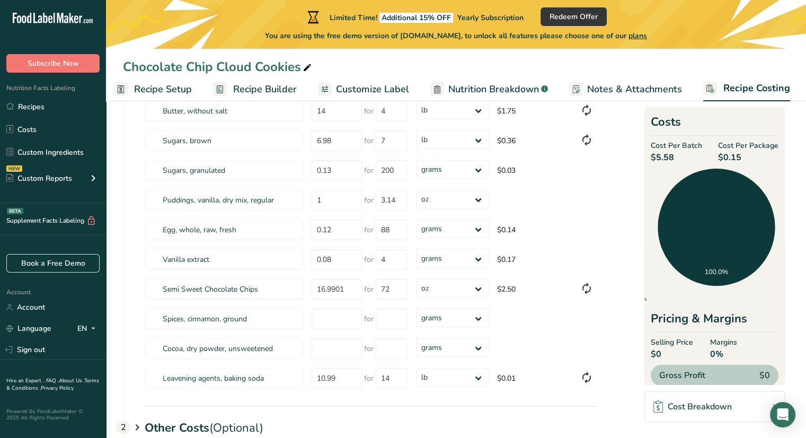
click at [614, 234] on section "Download Ingredient Costs 1 Enter the total price you pay for each ingredient I…" at bounding box center [456, 242] width 666 height 554
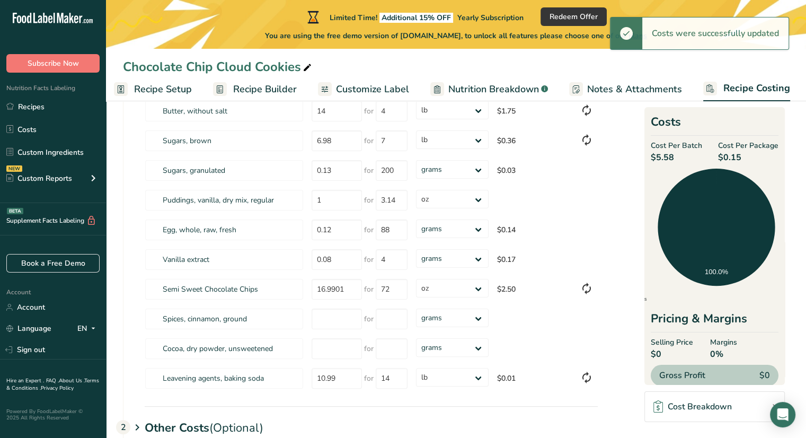
type input "3"
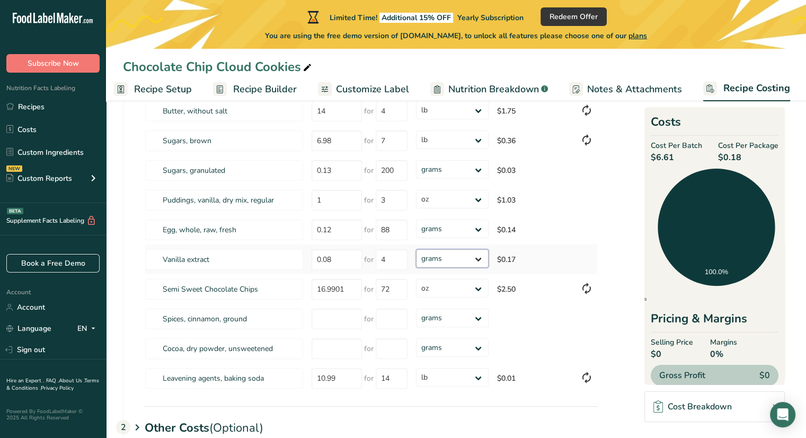
click at [431, 265] on select "grams kg mg mcg lb oz" at bounding box center [452, 258] width 73 height 19
select select "5"
click at [416, 249] on select "grams kg mg mcg lb oz" at bounding box center [452, 258] width 73 height 19
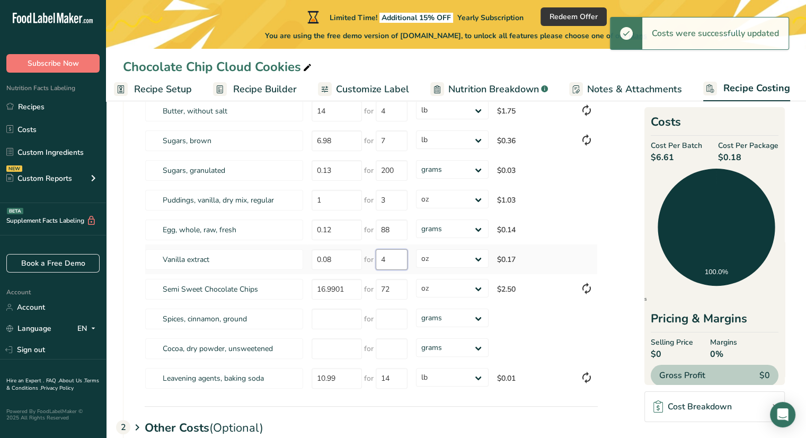
click at [393, 258] on input "4" at bounding box center [392, 259] width 32 height 21
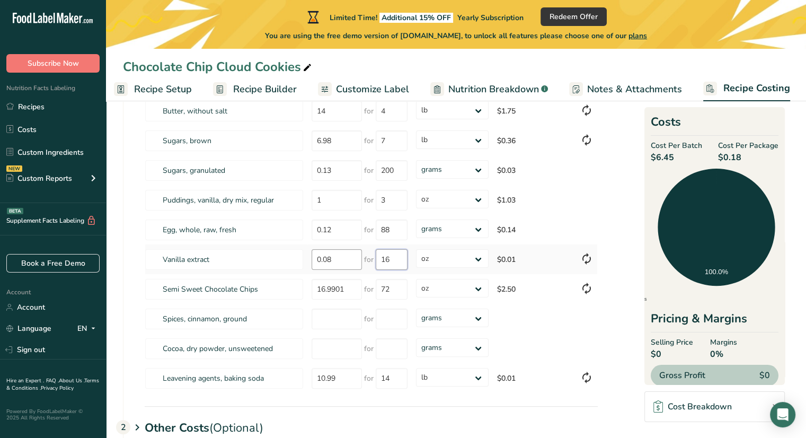
type input "16"
click at [340, 261] on div "Ingredients * Price($) * .a-a{fill:#347362;}.b-a{fill:#fff;} Amount * Unit * Co…" at bounding box center [371, 203] width 453 height 379
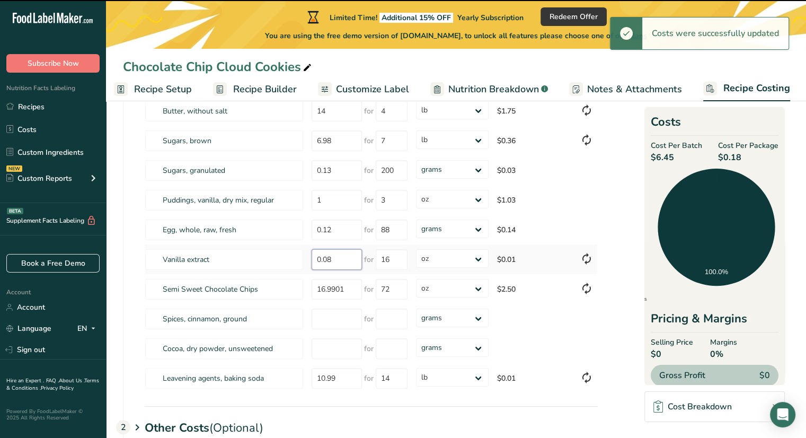
type input "0"
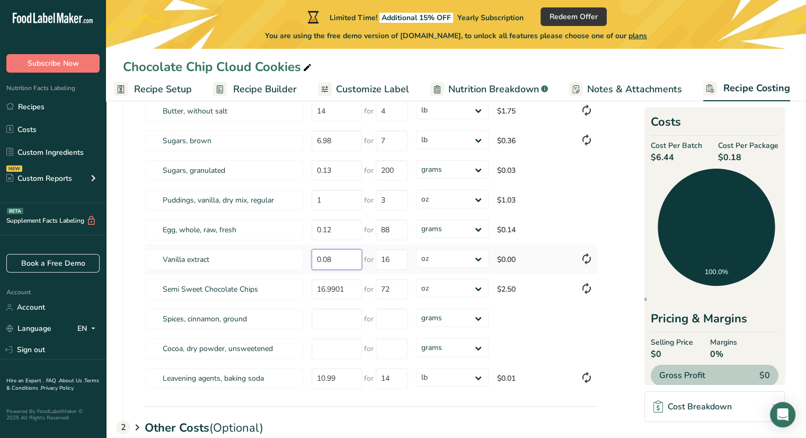
type input "0"
type input "13.99"
click at [617, 193] on section "Download Ingredient Costs 1 Enter the total price you pay for each ingredient I…" at bounding box center [456, 242] width 666 height 554
click at [457, 344] on select "grams kg mg mcg lb oz" at bounding box center [452, 347] width 73 height 19
select select "5"
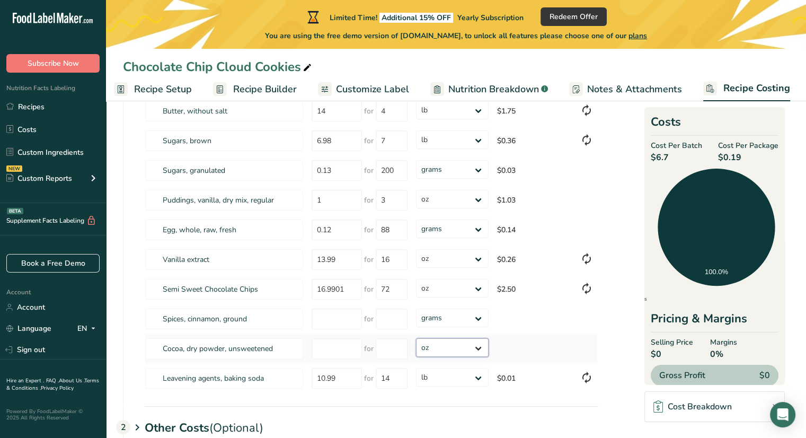
click at [416, 338] on select "grams kg mg mcg lb oz" at bounding box center [452, 347] width 73 height 19
click at [396, 341] on input "number" at bounding box center [392, 348] width 32 height 21
type input "23"
click at [319, 349] on input "number" at bounding box center [336, 348] width 50 height 21
type input "9.98"
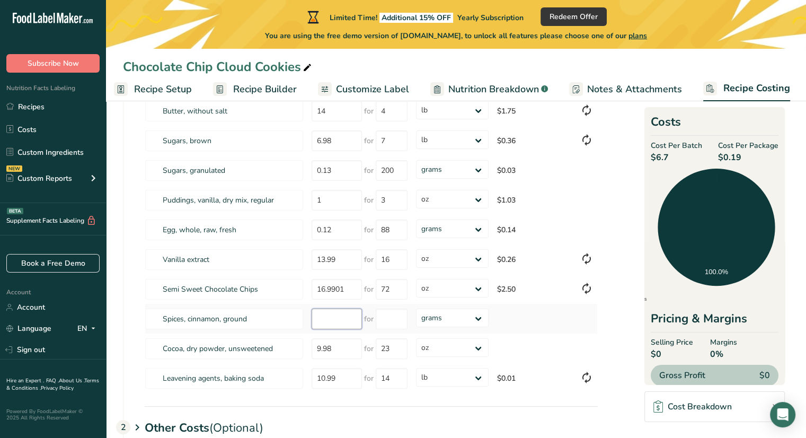
click at [336, 317] on div "Ingredients * Price($) * .a-a{fill:#347362;}.b-a{fill:#fff;} Amount * Unit * Co…" at bounding box center [371, 203] width 453 height 379
click at [430, 318] on select "grams kg mg mcg lb oz" at bounding box center [452, 317] width 73 height 19
select select "5"
click at [416, 308] on select "grams kg mg mcg lb oz" at bounding box center [452, 317] width 73 height 19
click at [395, 324] on input "number" at bounding box center [392, 318] width 32 height 21
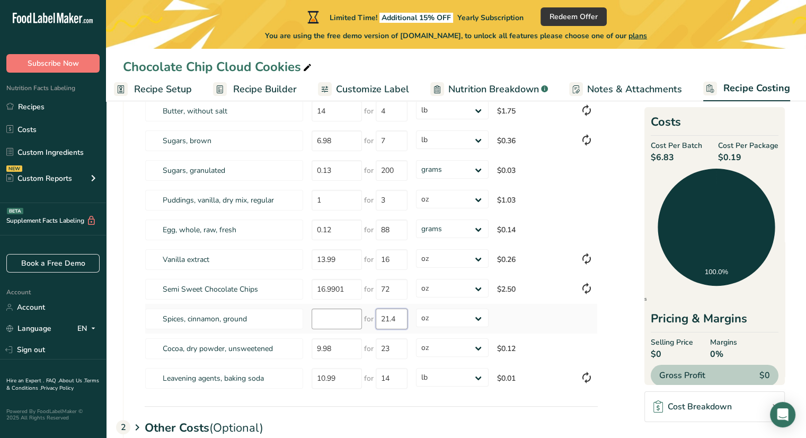
type input "21.4"
click at [333, 318] on input "number" at bounding box center [336, 318] width 50 height 21
type input "21.99"
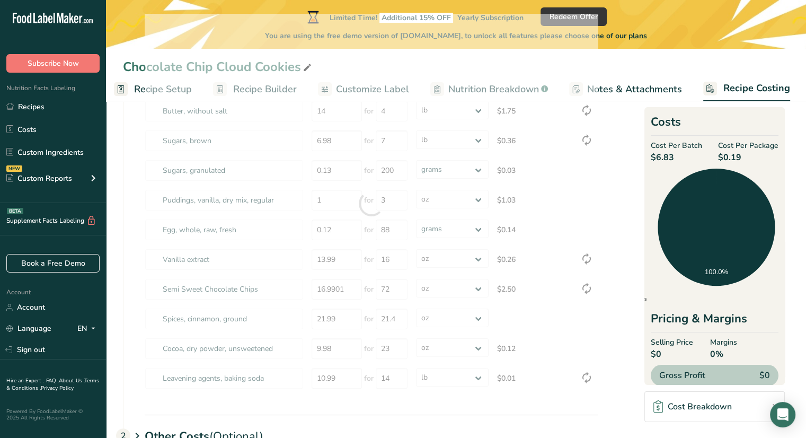
click at [621, 342] on section "Download Ingredient Costs 1 Enter the total price you pay for each ingredient I…" at bounding box center [456, 246] width 666 height 563
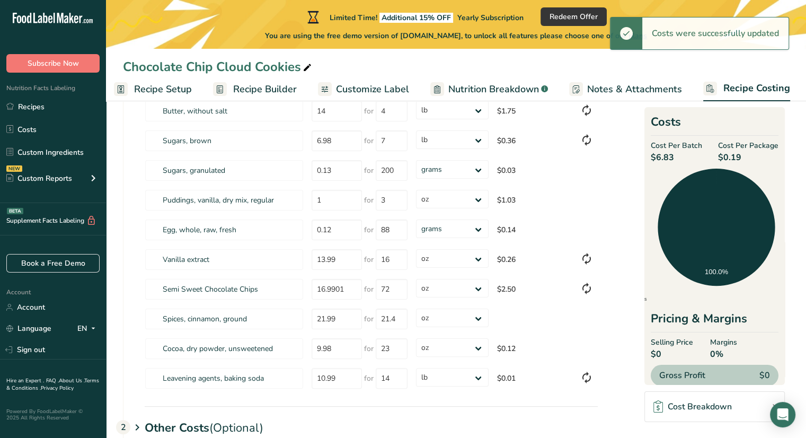
type input "21"
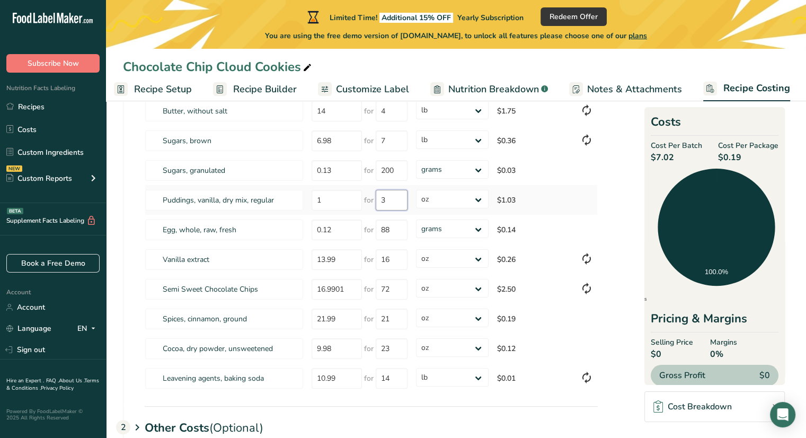
click at [389, 199] on input "3" at bounding box center [392, 200] width 32 height 21
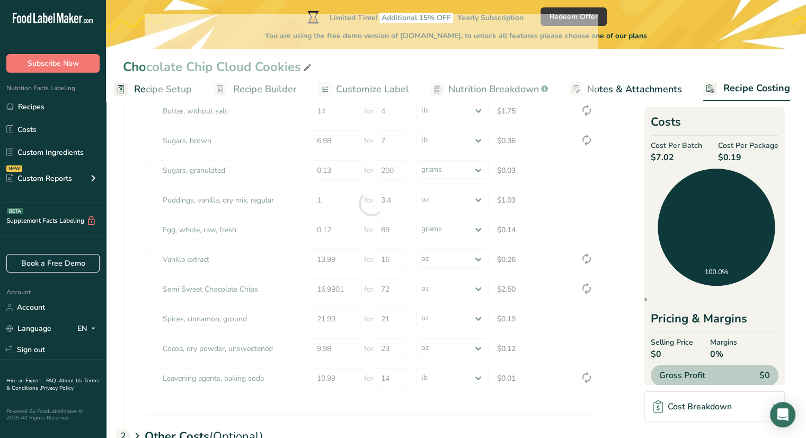
click at [602, 195] on section "Download Ingredient Costs 1 Enter the total price you pay for each ingredient I…" at bounding box center [456, 246] width 666 height 563
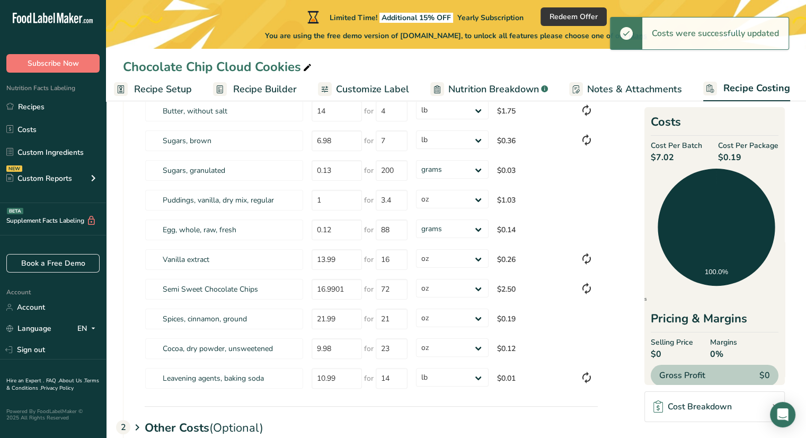
type input "3"
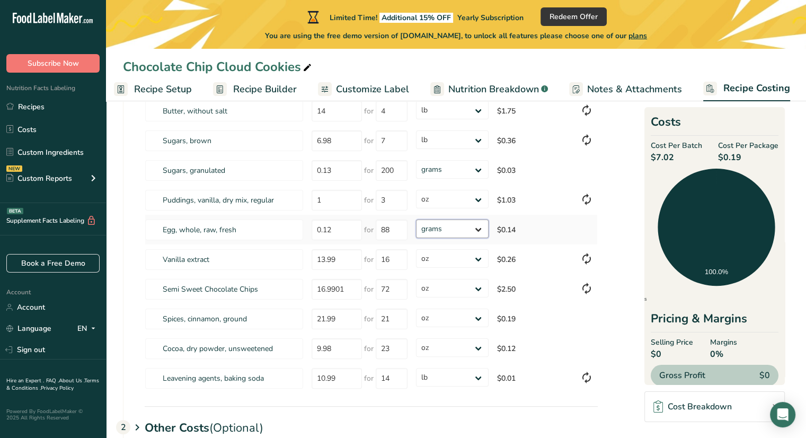
click at [474, 236] on select "grams kg mg mcg lb oz" at bounding box center [452, 228] width 73 height 19
select select "5"
click at [416, 219] on select "grams kg mg mcg lb oz" at bounding box center [452, 228] width 73 height 19
click at [394, 229] on input "88" at bounding box center [392, 229] width 32 height 21
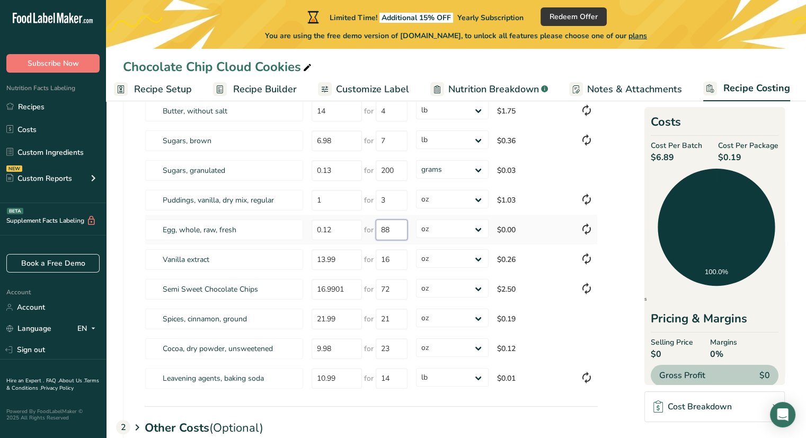
click at [394, 229] on input "88" at bounding box center [392, 229] width 32 height 21
click at [392, 229] on input "88" at bounding box center [392, 229] width 32 height 21
click at [383, 228] on input "88" at bounding box center [392, 229] width 32 height 21
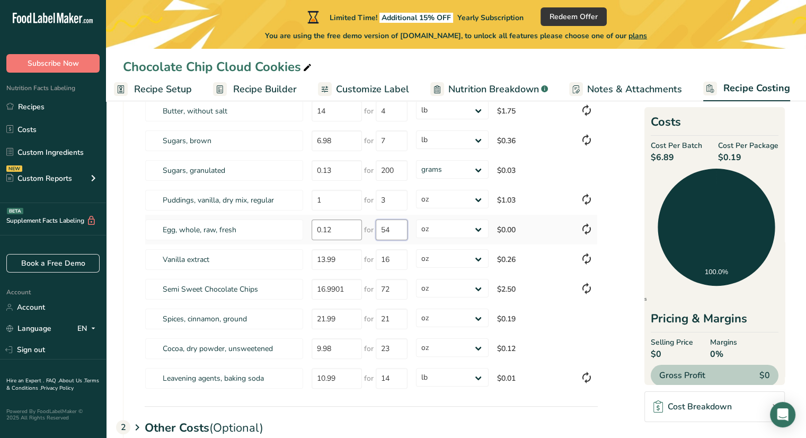
type input "54"
click at [328, 230] on div "Ingredients * Price($) * .a-a{fill:#347362;}.b-a{fill:#fff;} Amount * Unit * Co…" at bounding box center [371, 203] width 453 height 379
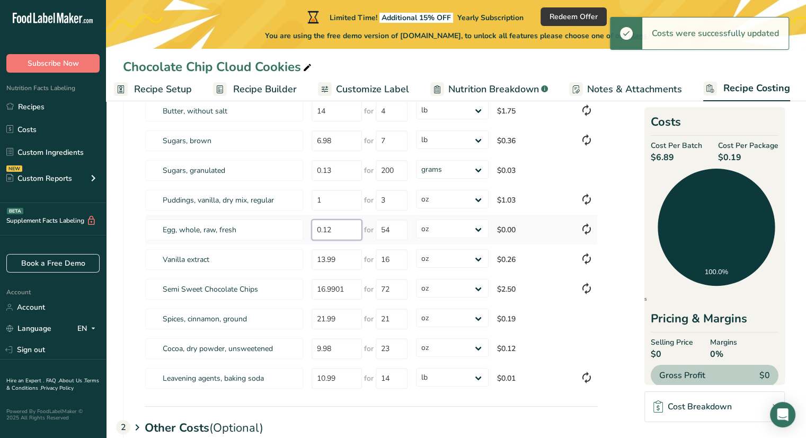
click at [334, 225] on input "0.12" at bounding box center [336, 229] width 50 height 21
click at [336, 234] on input "0.12" at bounding box center [336, 229] width 50 height 21
click at [336, 229] on input "0.12" at bounding box center [336, 229] width 50 height 21
type input "0"
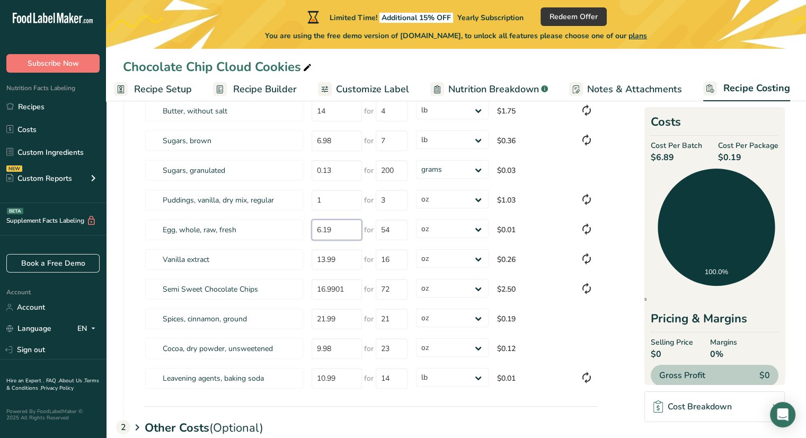
type input "6.19"
click at [619, 334] on section "Download Ingredient Costs 1 Enter the total price you pay for each ingredient I…" at bounding box center [456, 242] width 666 height 554
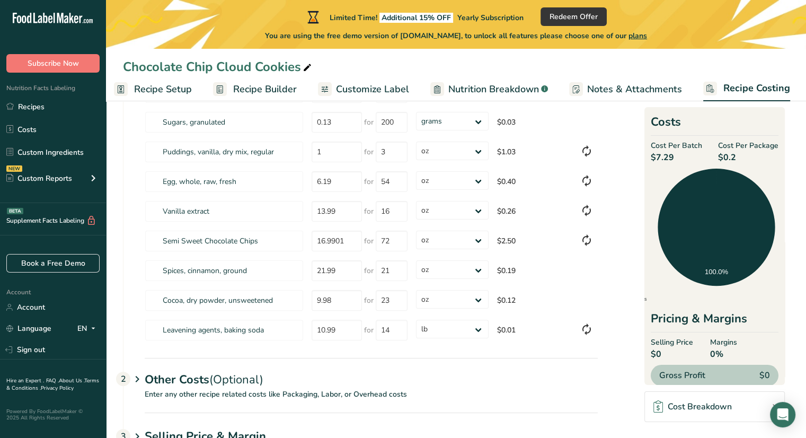
scroll to position [254, 0]
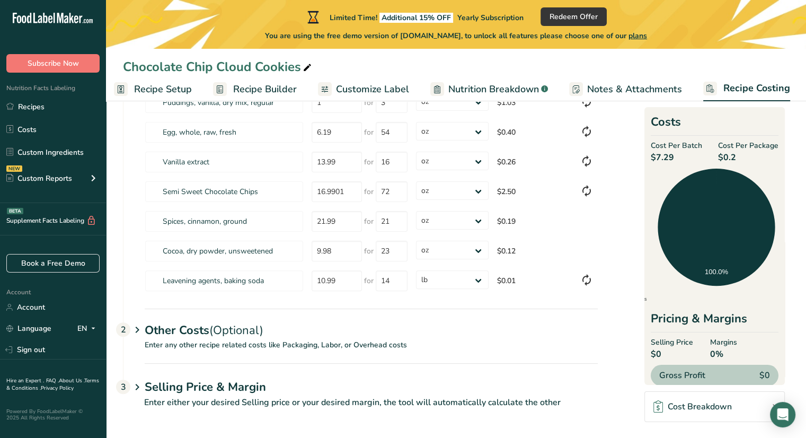
click at [701, 405] on div "Cost Breakdown" at bounding box center [692, 406] width 78 height 13
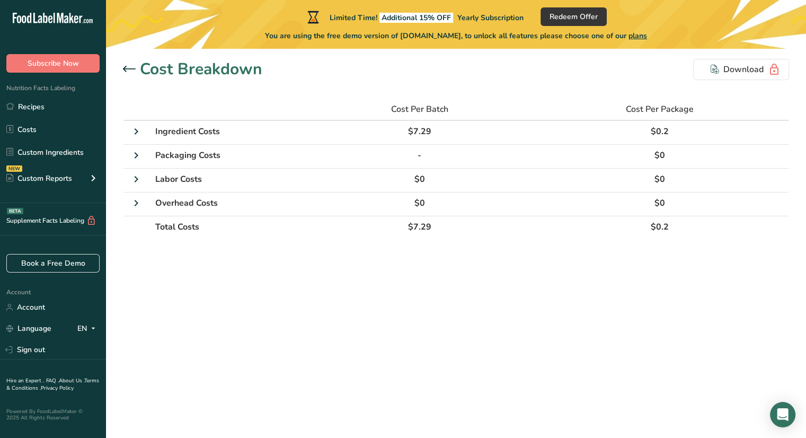
click at [136, 69] on div at bounding box center [131, 69] width 17 height 13
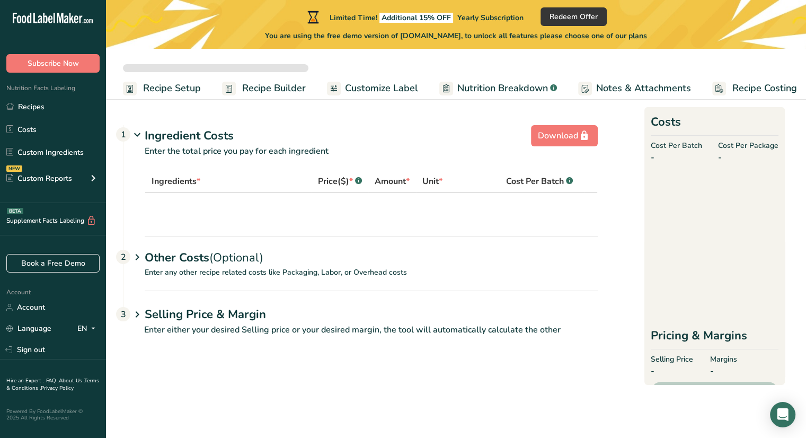
select select "12"
select select "5"
select select "12"
select select "5"
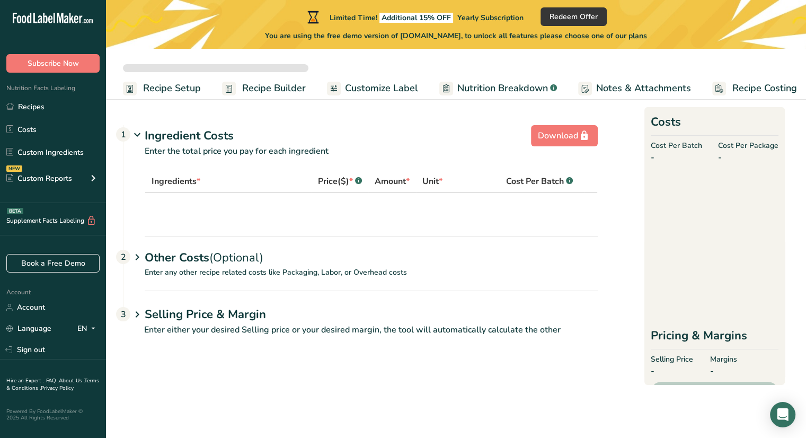
select select "5"
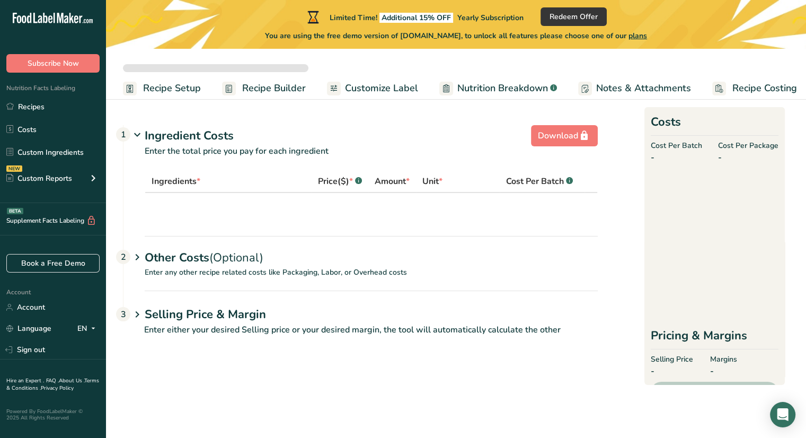
select select "12"
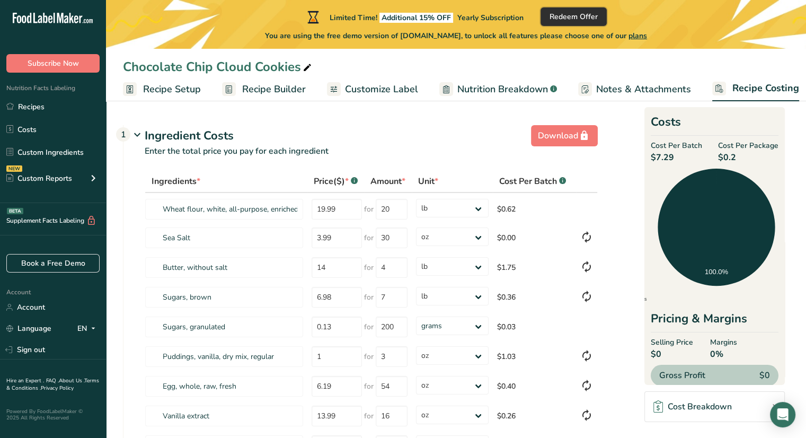
click at [578, 20] on span "Redeem Offer" at bounding box center [573, 16] width 48 height 11
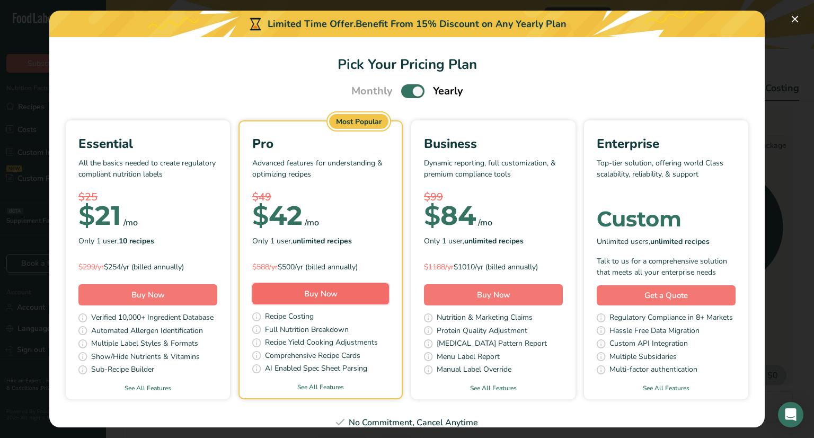
click at [389, 293] on button "Buy Now" at bounding box center [320, 293] width 137 height 21
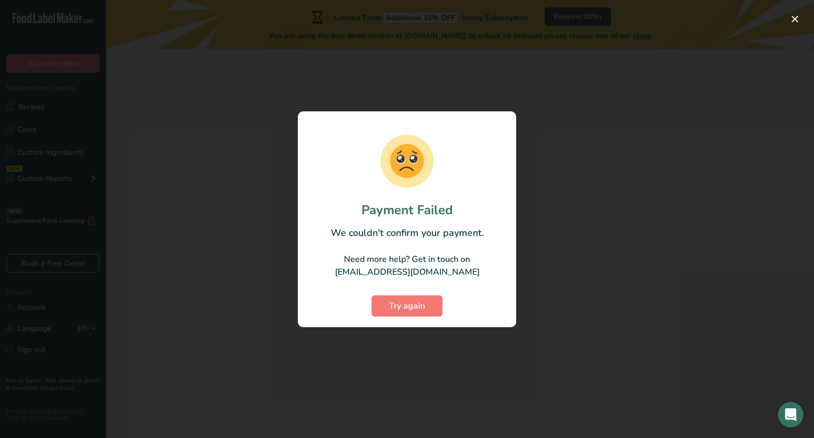
click at [592, 124] on div at bounding box center [407, 219] width 814 height 438
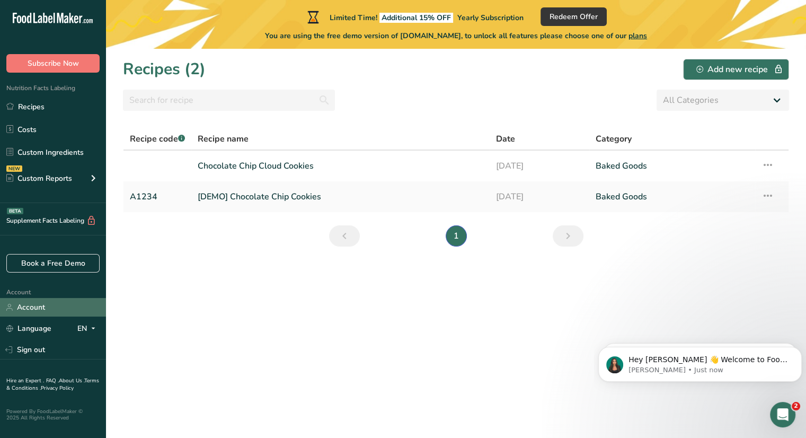
click at [55, 306] on link "Account" at bounding box center [53, 307] width 106 height 19
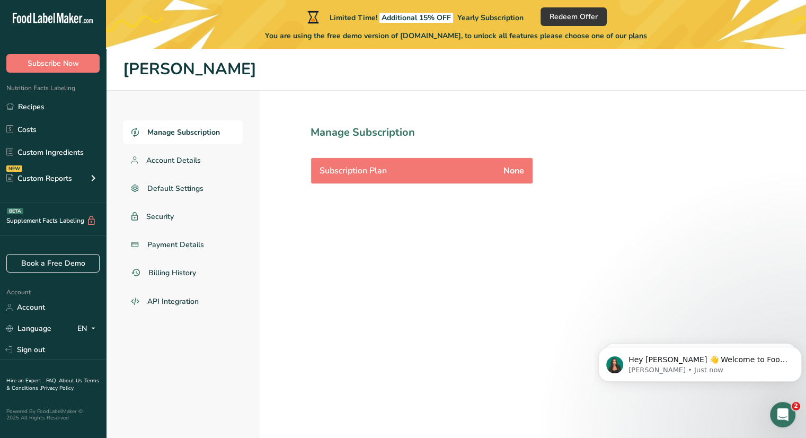
click at [356, 172] on span "Subscription Plan" at bounding box center [352, 170] width 67 height 13
click at [192, 153] on link "Account Details" at bounding box center [183, 160] width 120 height 24
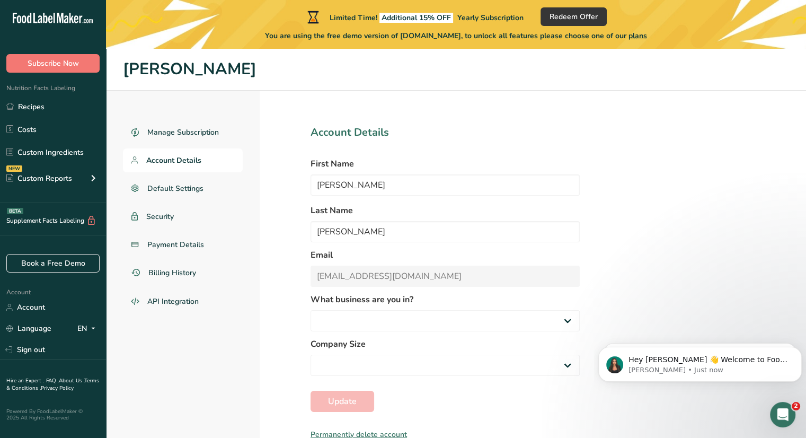
select select "3"
select select "1"
click at [75, 69] on button "Subscribe Now" at bounding box center [52, 63] width 93 height 19
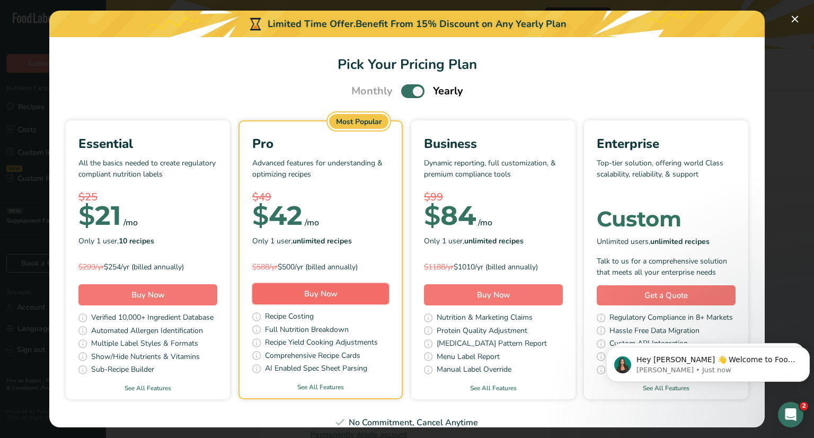
click at [337, 288] on span "Buy Now" at bounding box center [320, 293] width 33 height 11
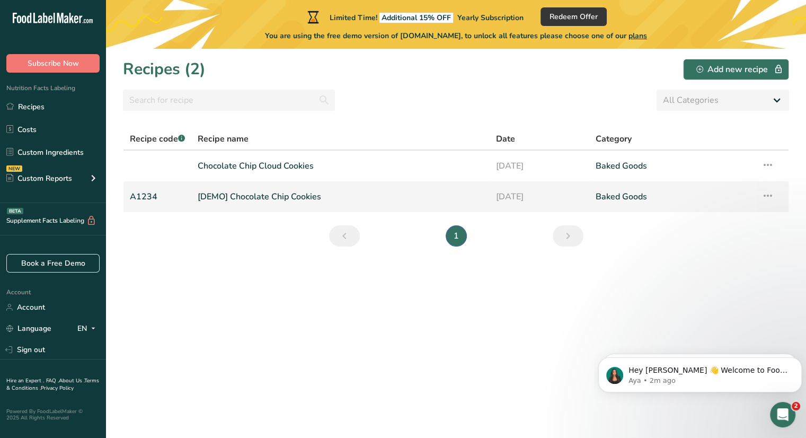
click at [306, 201] on link "[DEMO] Chocolate Chip Cookies" at bounding box center [340, 196] width 285 height 22
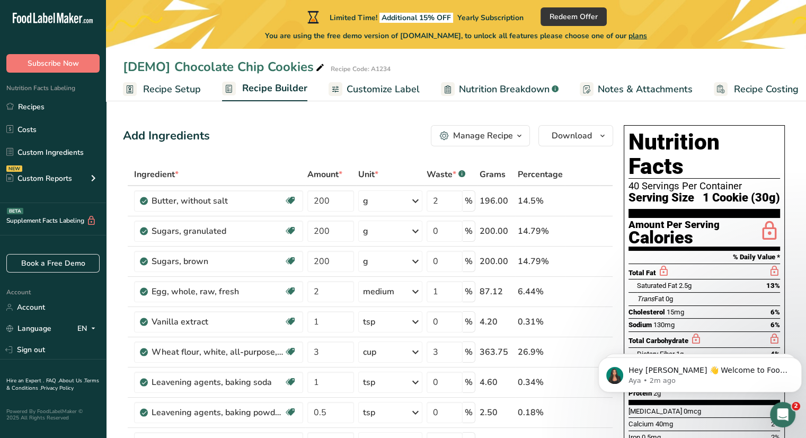
click at [334, 126] on div "Add Ingredients Manage Recipe Delete Recipe Duplicate Recipe Scale Recipe Save …" at bounding box center [368, 135] width 490 height 21
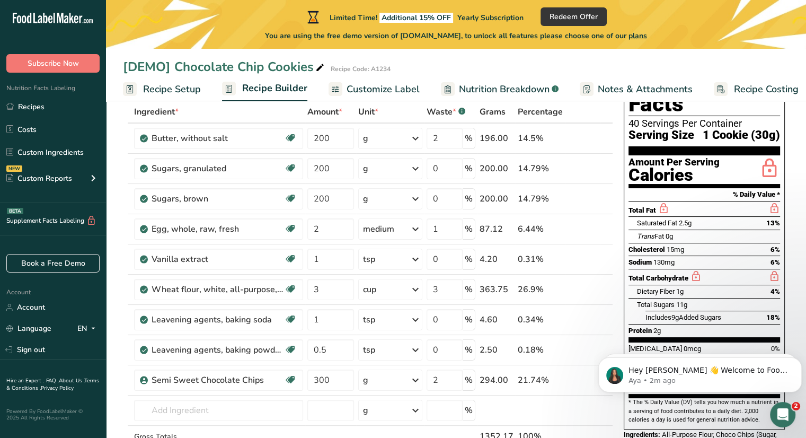
scroll to position [64, 0]
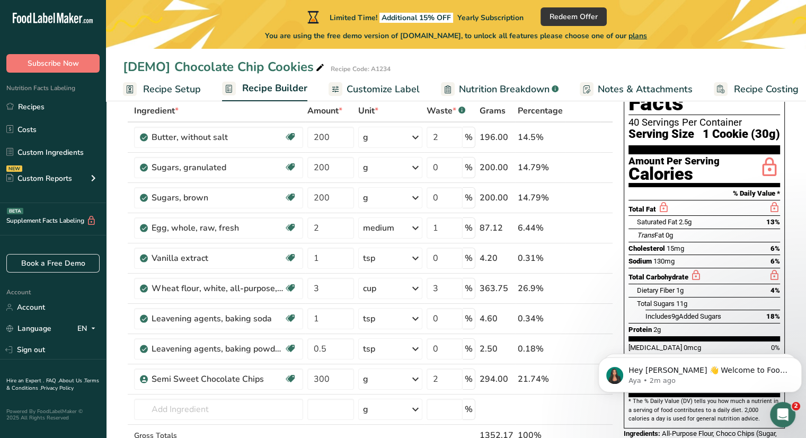
click at [114, 174] on section "Add Ingredients Manage Recipe Delete Recipe Duplicate Recipe Scale Recipe Save …" at bounding box center [456, 423] width 700 height 767
click at [797, 358] on icon "Dismiss notification" at bounding box center [799, 360] width 6 height 6
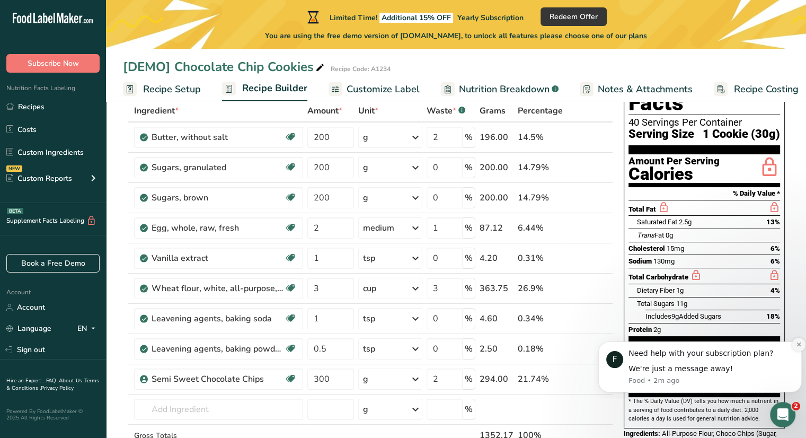
click at [796, 344] on icon "Dismiss notification" at bounding box center [799, 344] width 6 height 6
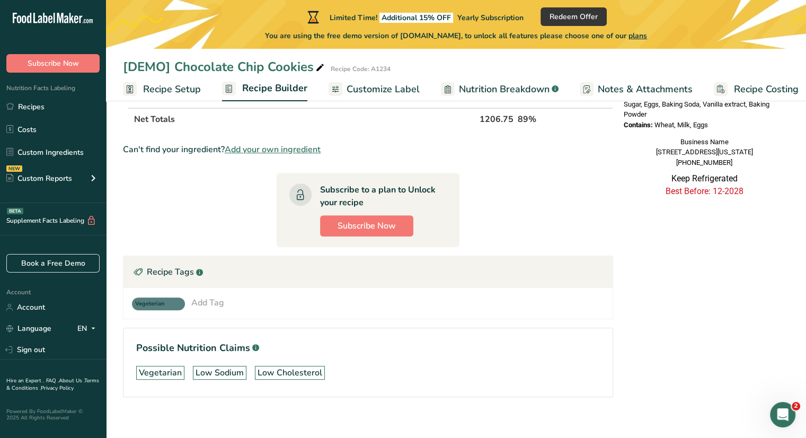
scroll to position [431, 0]
